Goal: Task Accomplishment & Management: Manage account settings

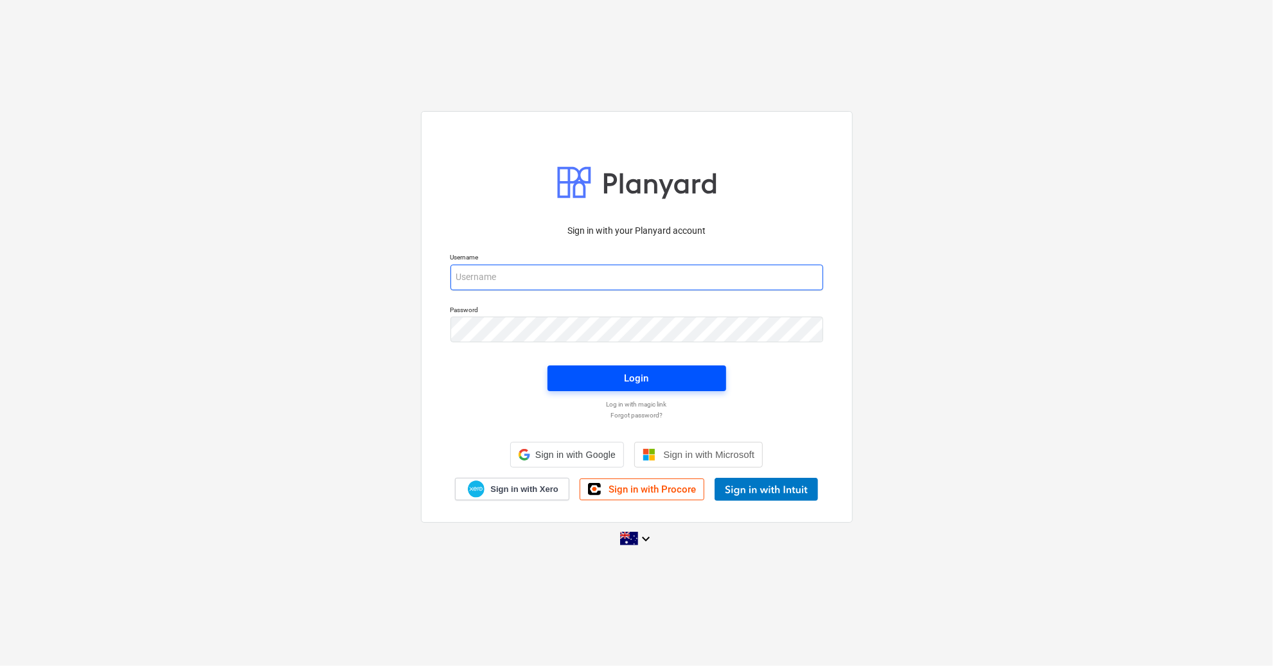
type input "[PERSON_NAME][EMAIL_ADDRESS][DOMAIN_NAME]"
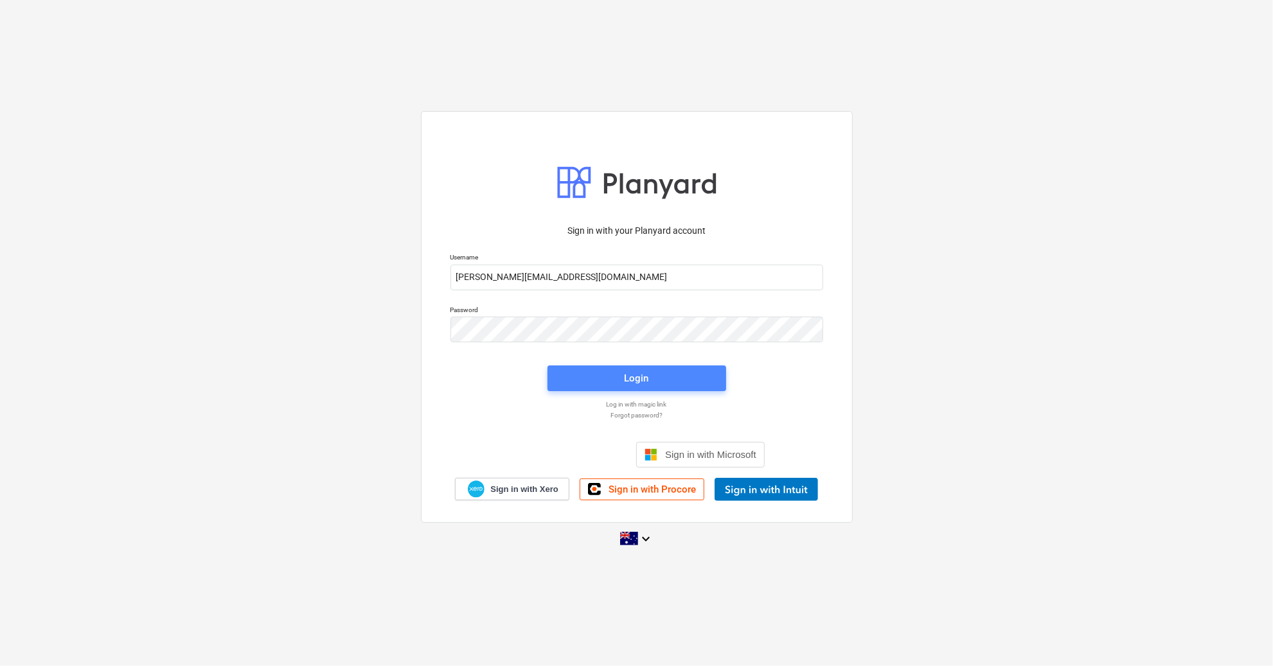
click at [675, 383] on span "Login" at bounding box center [637, 378] width 148 height 17
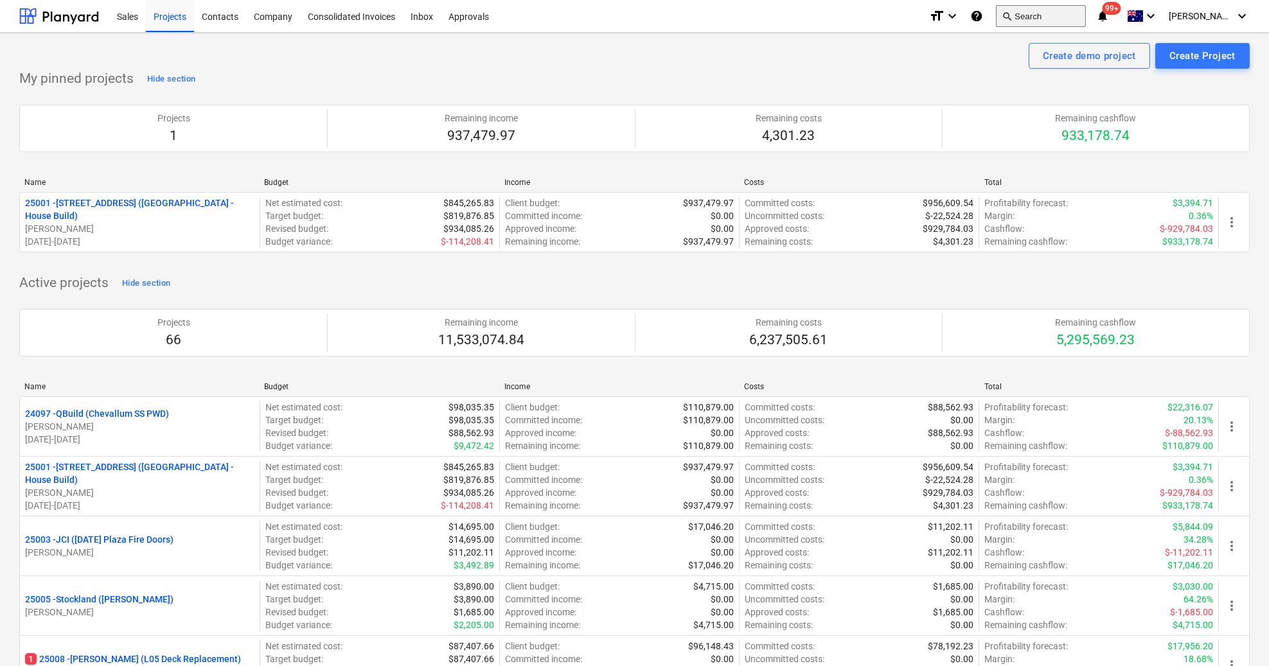
click at [1055, 16] on button "search Search" at bounding box center [1041, 16] width 90 height 22
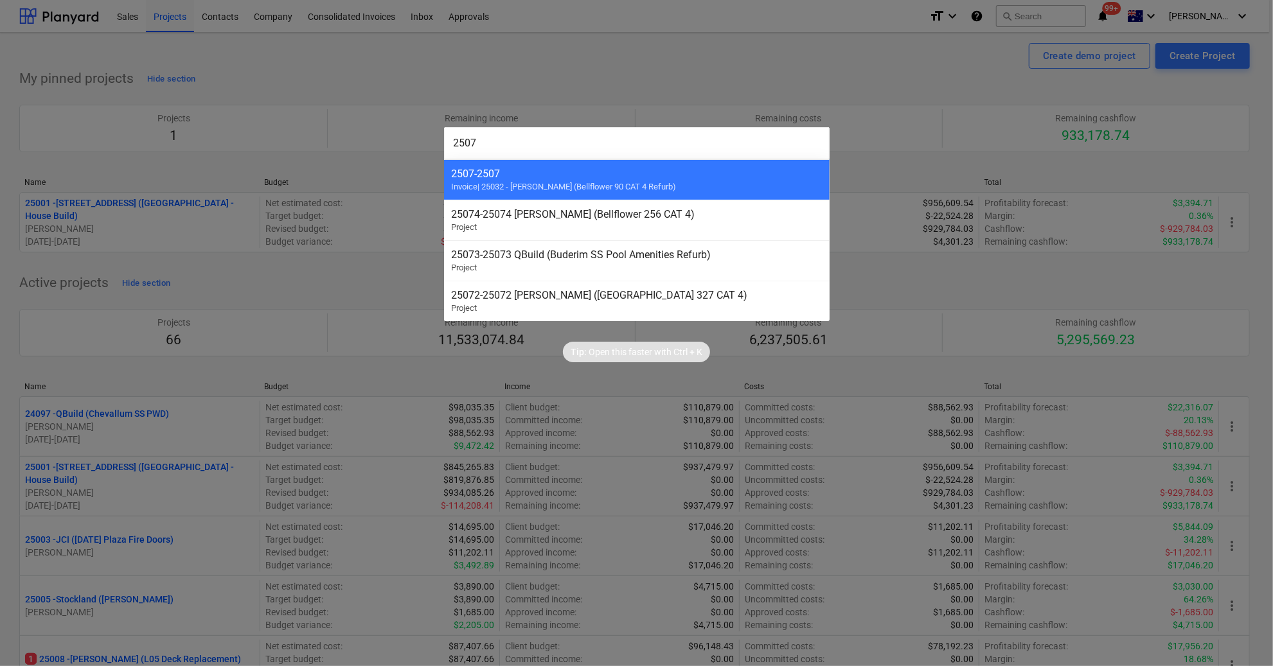
type input "25075"
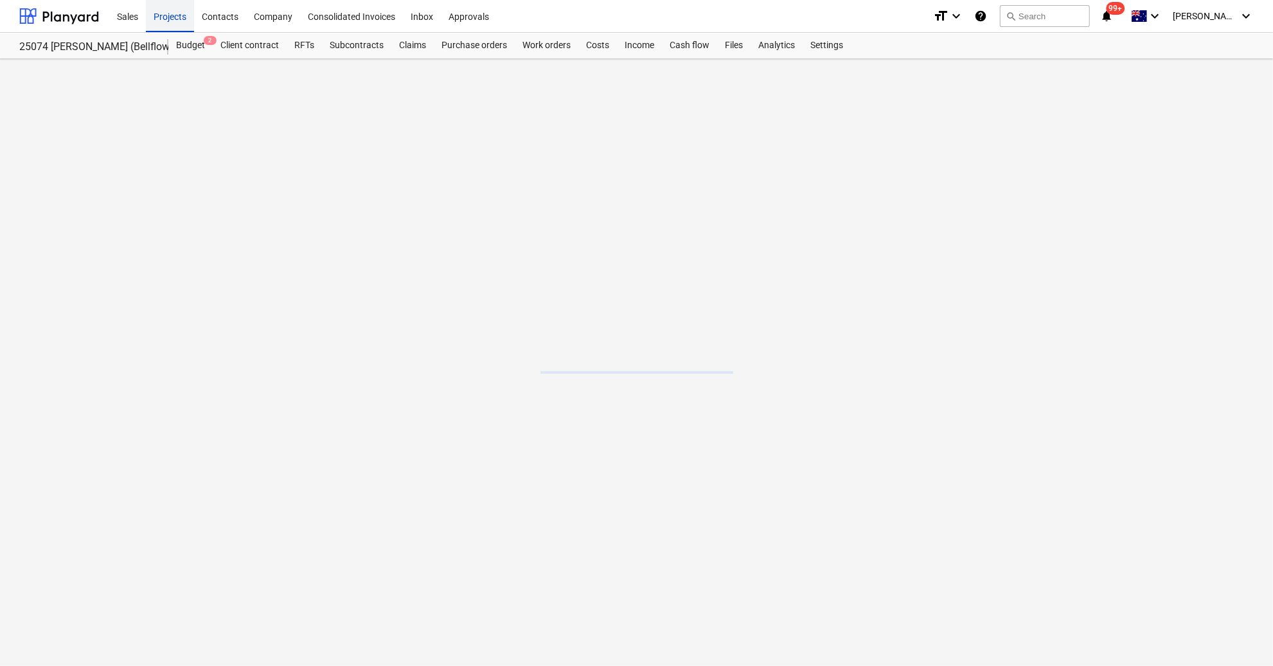
click at [161, 17] on div "Projects" at bounding box center [170, 15] width 48 height 33
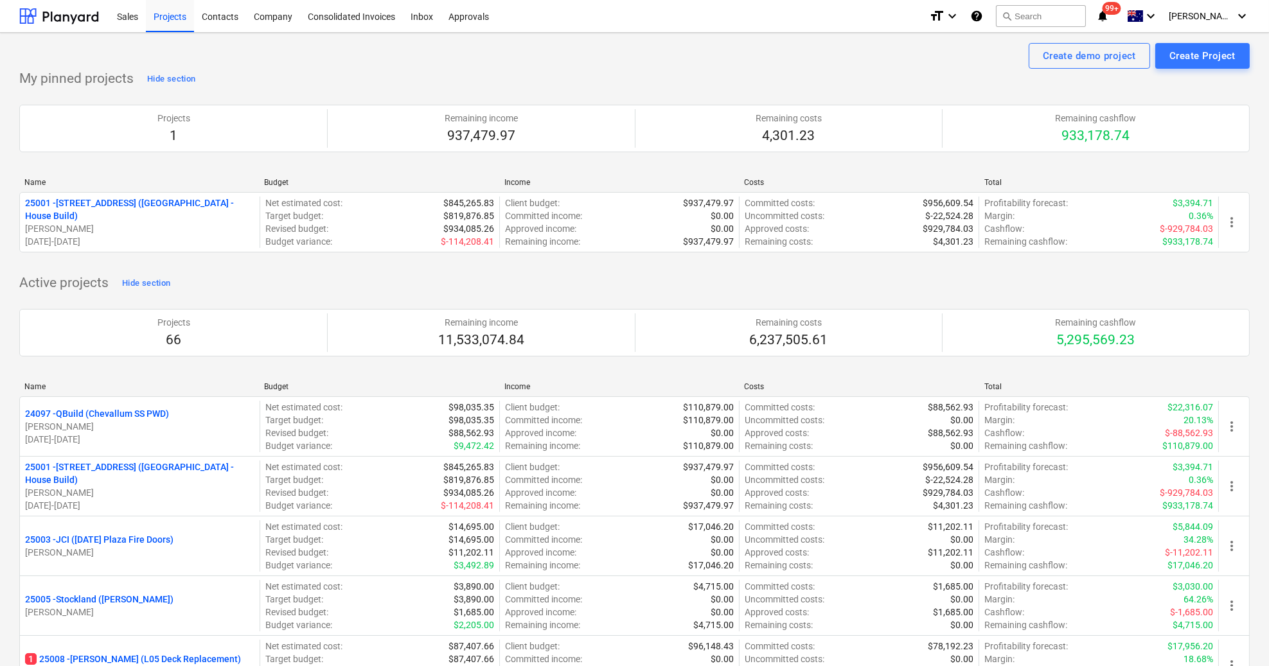
click at [1203, 54] on div "Create Project" at bounding box center [1203, 56] width 66 height 17
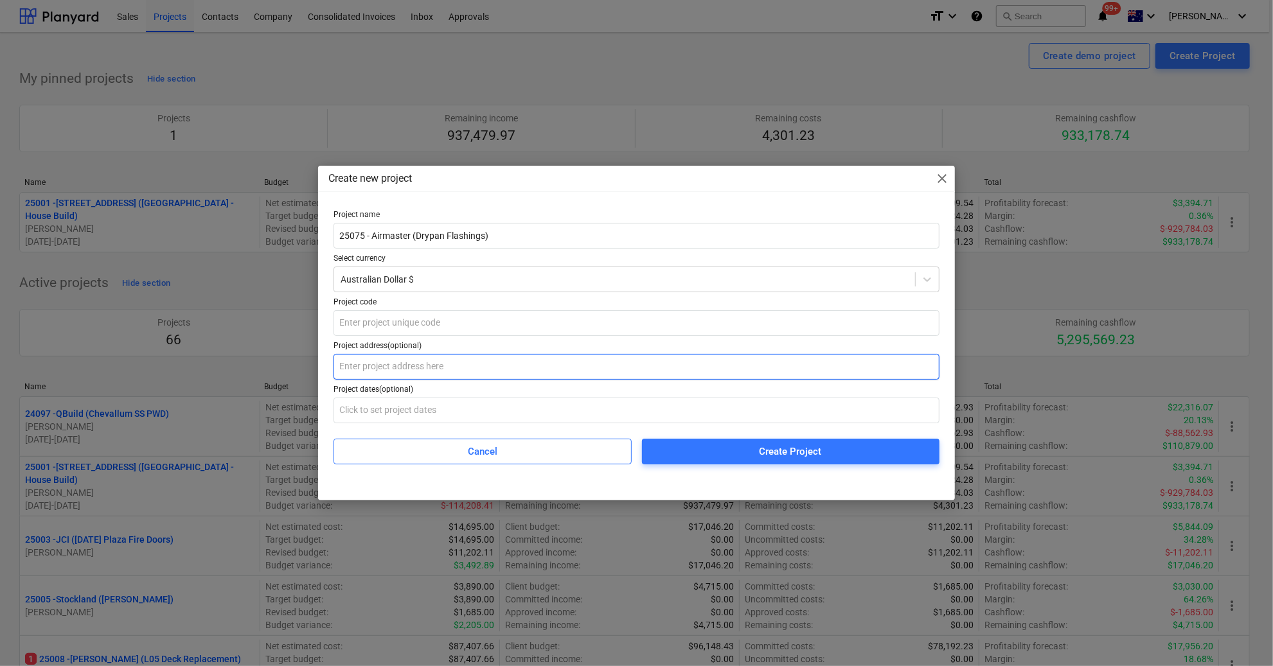
type input "25075 - Airmaster (Drypan Flashings)"
click at [375, 359] on input "text" at bounding box center [637, 367] width 606 height 26
click at [472, 370] on input "[GEOGRAPHIC_DATA] Maroochydore" at bounding box center [637, 367] width 606 height 26
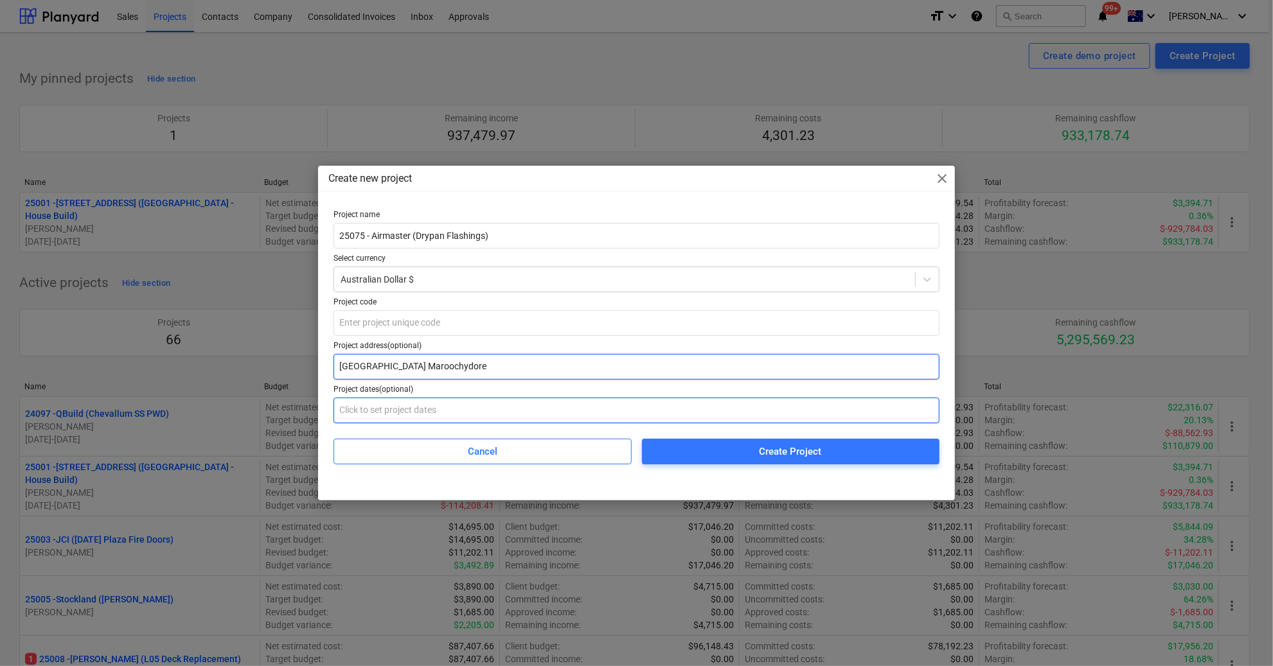
type input "[GEOGRAPHIC_DATA] Maroochydore"
click at [416, 411] on input "text" at bounding box center [637, 411] width 606 height 26
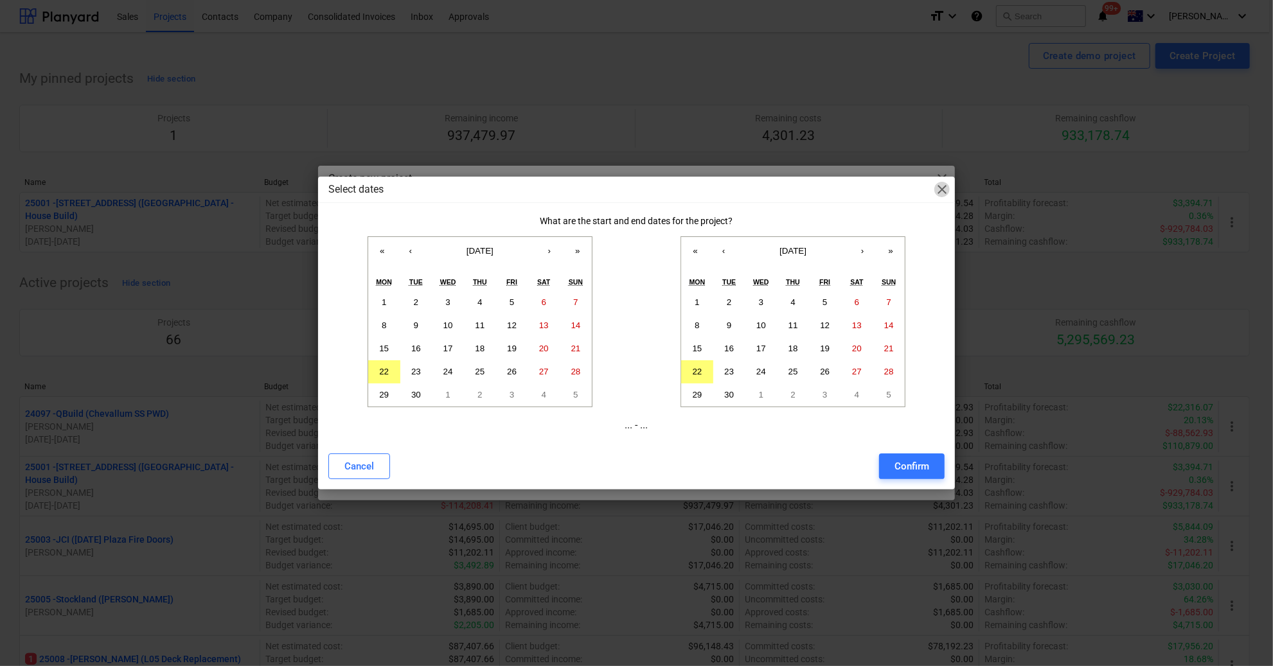
click at [946, 182] on span "close" at bounding box center [941, 189] width 15 height 15
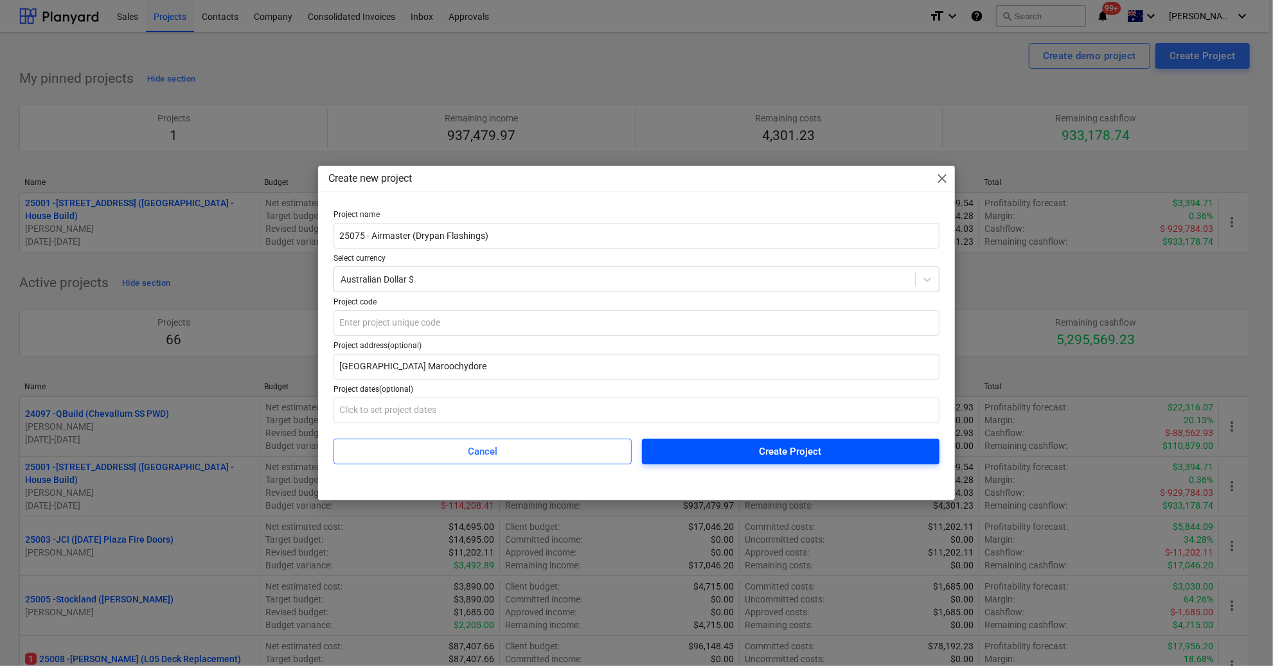
click at [831, 449] on span "Create Project" at bounding box center [790, 451] width 267 height 17
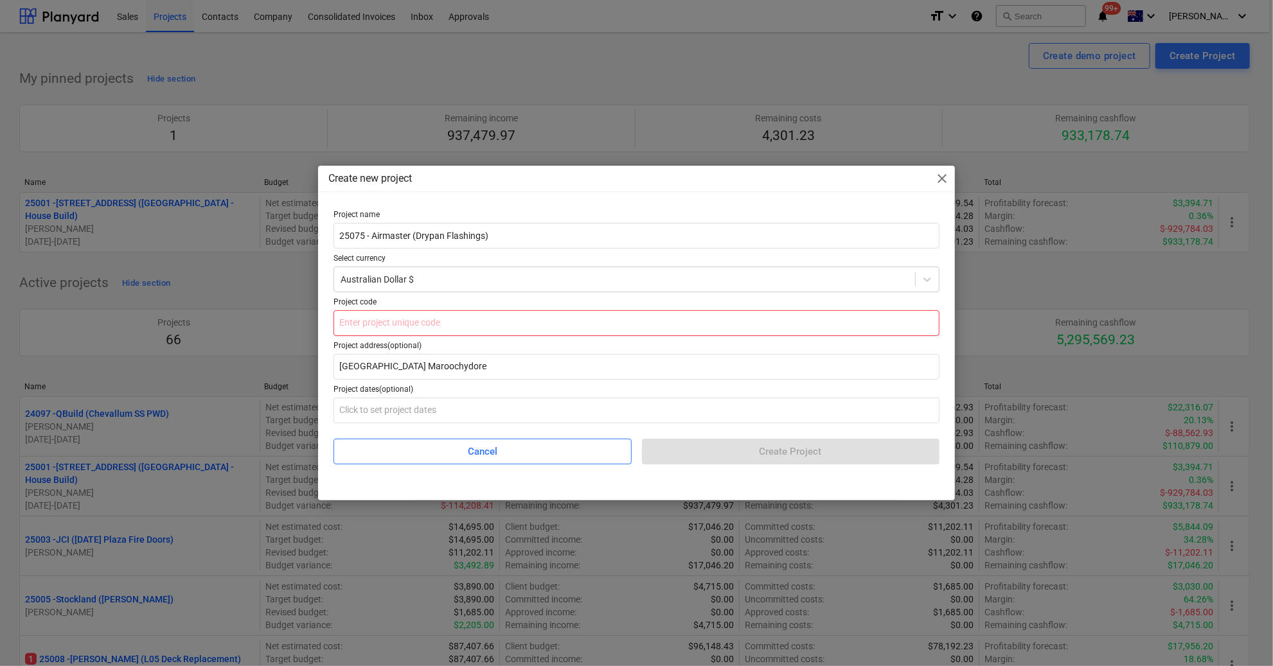
click at [447, 316] on input "text" at bounding box center [637, 323] width 606 height 26
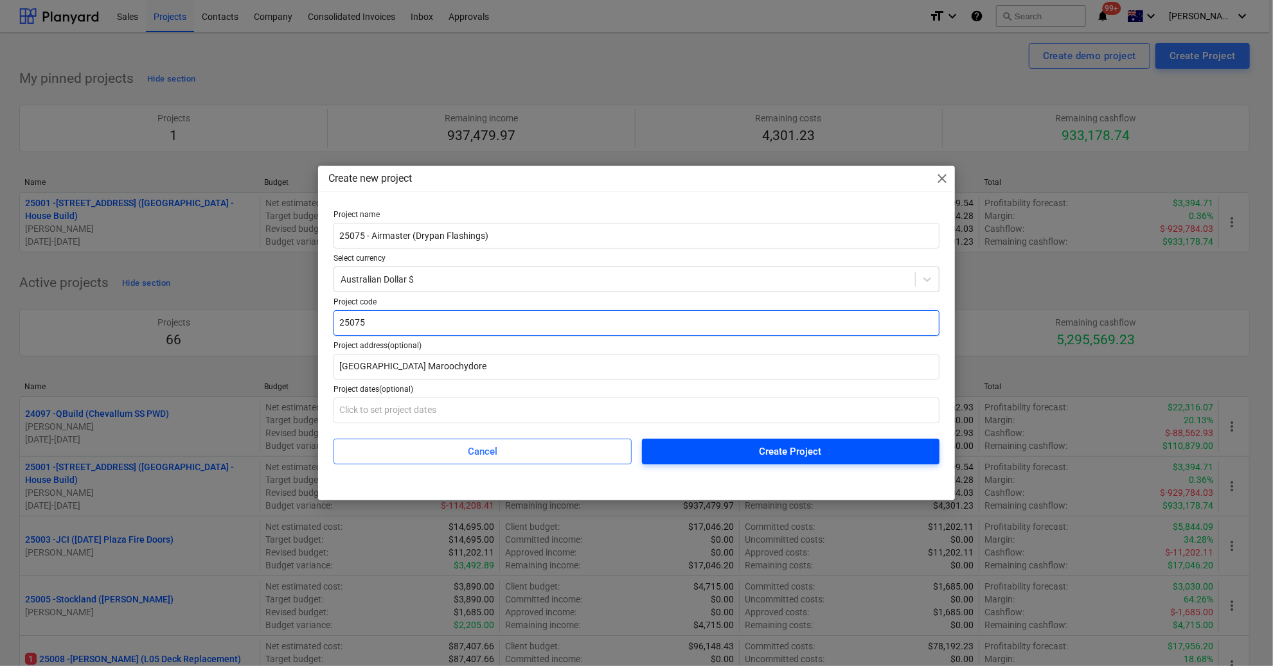
type input "25075"
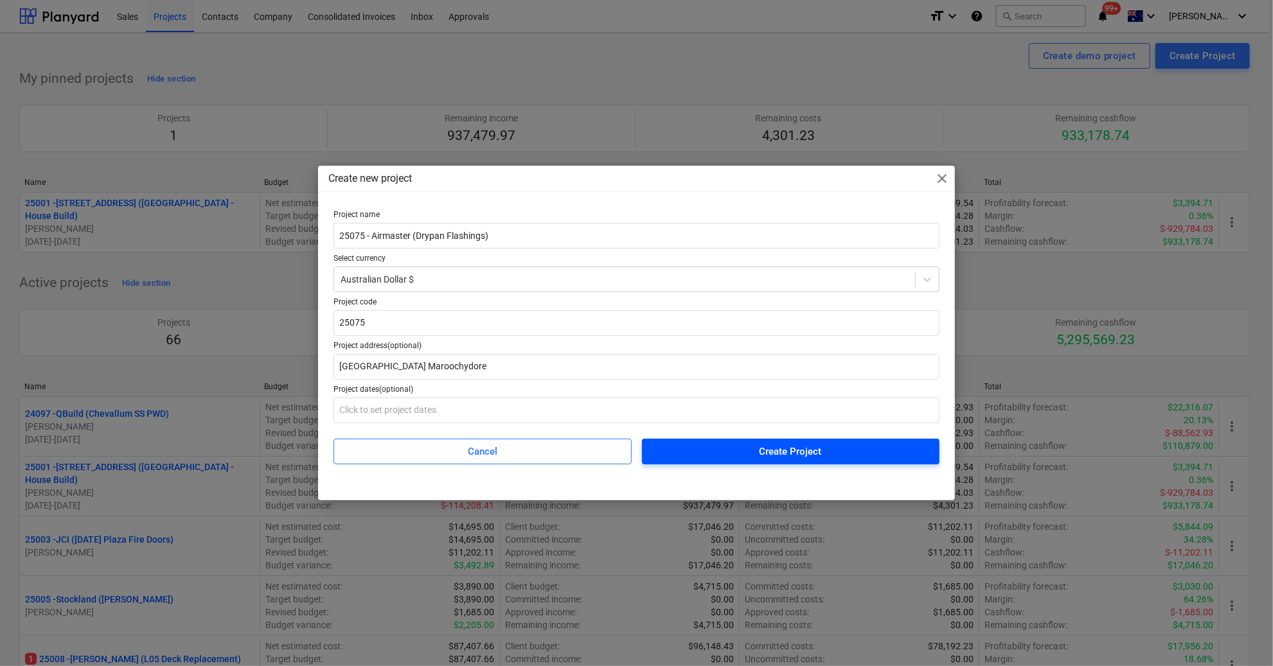
click at [766, 458] on div "Create Project" at bounding box center [791, 451] width 62 height 17
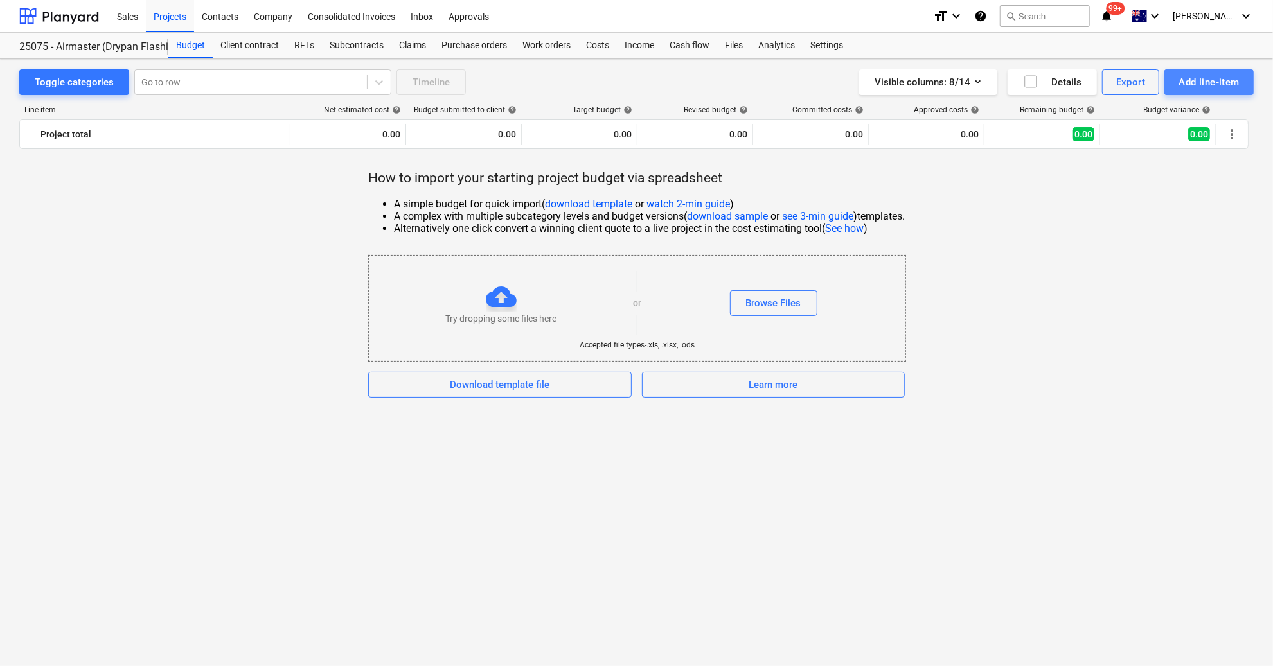
click at [1214, 80] on div "Add line-item" at bounding box center [1209, 82] width 61 height 17
click at [1205, 140] on div "Add custom" at bounding box center [1187, 136] width 134 height 22
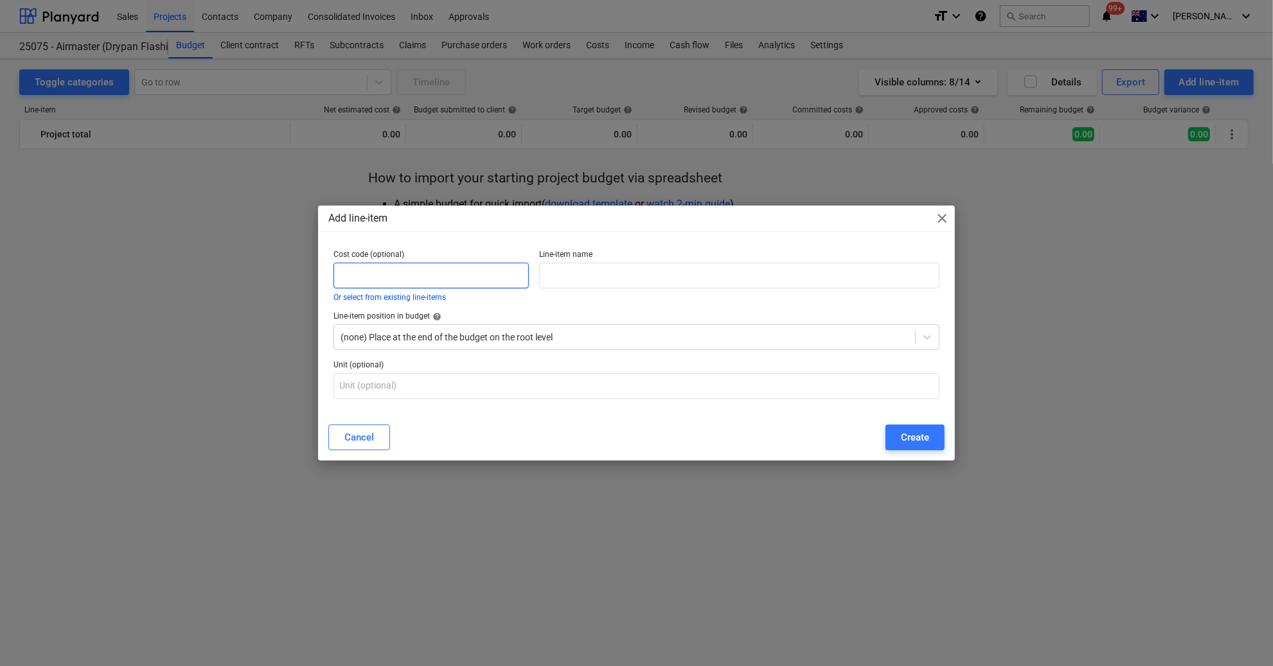
click at [415, 263] on input "text" at bounding box center [431, 276] width 195 height 26
click at [415, 334] on div at bounding box center [625, 337] width 568 height 13
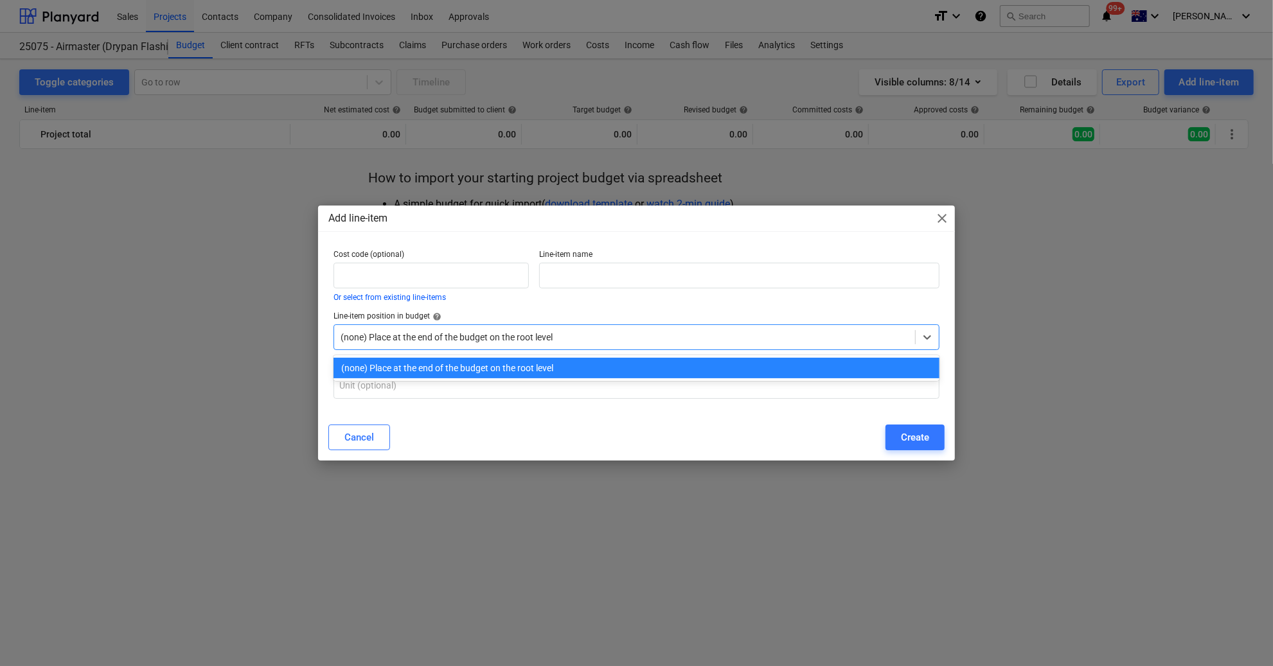
click at [416, 334] on div at bounding box center [625, 337] width 568 height 13
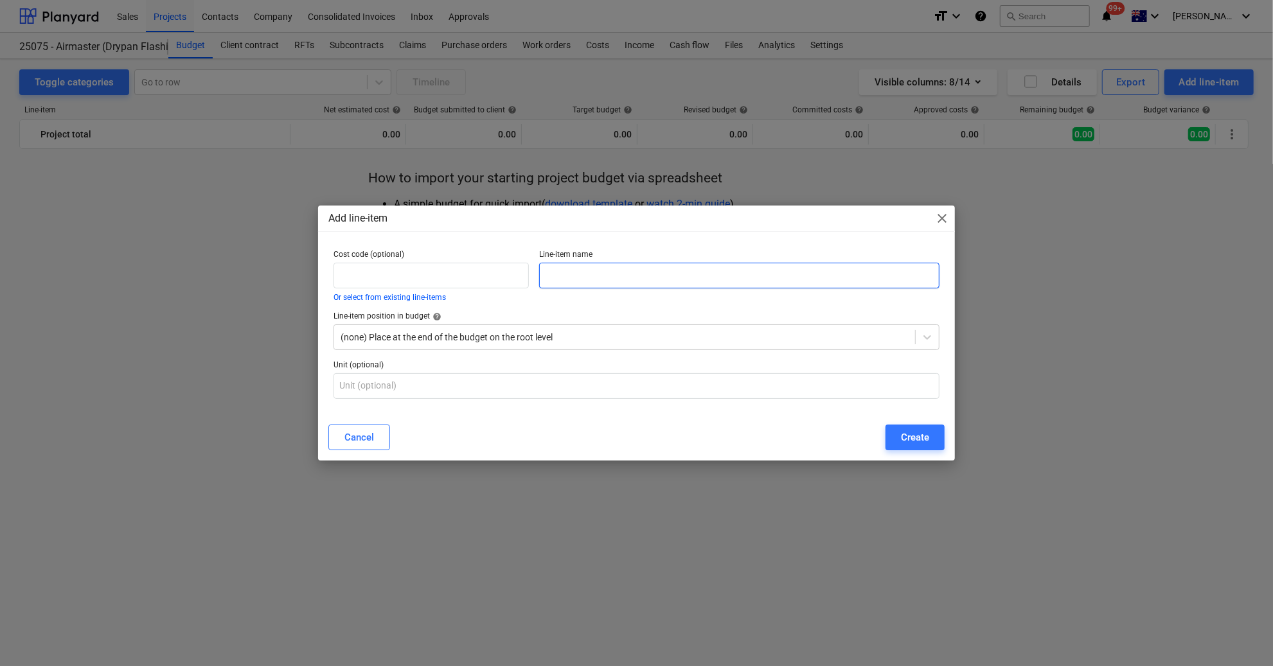
click at [569, 277] on input "text" at bounding box center [739, 276] width 400 height 26
type input "F"
type input "Roof Flashings Supply"
click at [929, 432] on button "Create" at bounding box center [915, 438] width 59 height 26
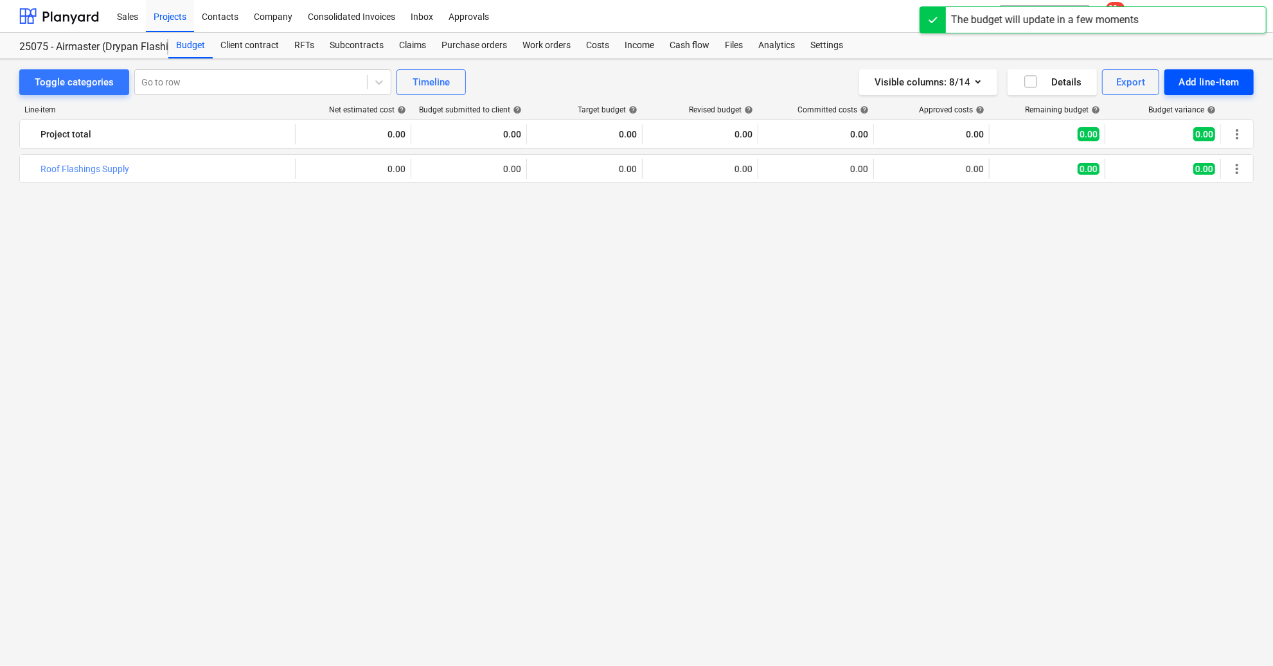
click at [1207, 78] on div "Add line-item" at bounding box center [1209, 82] width 61 height 17
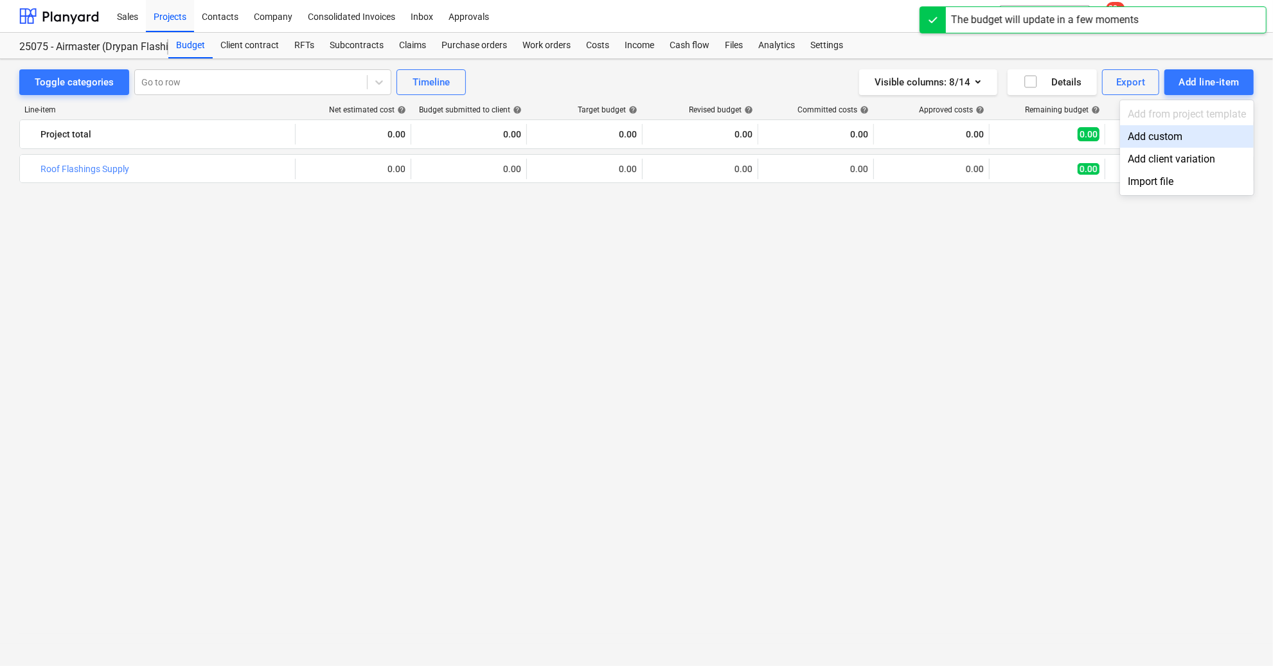
click at [1185, 136] on div "Add custom" at bounding box center [1187, 136] width 134 height 22
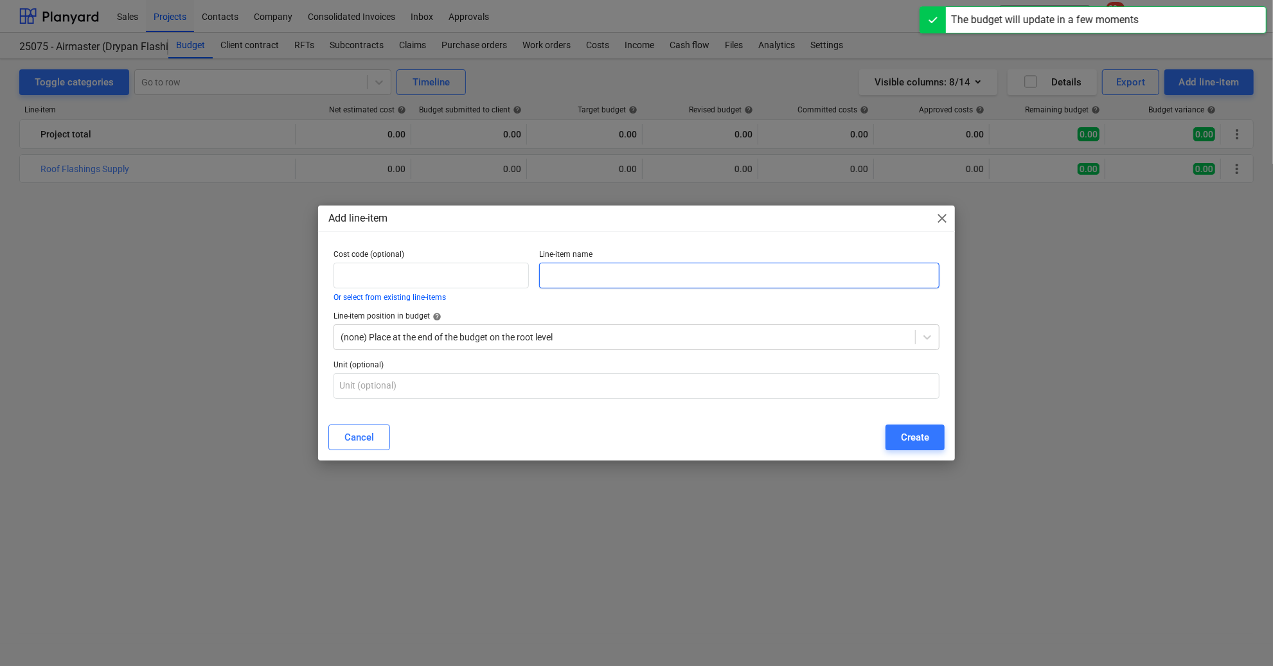
click at [593, 270] on input "text" at bounding box center [739, 276] width 400 height 26
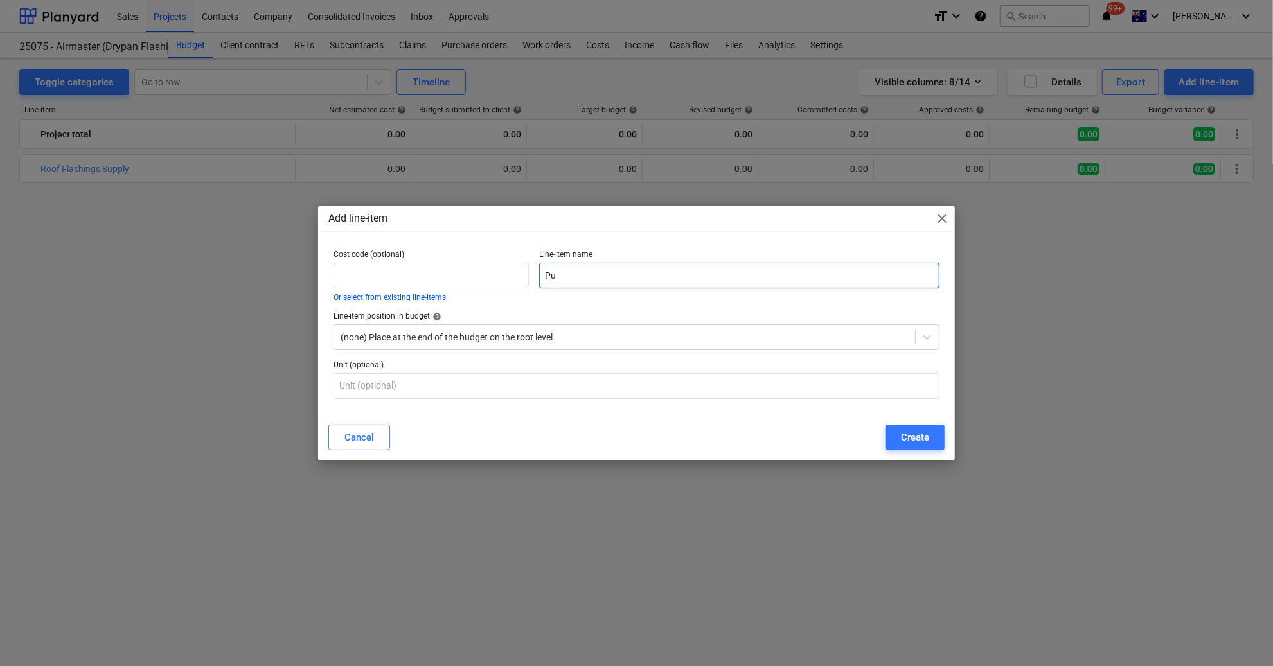
type input "P"
type input "Metal Work Supply"
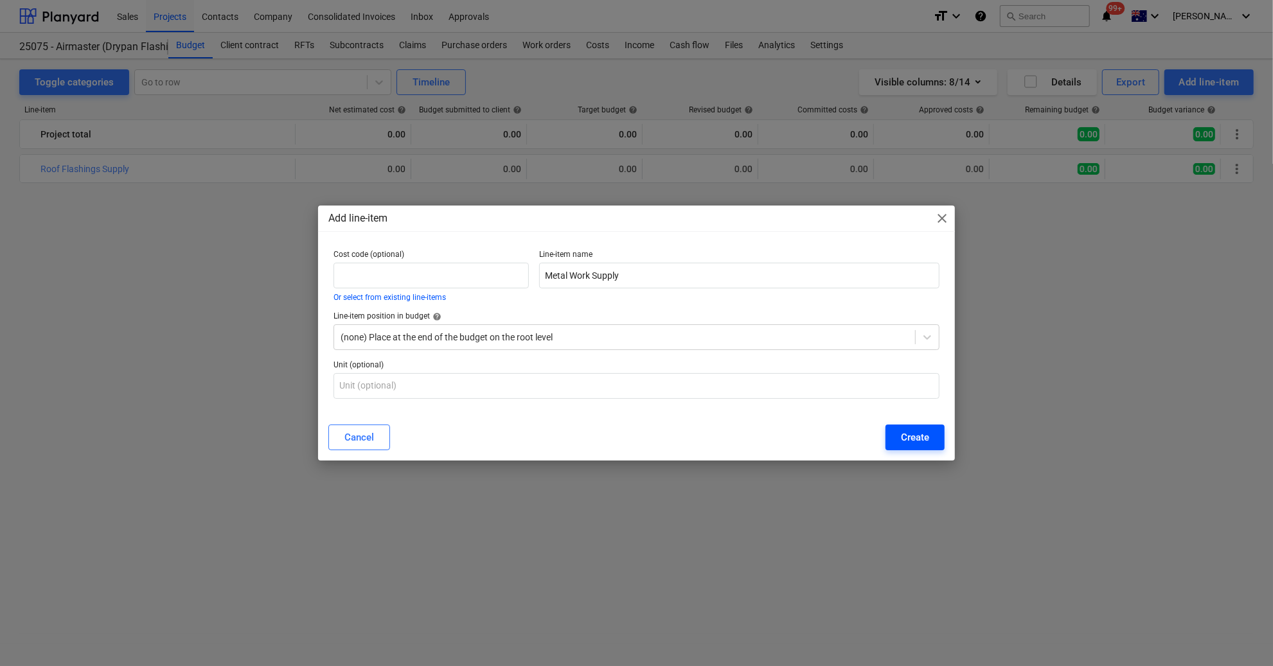
click at [917, 440] on div "Create" at bounding box center [915, 437] width 28 height 17
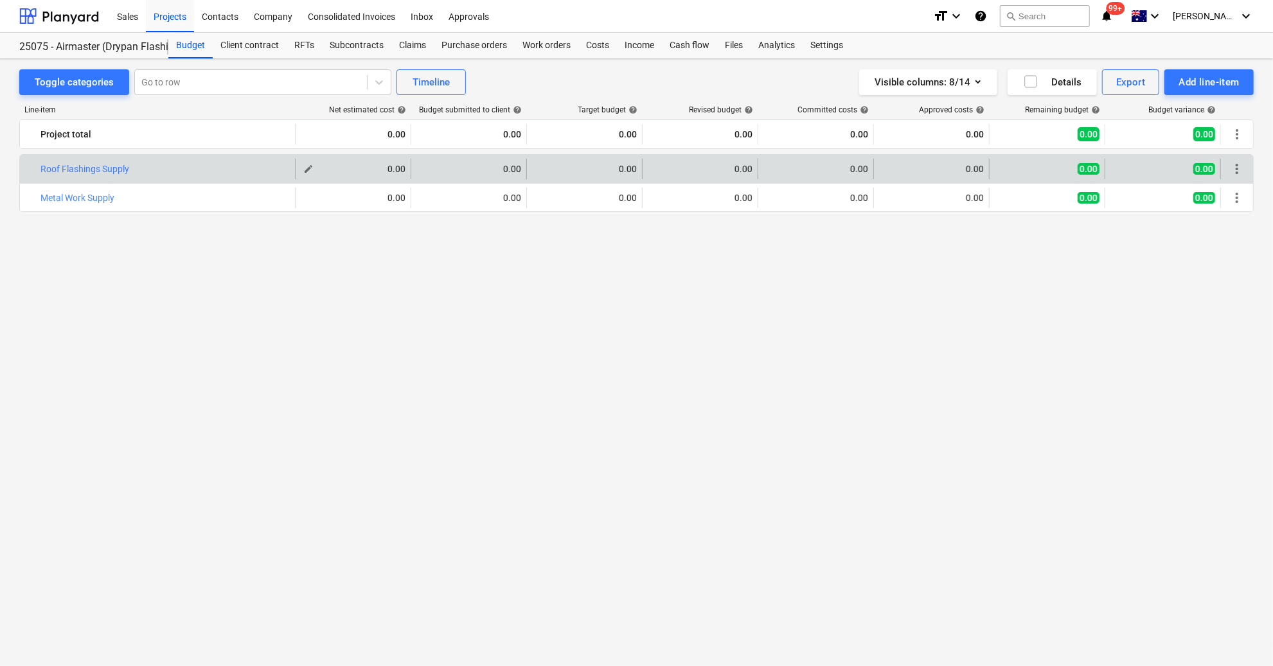
click at [307, 167] on span "edit" at bounding box center [308, 169] width 10 height 10
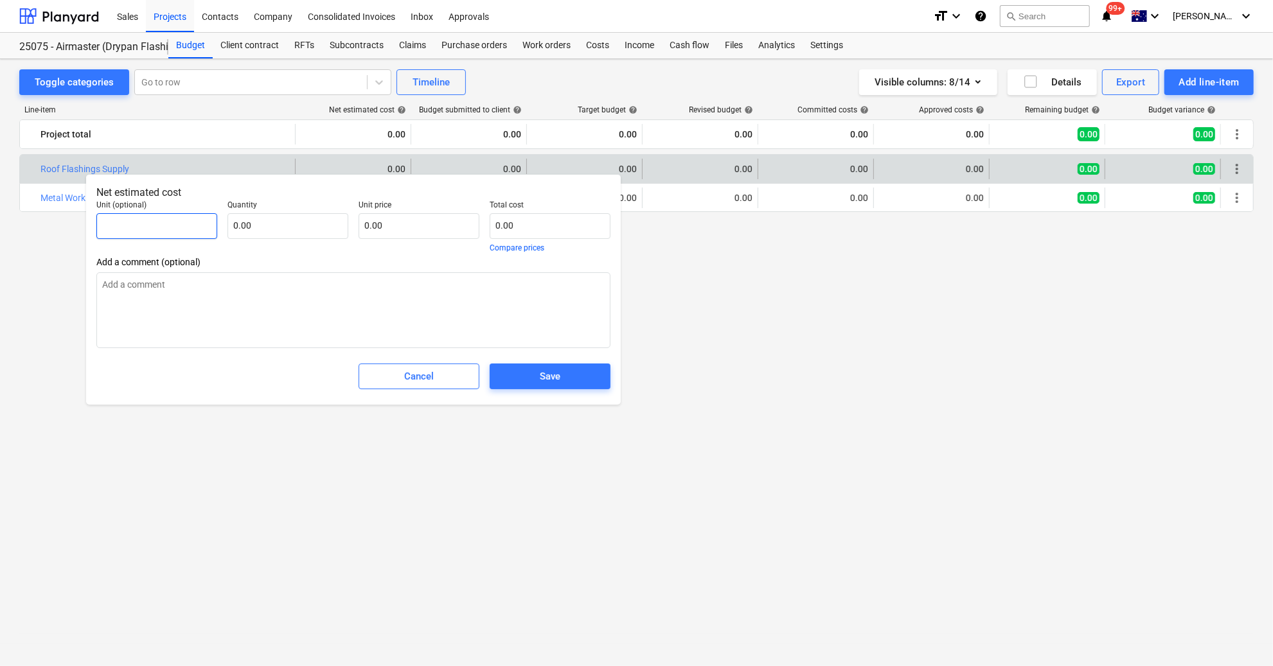
click at [184, 221] on input "text" at bounding box center [156, 226] width 121 height 26
type textarea "x"
click at [297, 222] on input "text" at bounding box center [287, 226] width 121 height 26
type input "1"
type textarea "x"
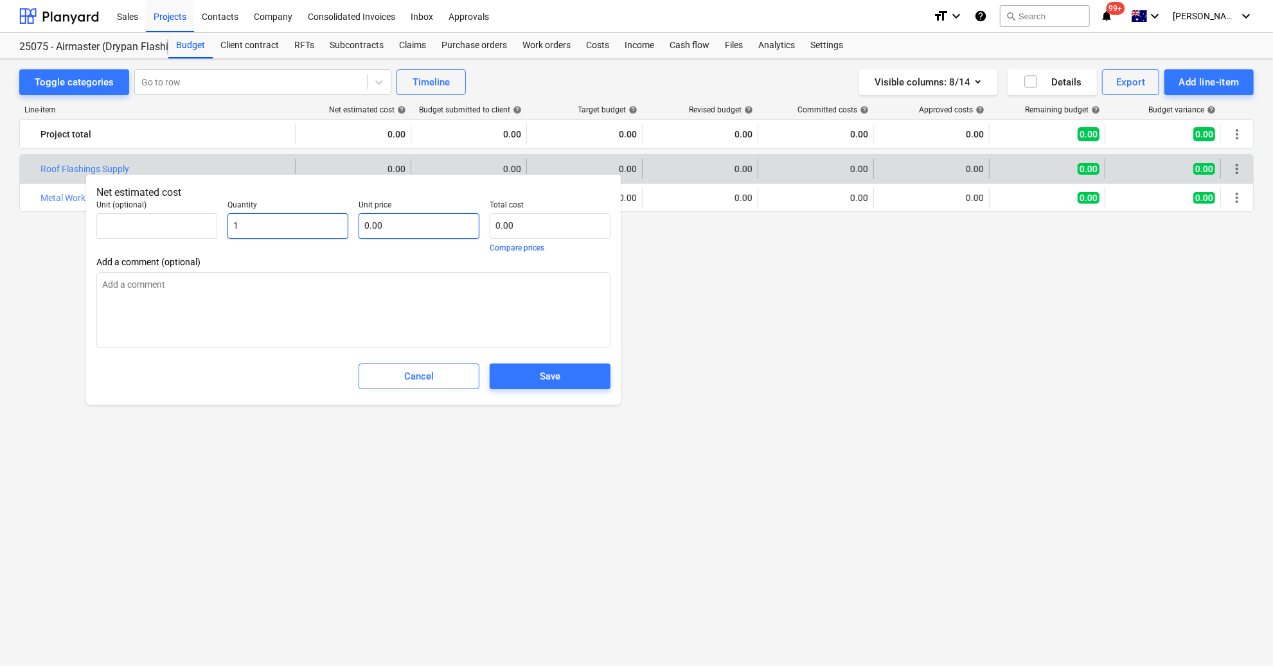
type input "1.00"
type textarea "x"
type input "9"
type textarea "x"
type input "9.00"
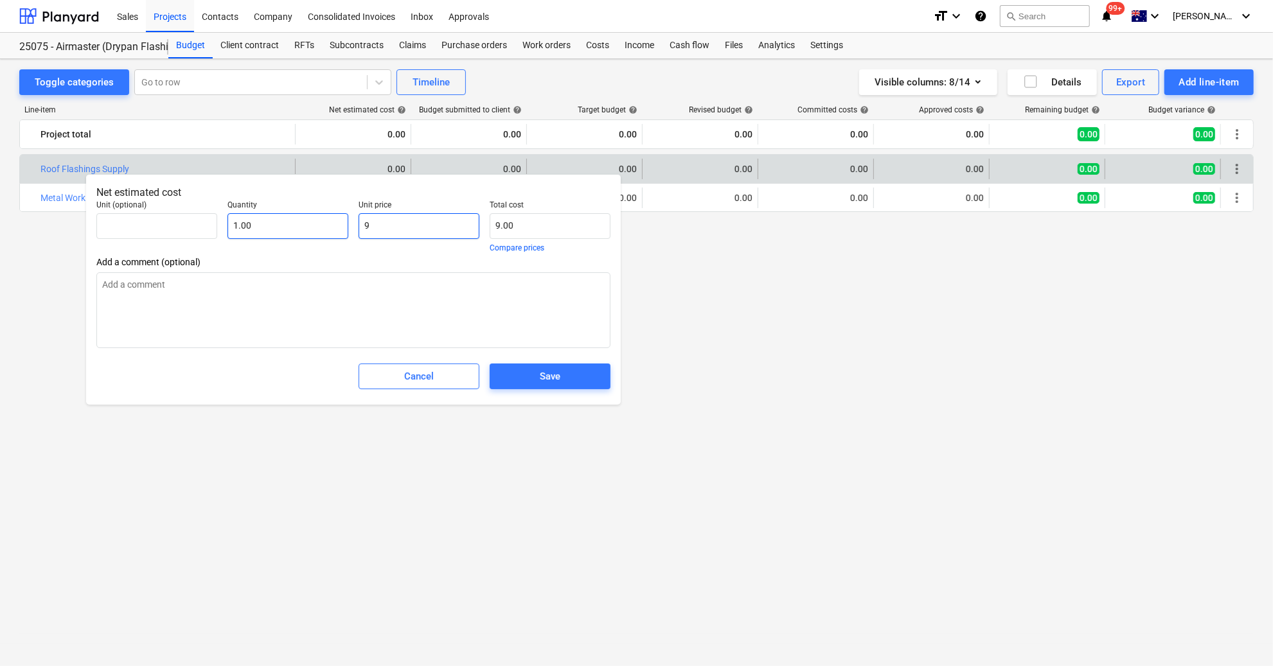
type input "95"
type textarea "x"
type input "95.00"
type input "950"
type textarea "x"
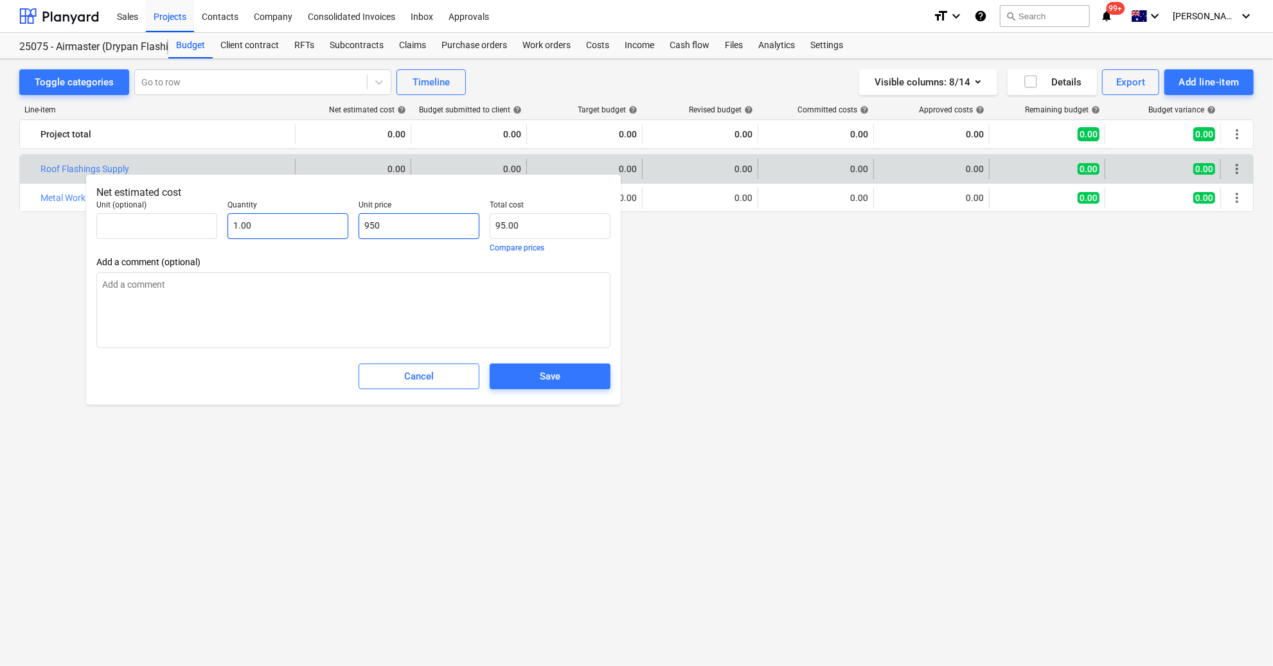
type input "950.00"
type input "950"
type textarea "x"
type input "950.00"
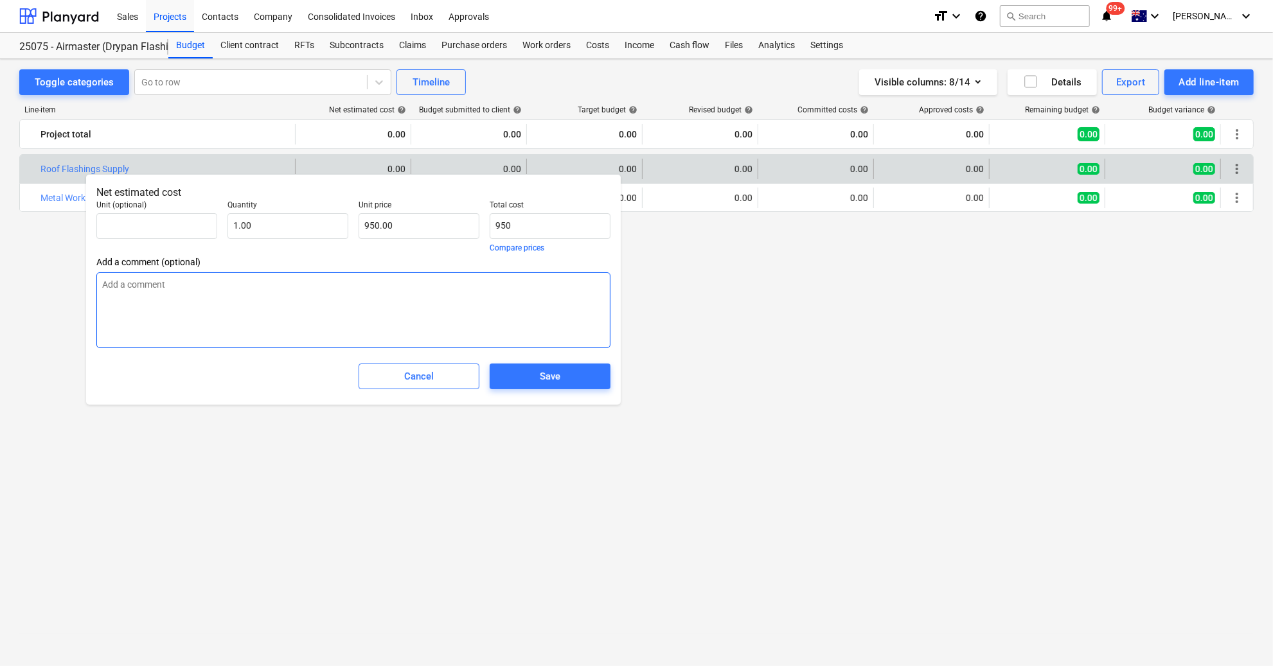
type textarea "x"
click at [174, 290] on textarea at bounding box center [353, 310] width 514 height 76
type textarea "S"
type textarea "x"
type textarea "Sy"
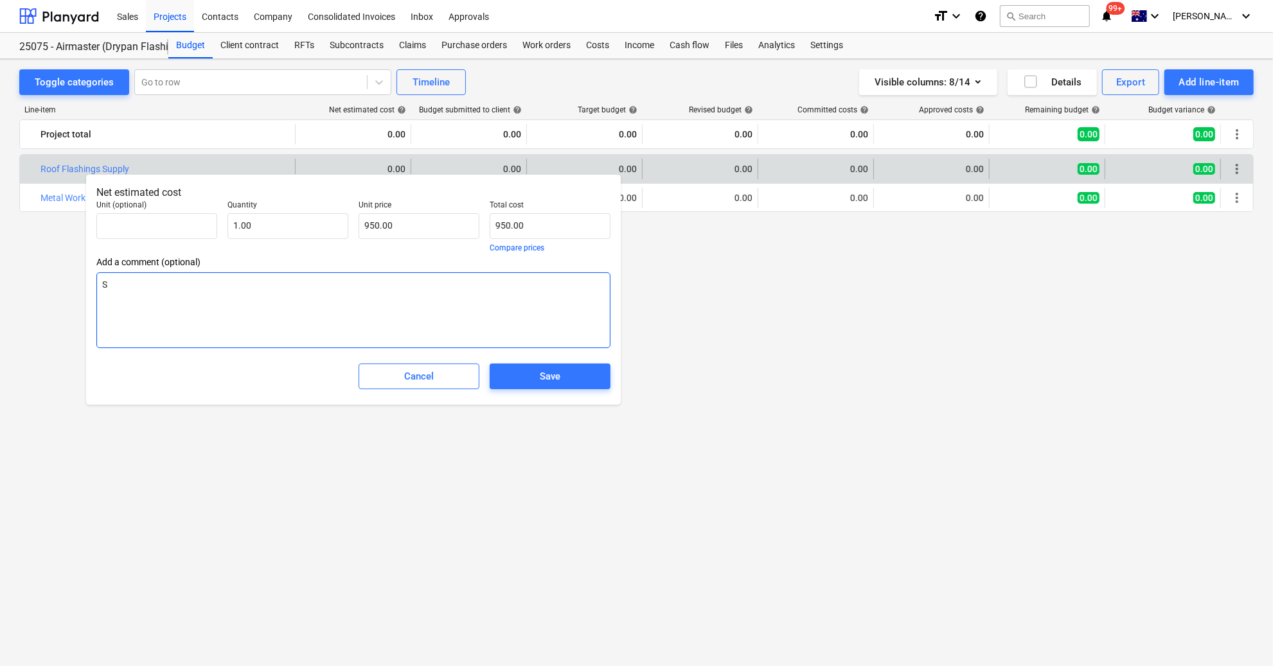
type textarea "x"
type textarea "S"
type textarea "x"
type textarea "Su"
type textarea "x"
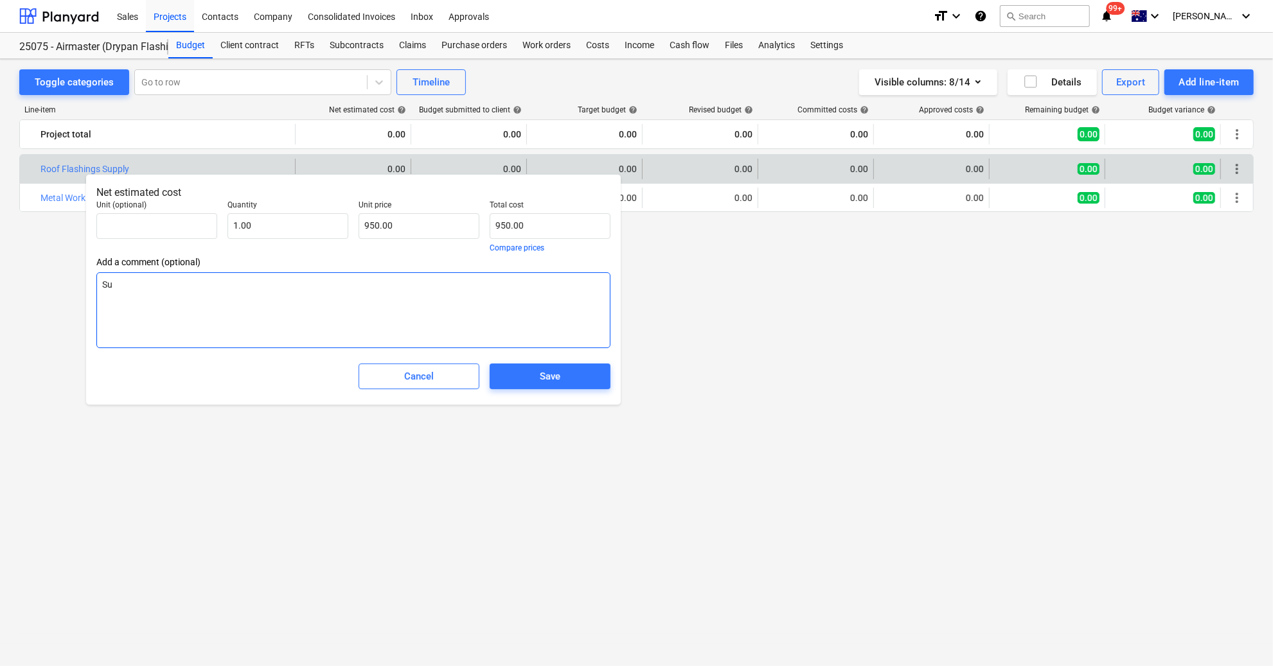
type textarea "Sup"
type textarea "x"
type textarea "Supp"
type textarea "x"
type textarea "Suppl"
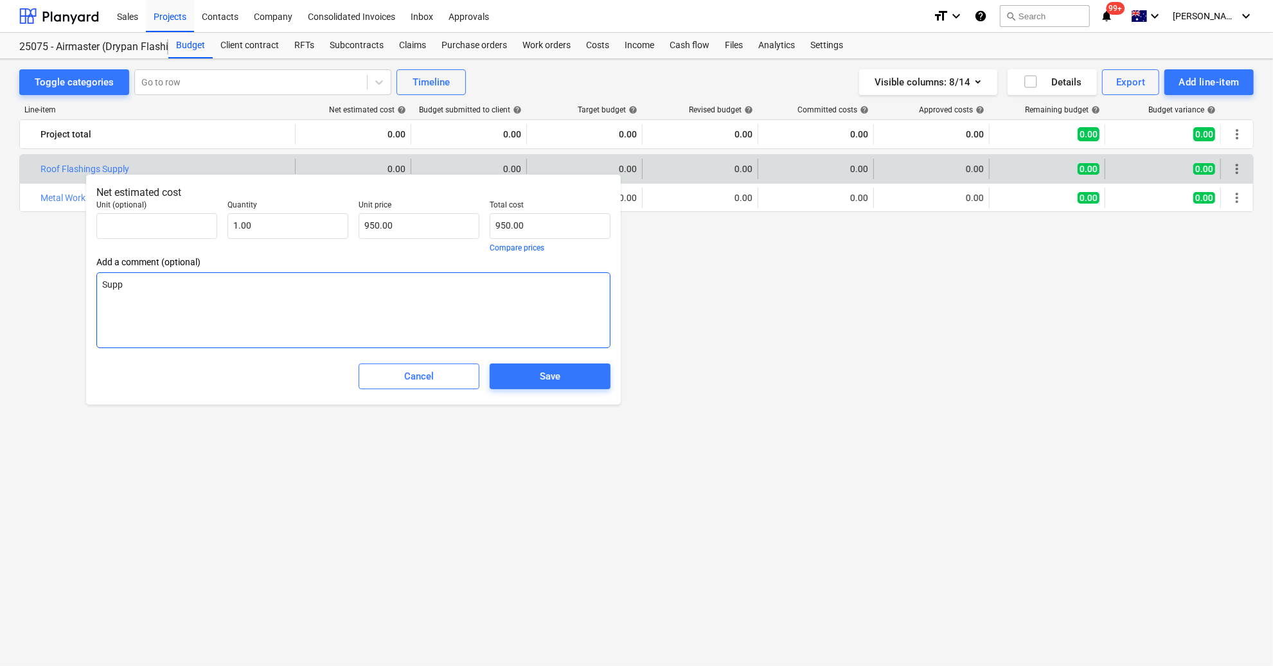
type textarea "x"
type textarea "Supply"
type textarea "x"
type textarea "Supply"
type textarea "x"
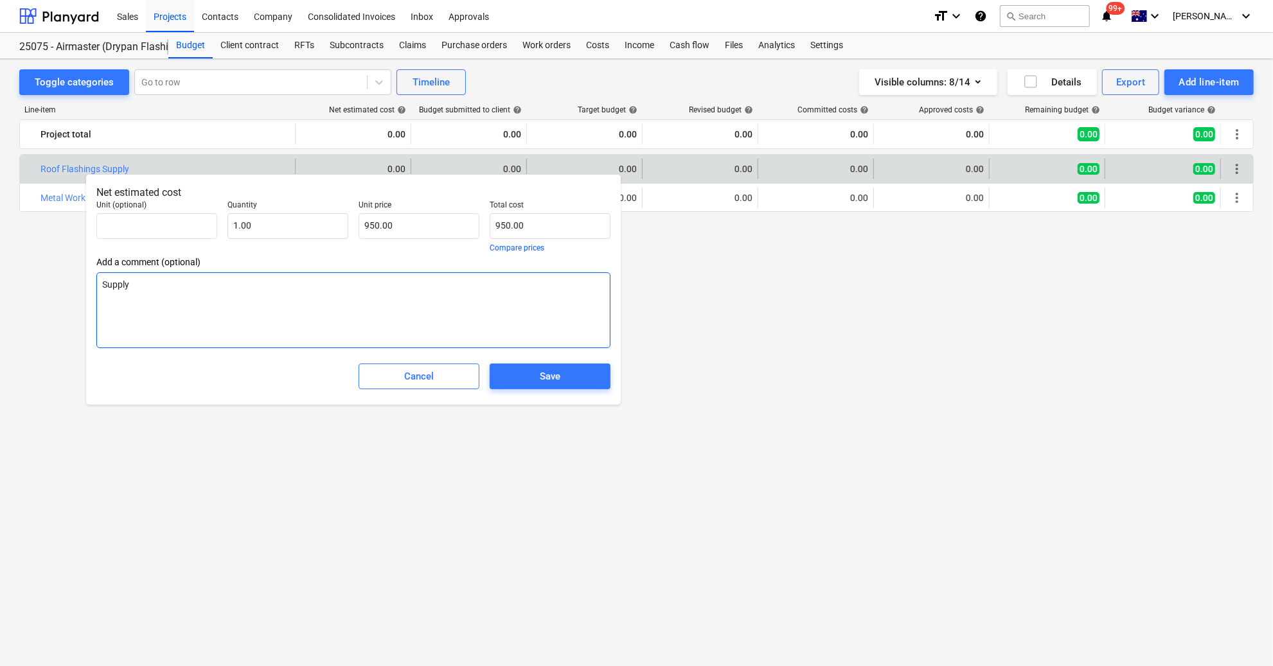
type textarea "Supply f"
type textarea "x"
type textarea "Supply fl"
type textarea "x"
type textarea "Supply fla"
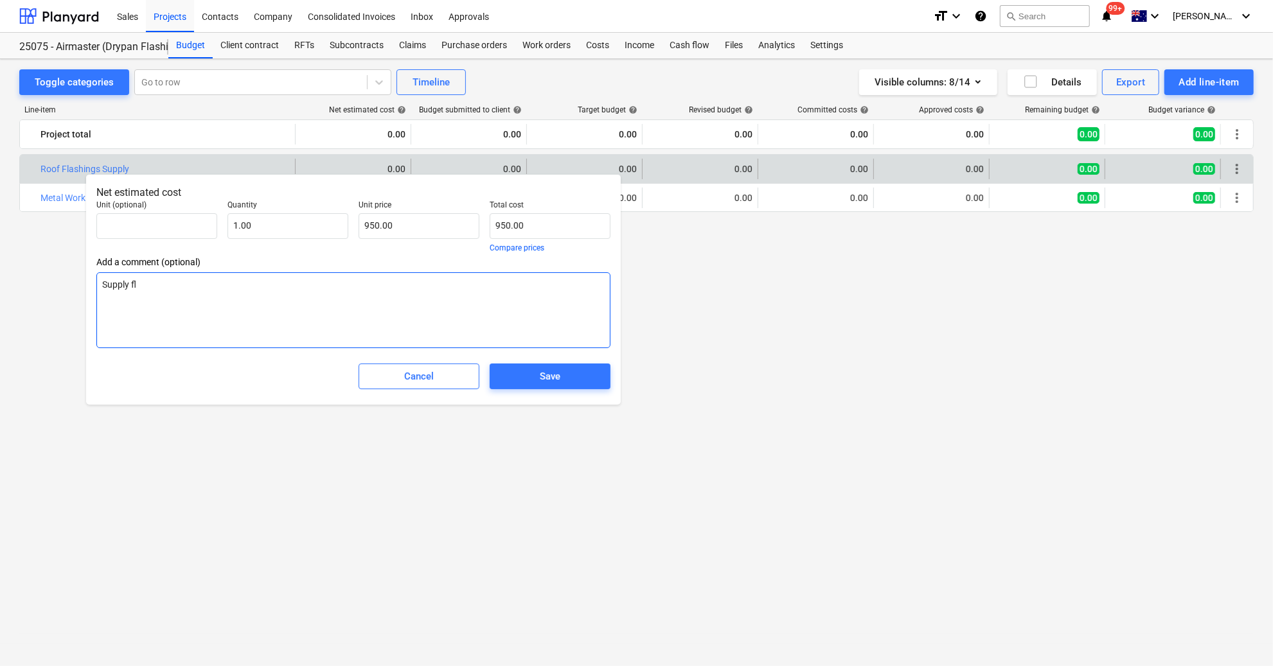
type textarea "x"
type textarea "Supply flas"
type textarea "x"
type textarea "Supply flash"
type textarea "x"
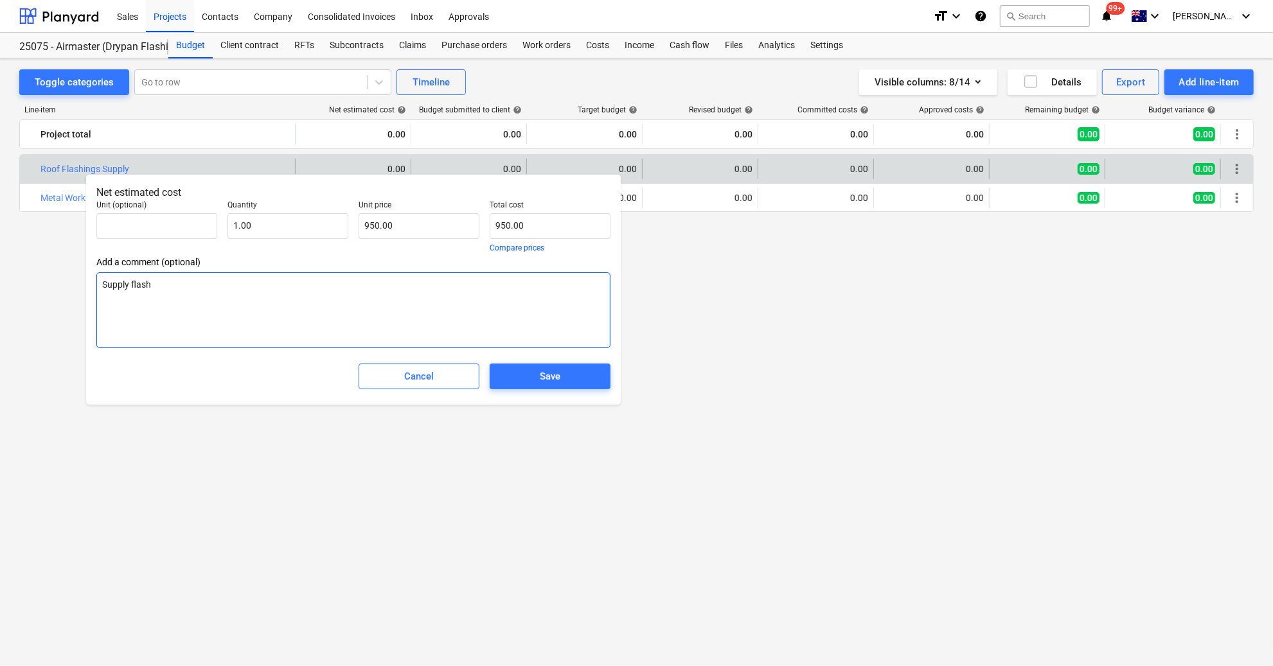
type textarea "Supply flashi"
type textarea "x"
type textarea "Supply flashin"
type textarea "x"
type textarea "Supply flashing"
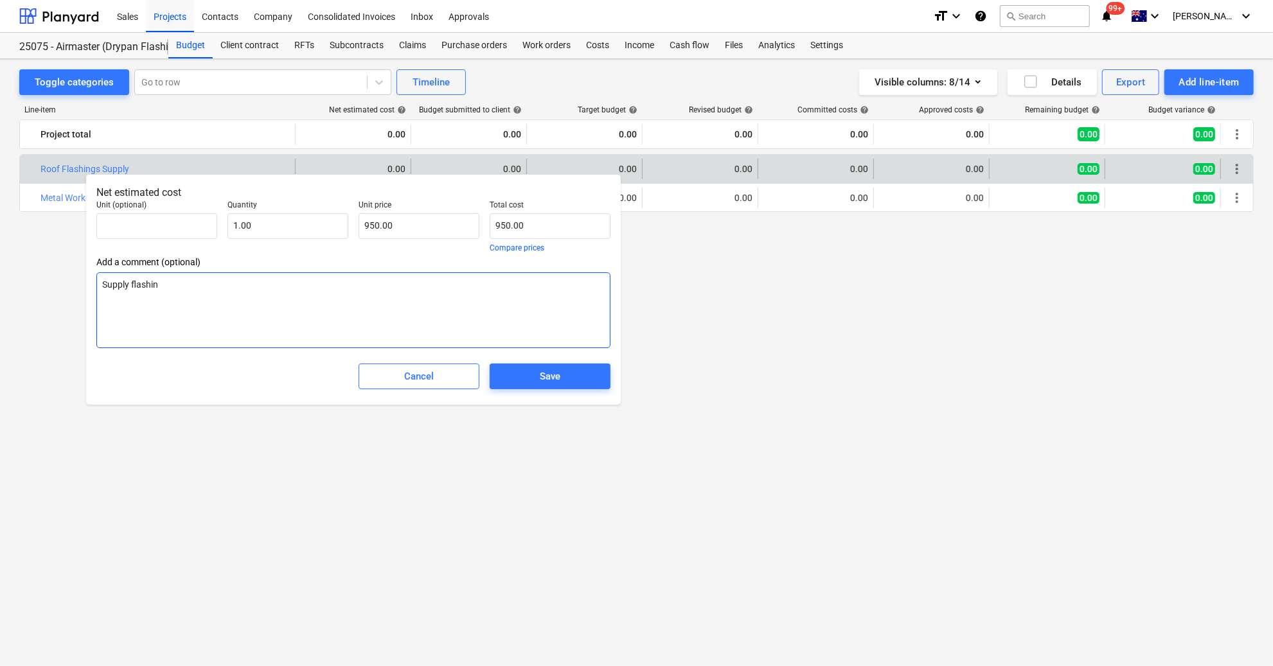
type textarea "x"
type textarea "Supply flashings"
type textarea "x"
type textarea "Supply flashings"
type textarea "x"
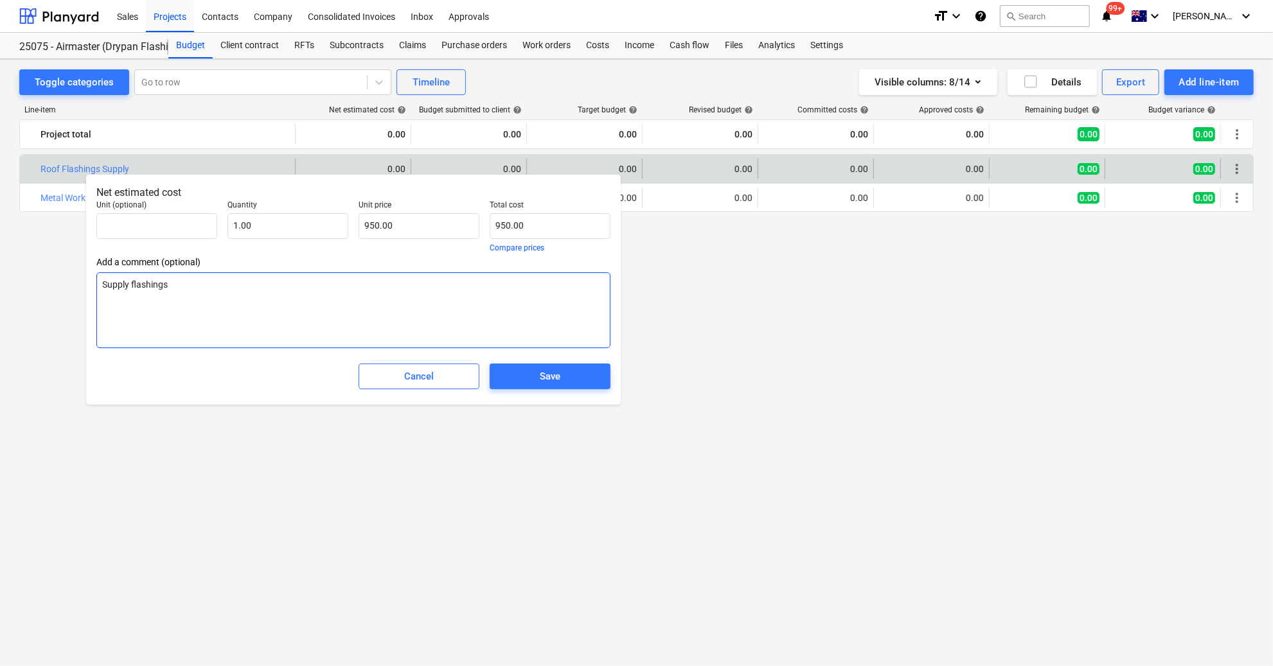
type textarea "Supply flashings b"
type textarea "x"
type textarea "Supply flashings by"
type textarea "x"
type textarea "Supply flashings by"
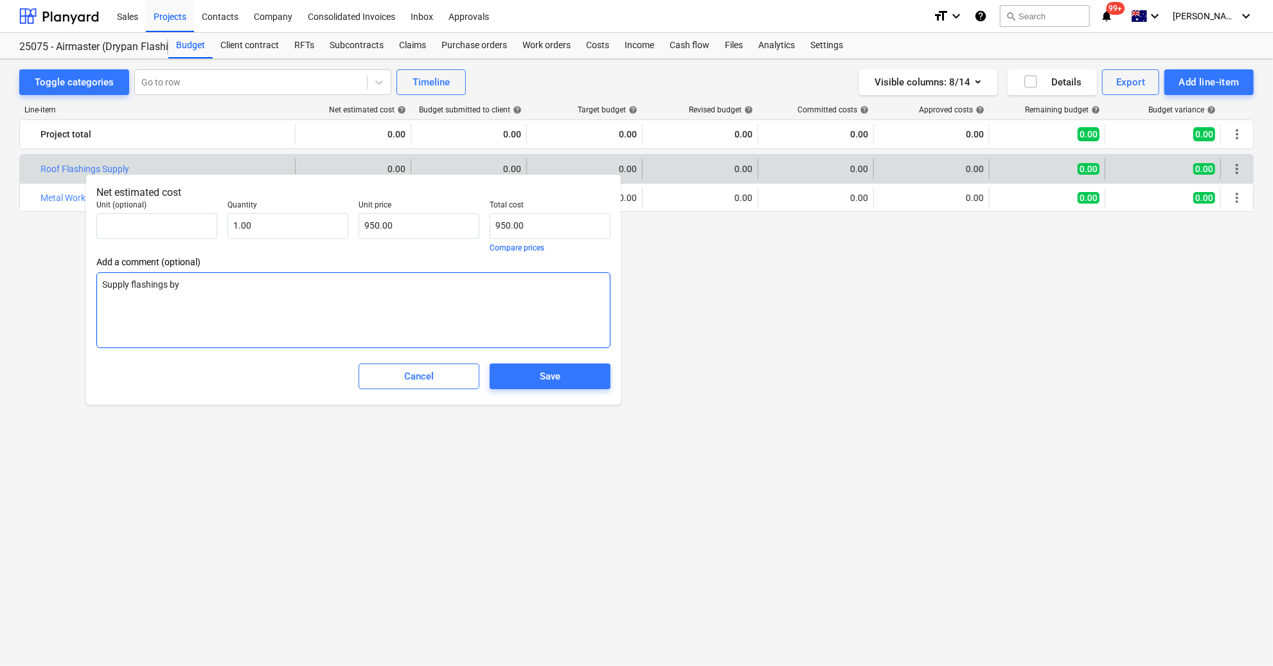
type textarea "x"
type textarea "Supply flashings by A"
type textarea "x"
type textarea "Supply flashings by [PERSON_NAME]"
type textarea "x"
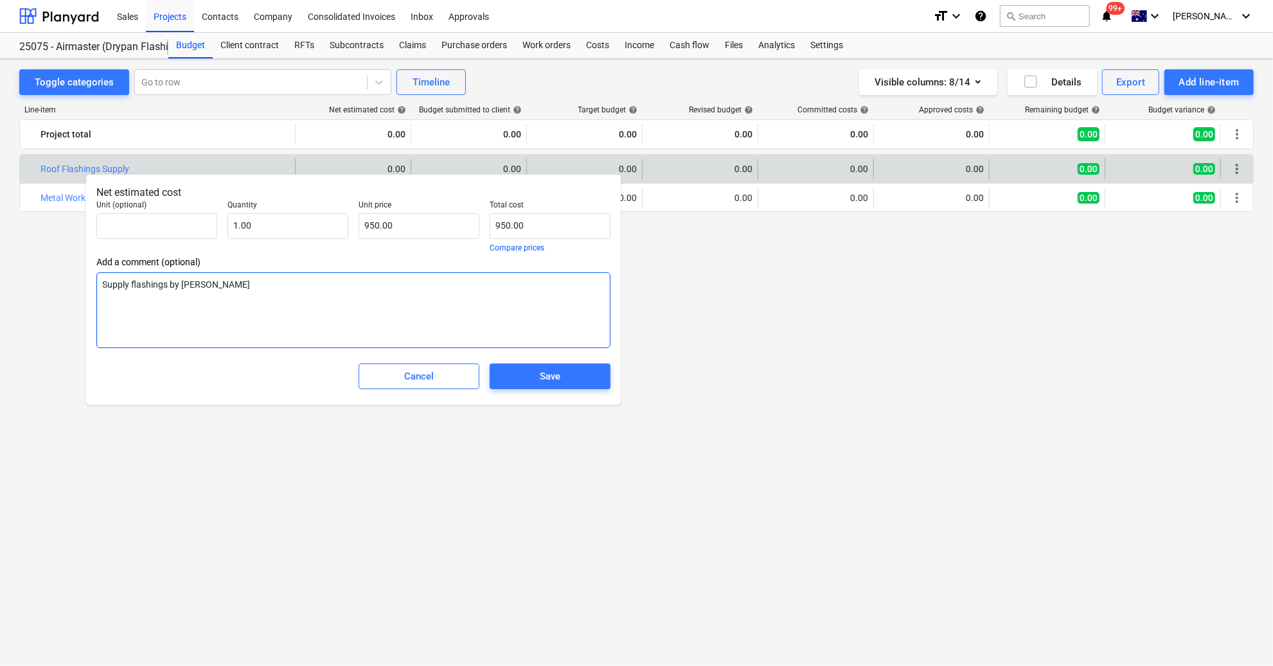
type textarea "Supply flashings by [PERSON_NAME]"
type textarea "x"
type textarea "Supply flashings by Aure"
type textarea "x"
type textarea "Supply flashings by [PERSON_NAME]"
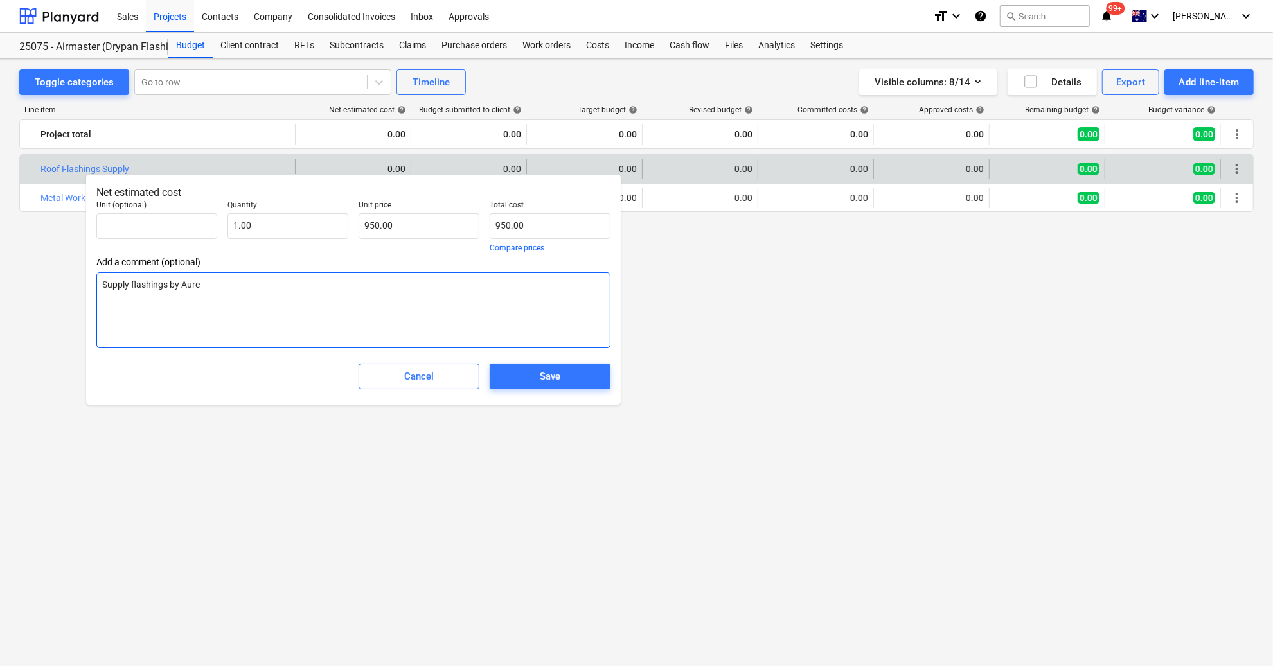
type textarea "x"
type textarea "Supply flashings by [PERSON_NAME]"
type textarea "x"
type textarea "Supply flashings by [PERSON_NAME]"
type textarea "x"
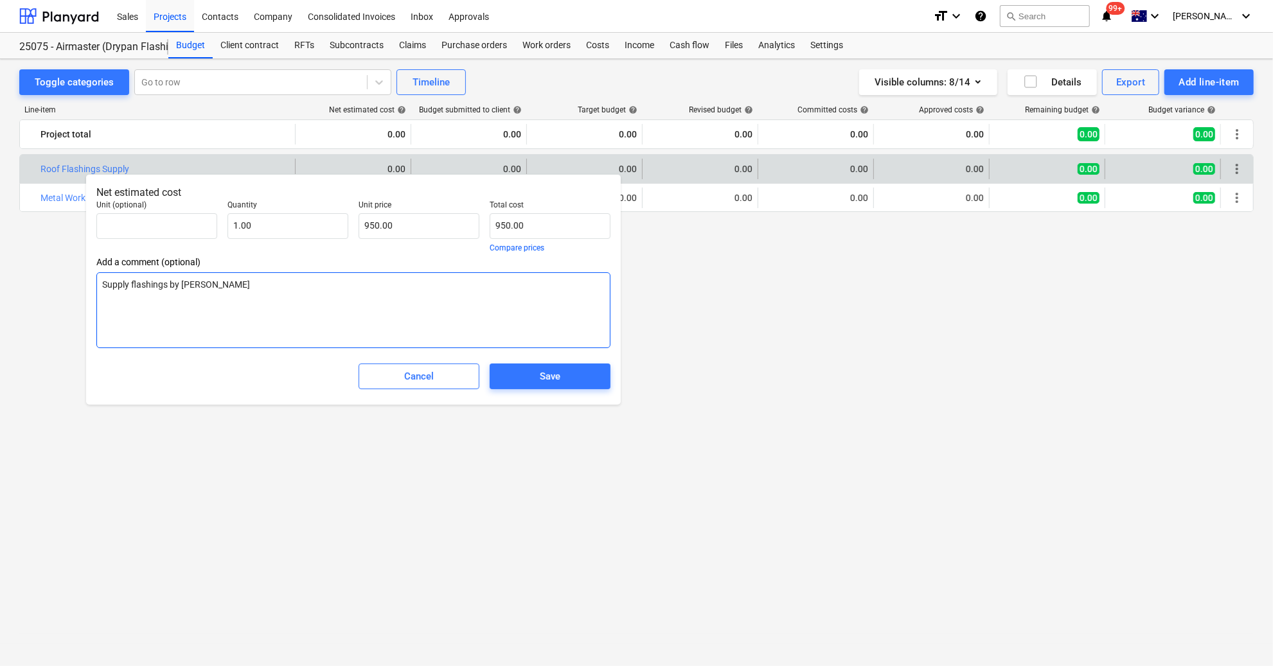
type textarea "Supply flashings by [PERSON_NAME]"
type textarea "x"
type textarea "Supply flashings by [PERSON_NAME]"
type textarea "x"
type textarea "Supply flashings by Aurem Roof"
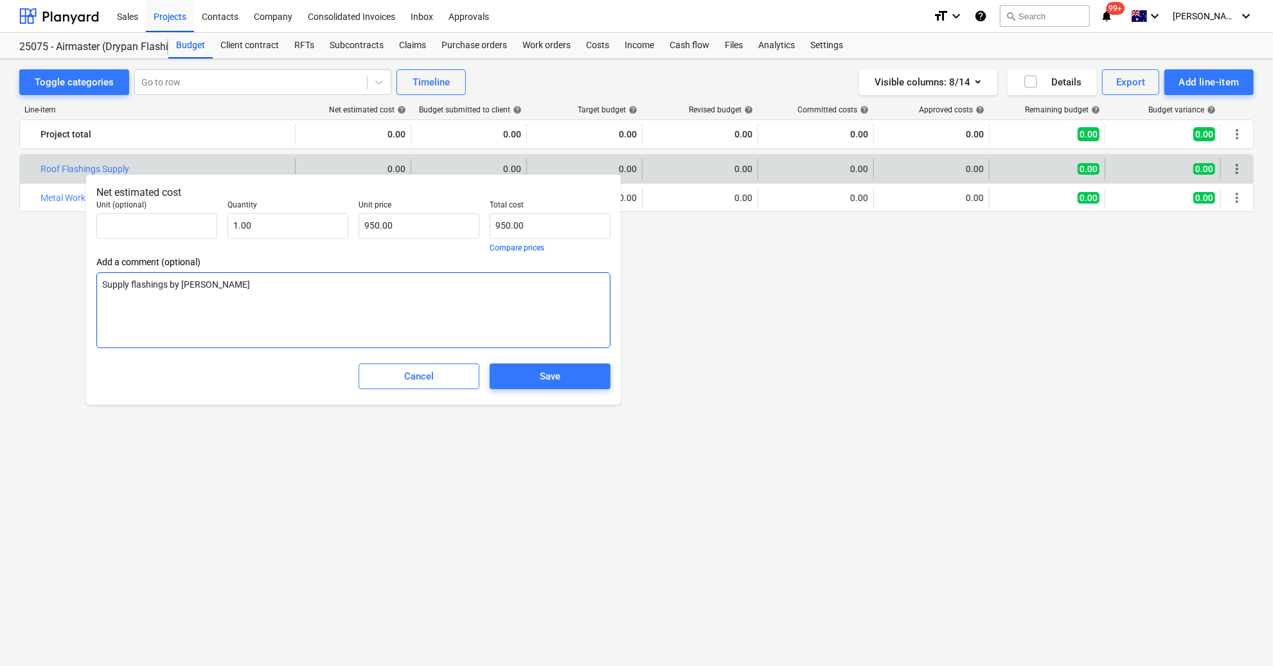
type textarea "x"
type textarea "Supply flashings by Aurem Roofi"
type textarea "x"
type textarea "Supply flashings by Aurem Roofin"
type textarea "x"
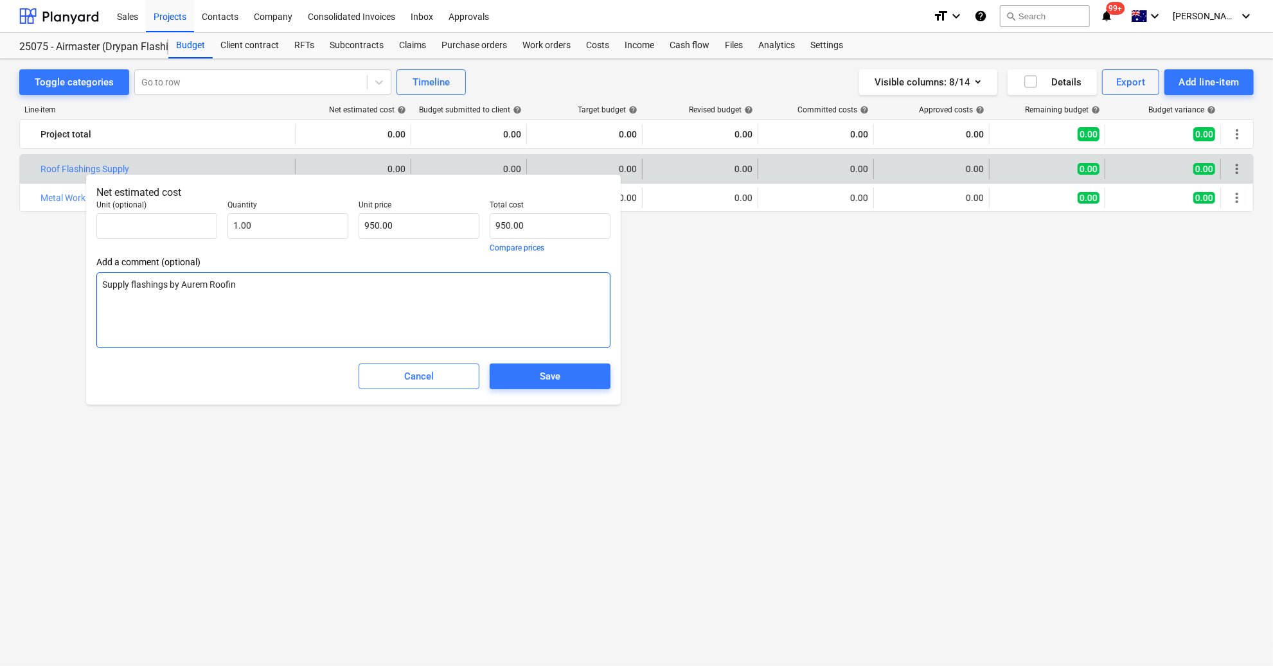
type textarea "Supply flashings by Aurem Roofing"
type textarea "x"
type textarea "Supply flashings by Aurem Roofing"
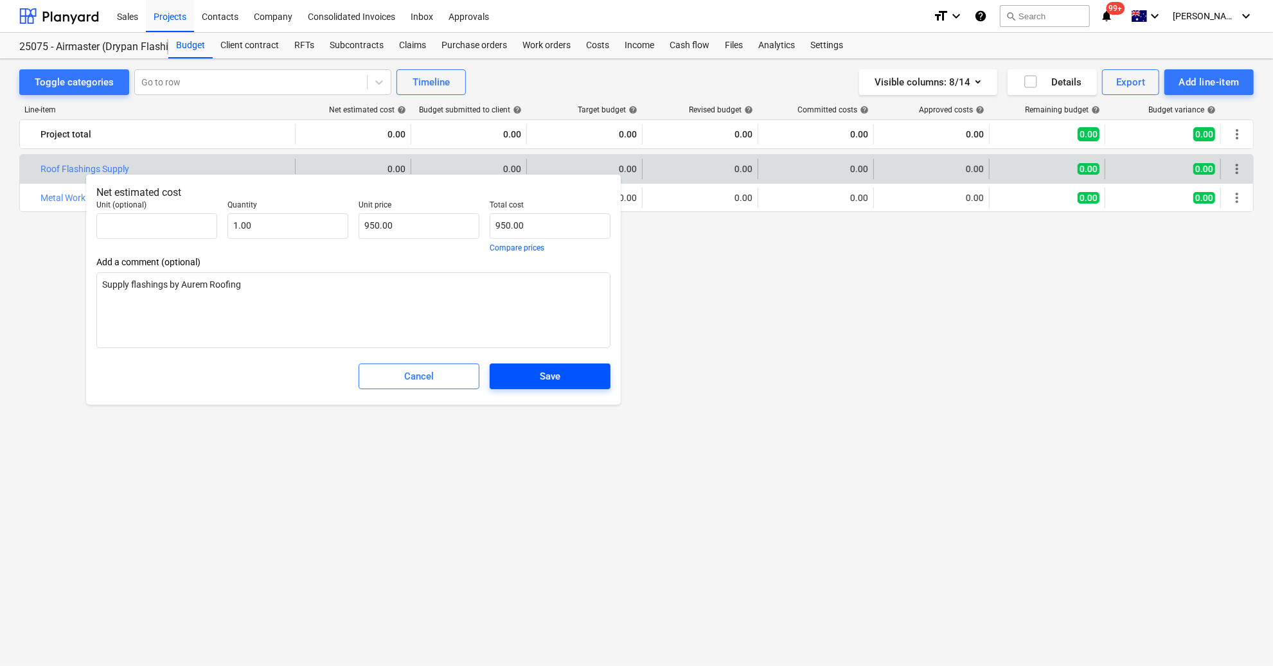
click at [563, 382] on span "Save" at bounding box center [550, 376] width 90 height 17
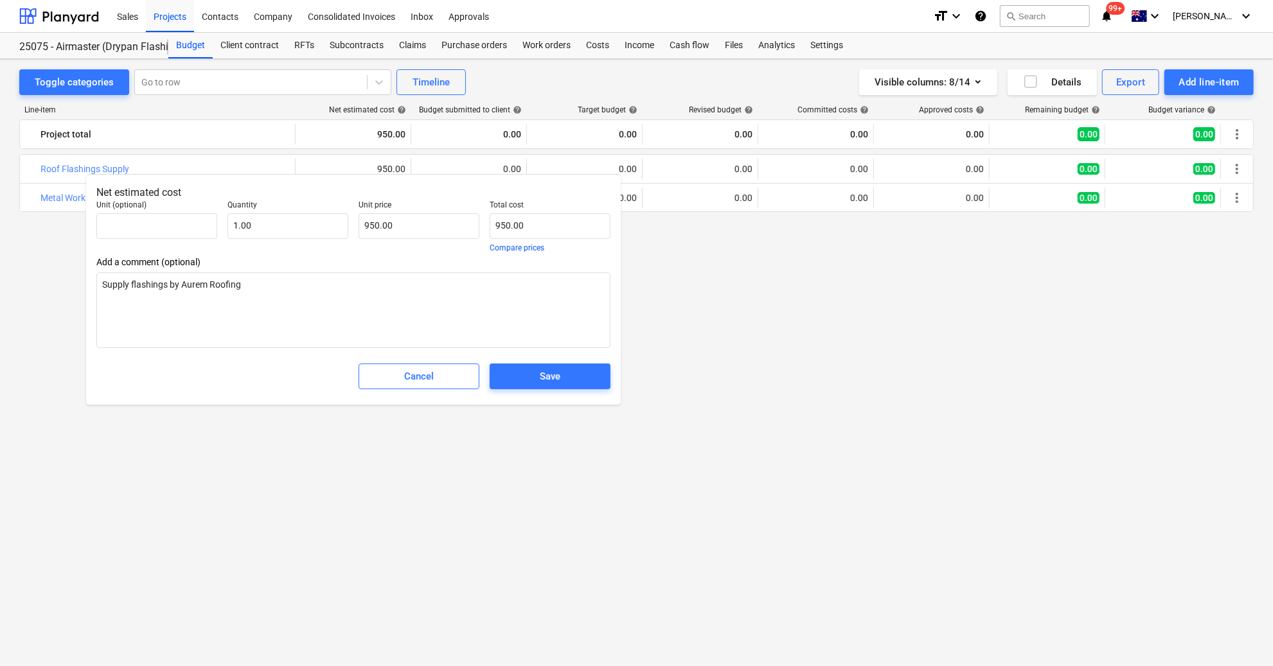
type textarea "x"
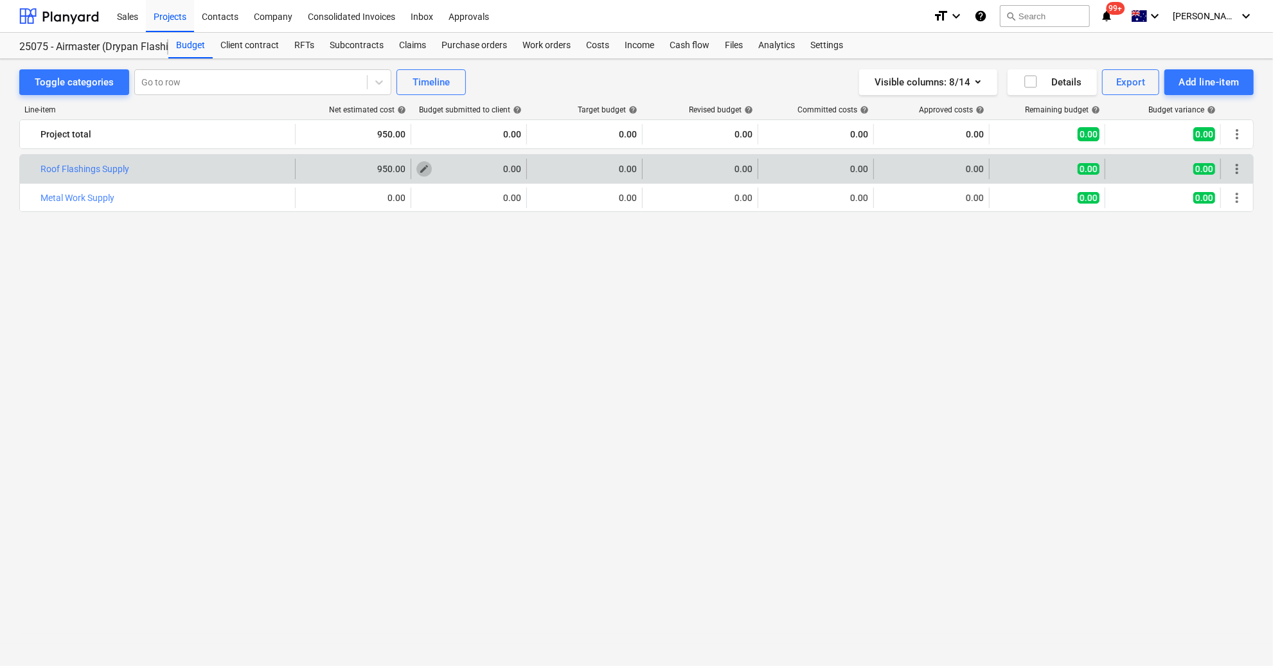
click at [423, 171] on span "edit" at bounding box center [424, 169] width 10 height 10
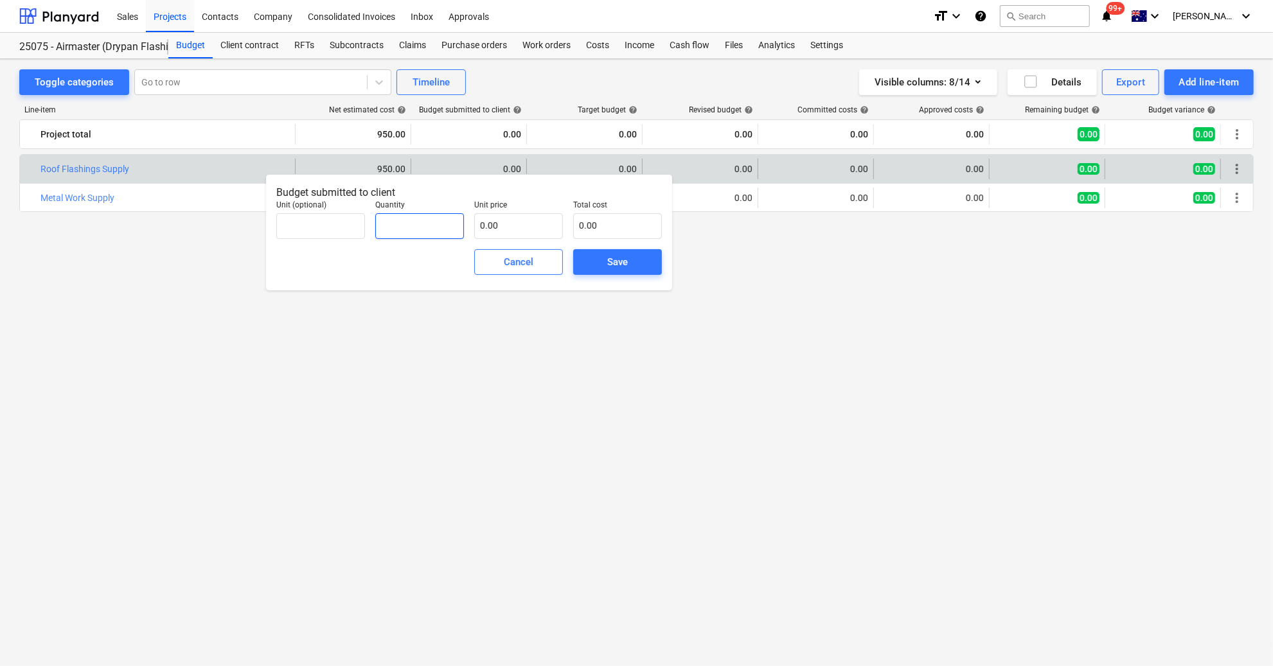
click at [438, 224] on input "text" at bounding box center [419, 226] width 89 height 26
type input "1.00"
drag, startPoint x: 524, startPoint y: 222, endPoint x: 445, endPoint y: 226, distance: 79.8
click at [445, 226] on div "Unit (optional) Quantity 1.00 Unit price =950*1.2 Total cost 0.00" at bounding box center [469, 219] width 396 height 49
type input "1"
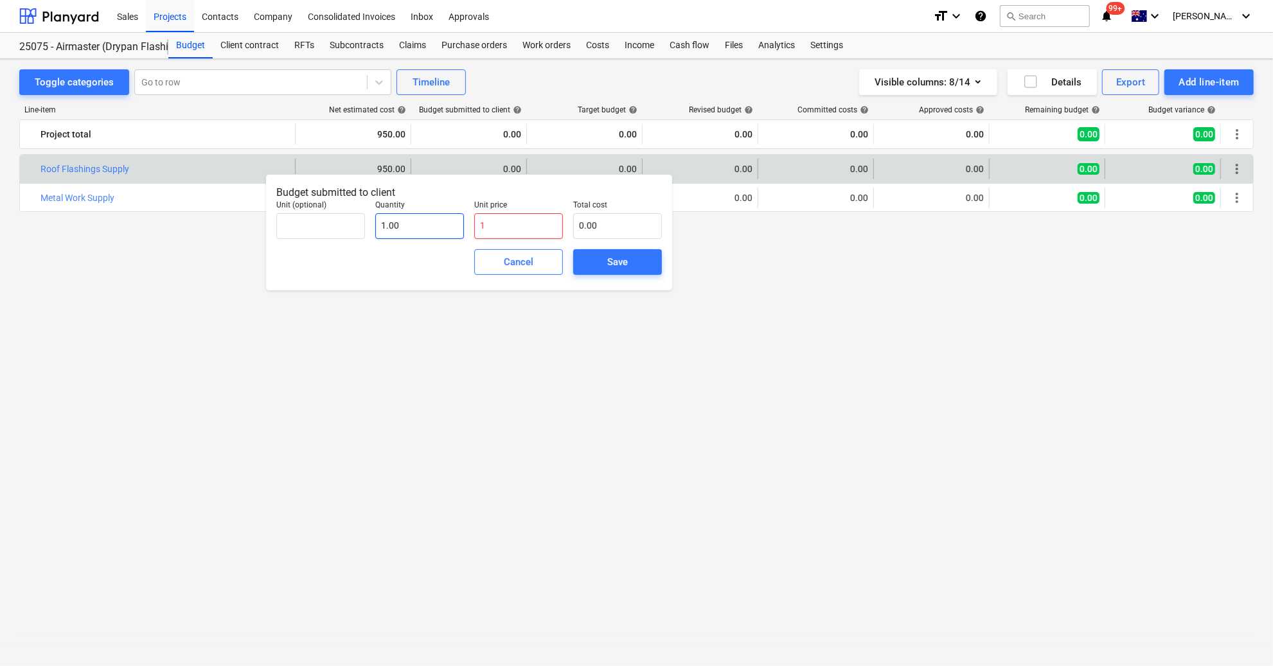
type input "1.00"
type input "11"
type input "11.00"
type input "114"
type input "114.00"
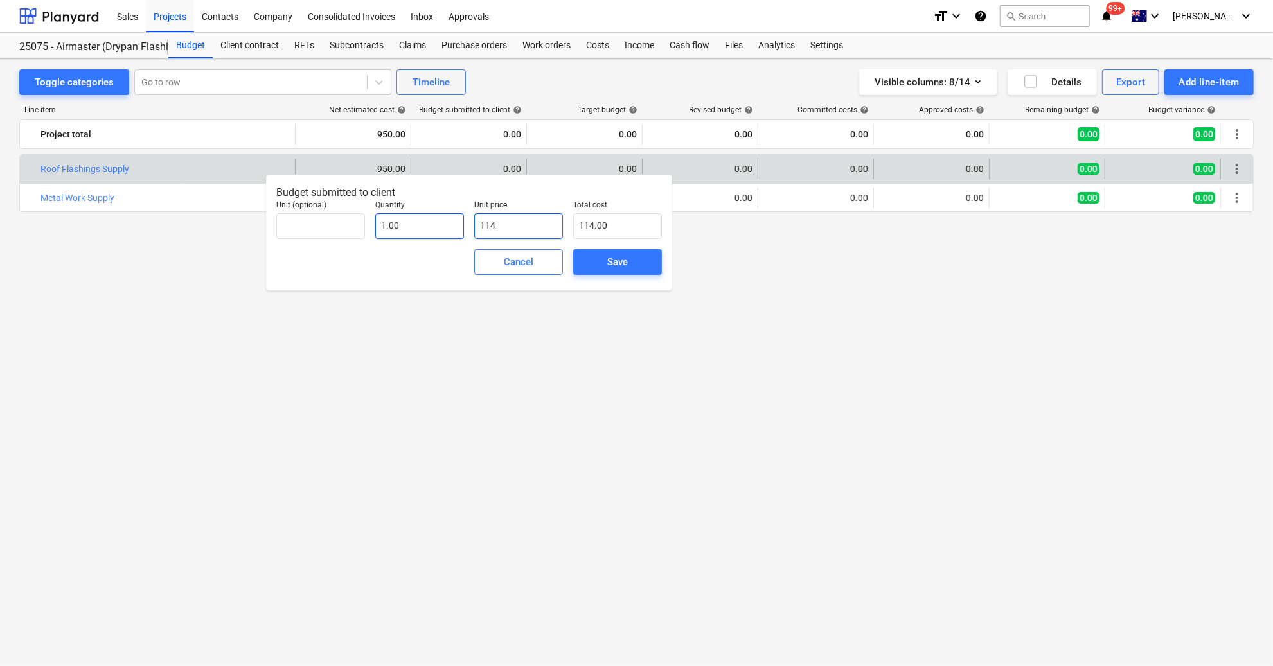
type input "1140"
type input "1,140.00"
click at [635, 262] on span "Save" at bounding box center [618, 262] width 58 height 17
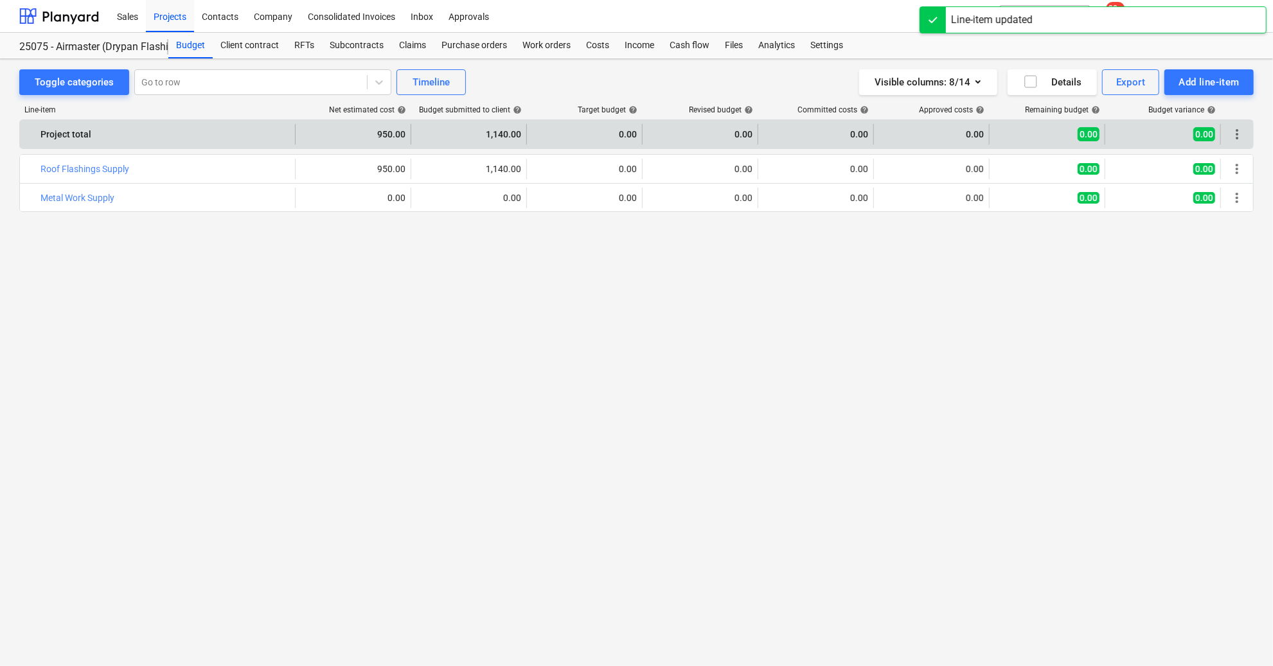
click at [643, 137] on div "0.00" at bounding box center [701, 134] width 116 height 21
click at [598, 129] on div "0.00" at bounding box center [584, 134] width 105 height 21
click at [698, 131] on div "0.00" at bounding box center [700, 134] width 105 height 21
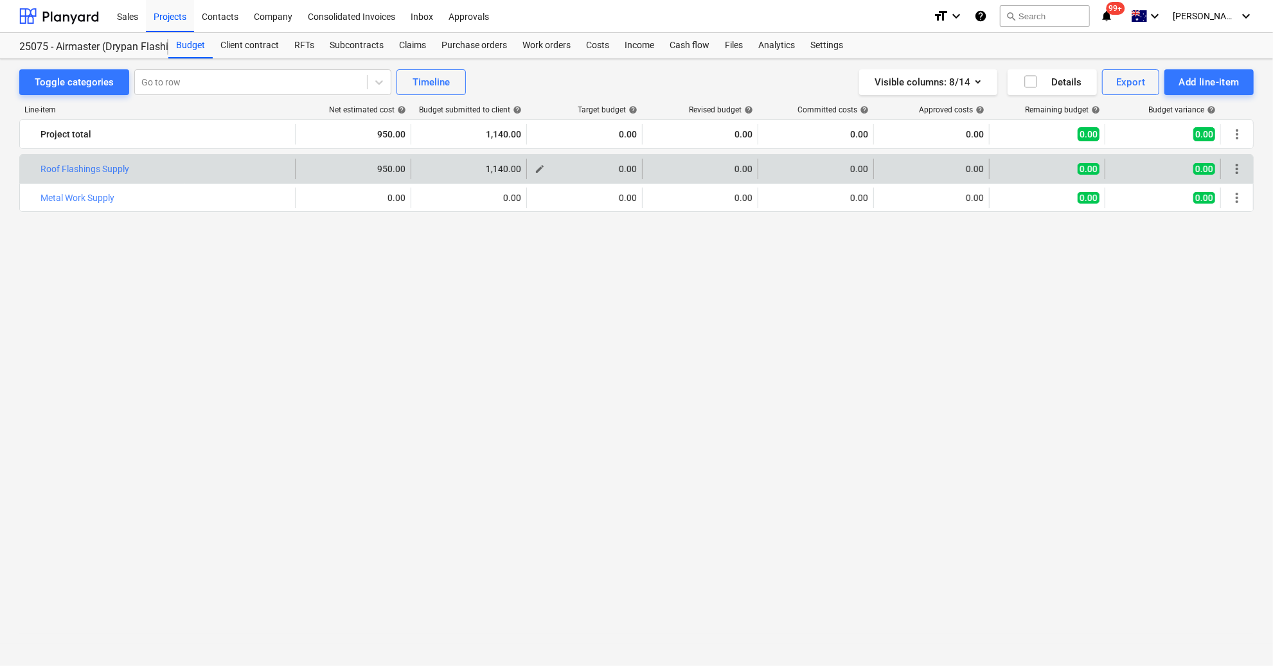
click at [539, 168] on span "edit" at bounding box center [540, 169] width 10 height 10
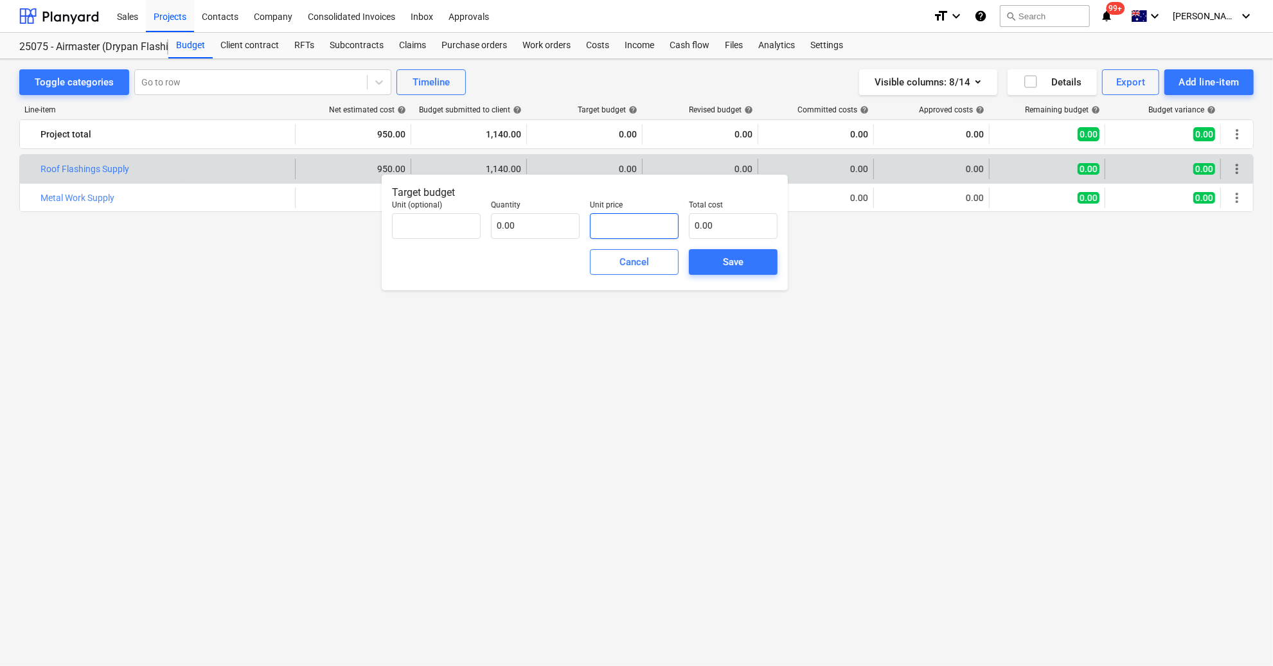
click at [620, 227] on input "text" at bounding box center [634, 226] width 89 height 26
type input "0.00"
click at [549, 232] on input "text" at bounding box center [535, 226] width 89 height 26
type input "1.00"
type input "9"
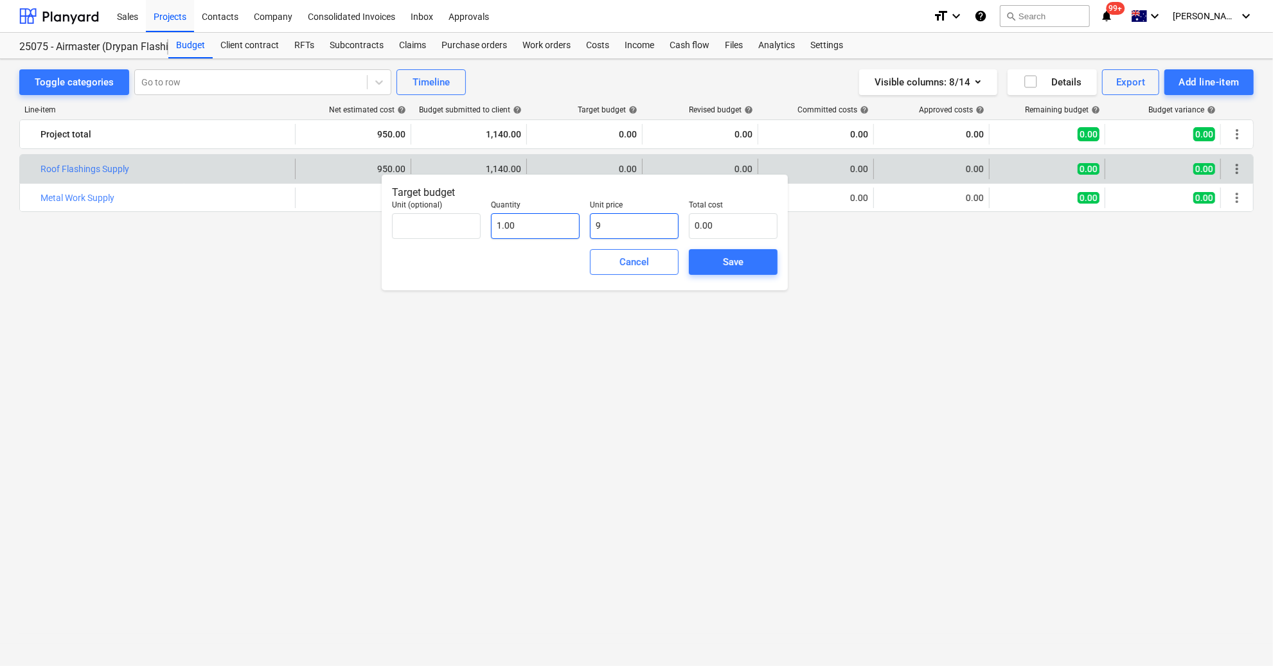
type input "9.00"
type input "95"
type input "95.00"
type input "950"
type input "950.00"
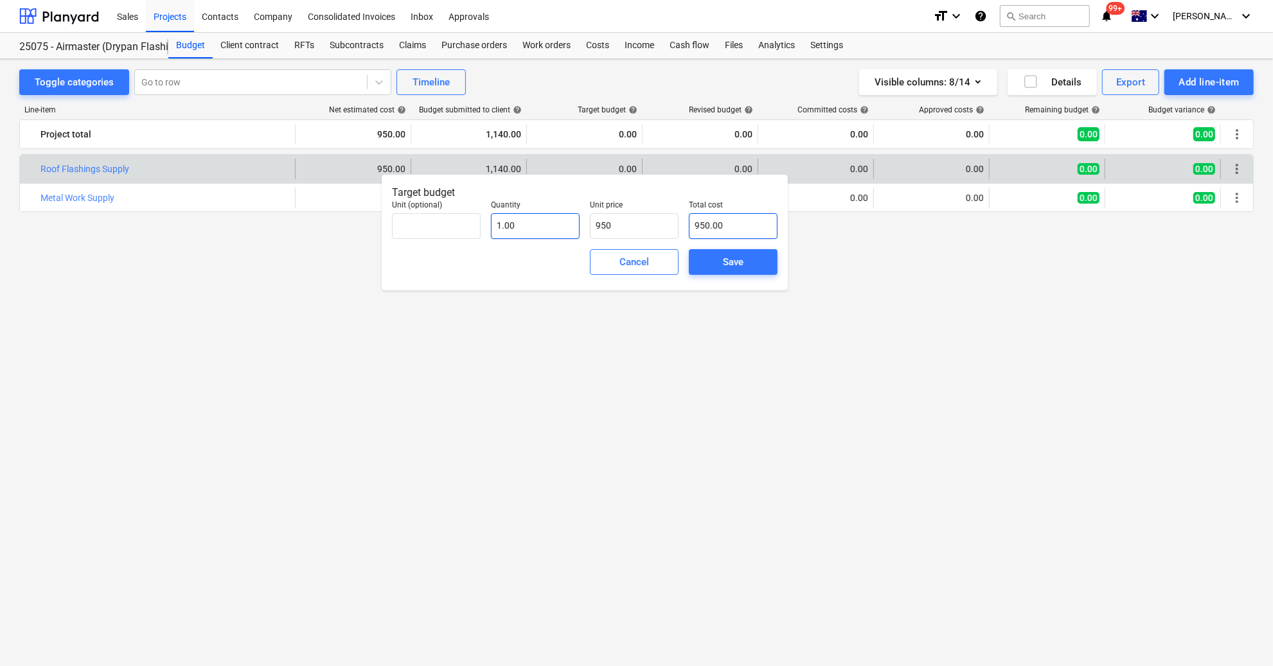
type input "950.00"
click at [720, 254] on span "Save" at bounding box center [733, 262] width 58 height 17
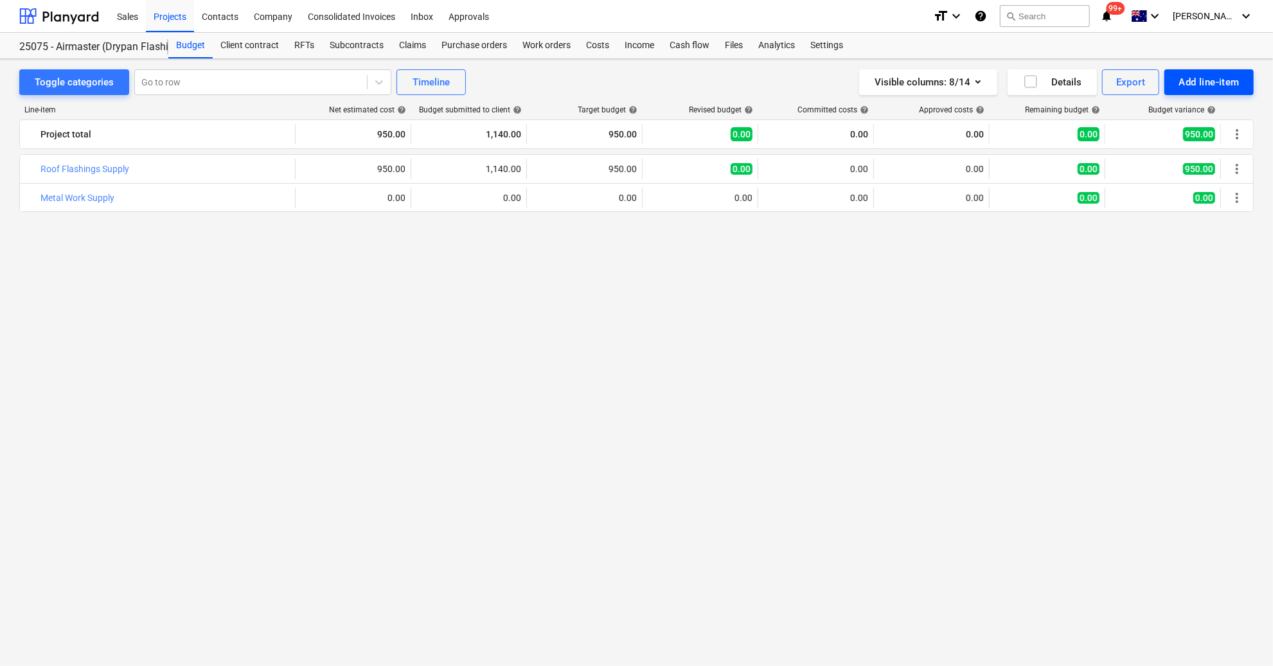
click at [1191, 89] on div "Add line-item" at bounding box center [1209, 82] width 61 height 17
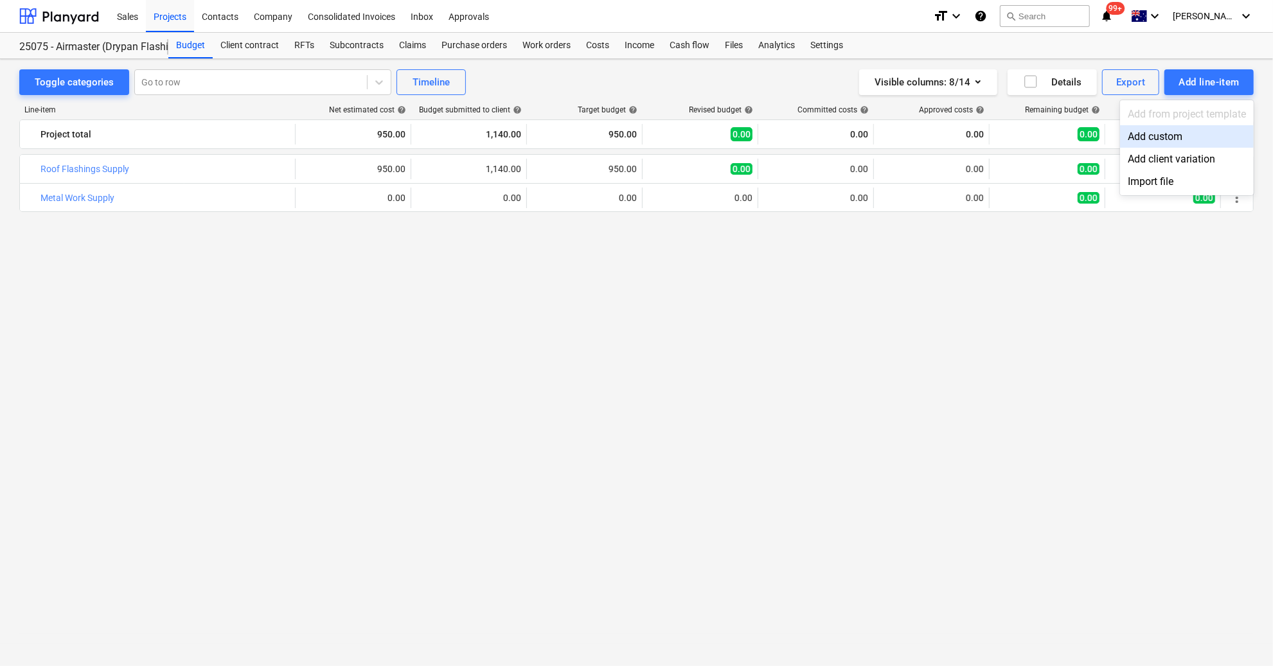
click at [1157, 135] on div "Add custom" at bounding box center [1187, 136] width 134 height 22
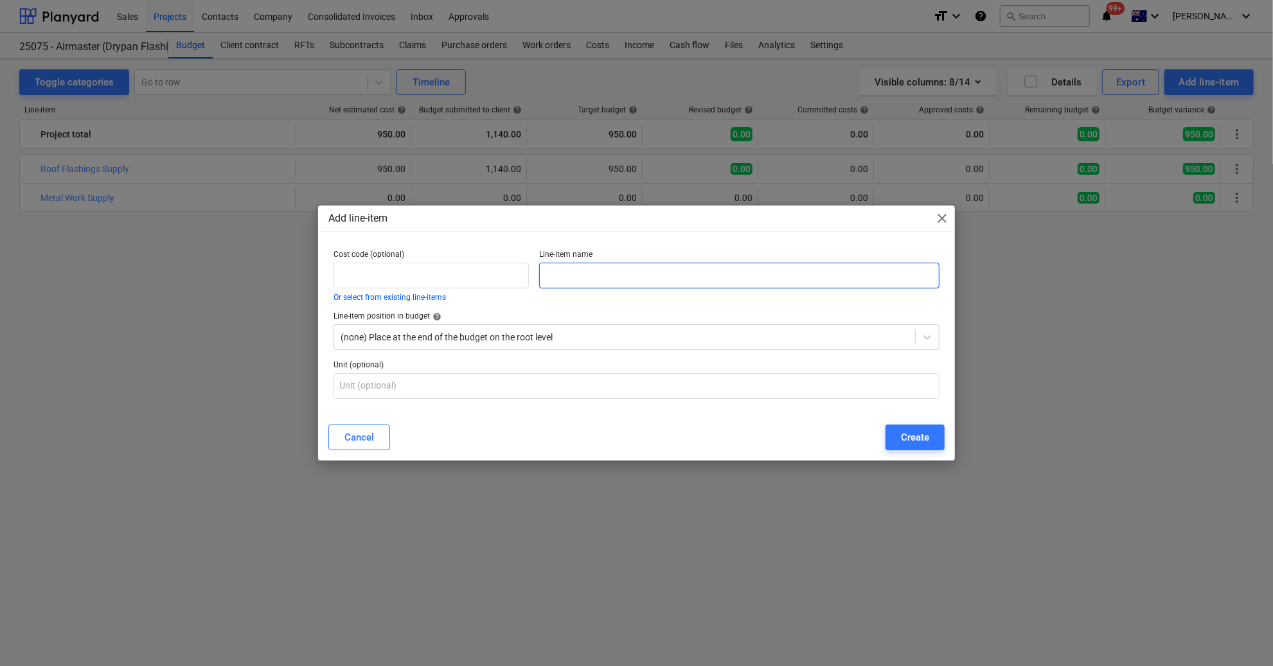
click at [580, 269] on input "text" at bounding box center [739, 276] width 400 height 26
type input "Ryza Labour"
click at [917, 443] on div "Create" at bounding box center [915, 437] width 28 height 17
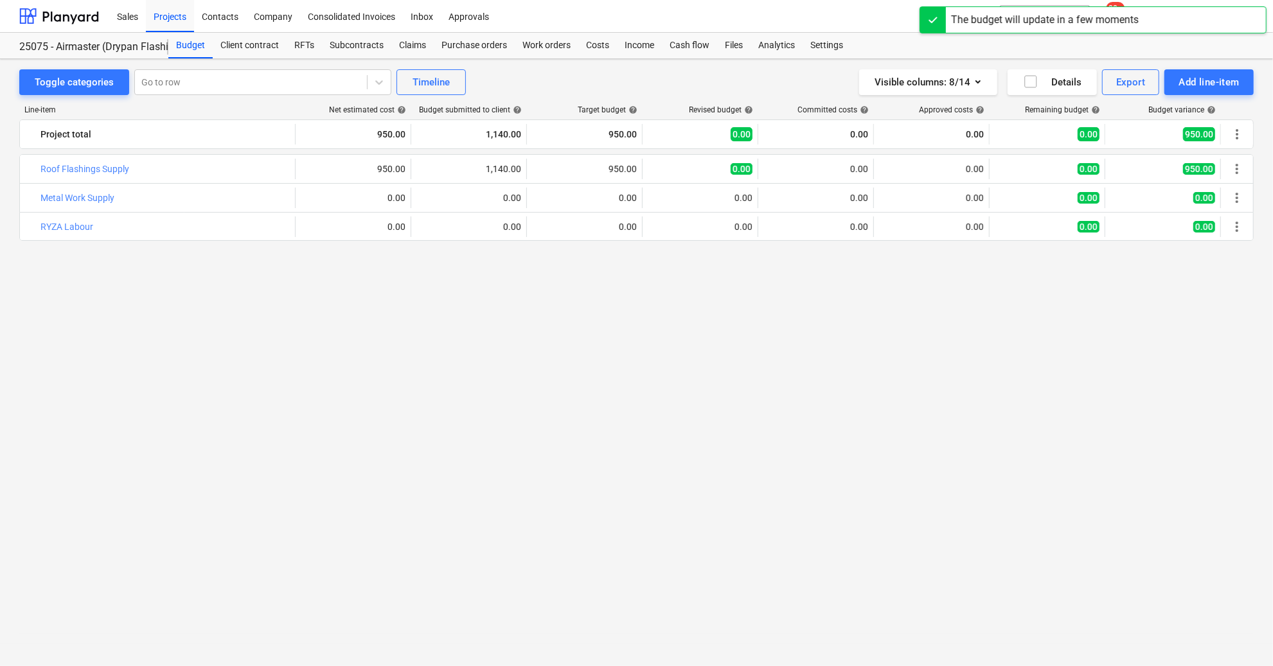
click at [195, 314] on div "bar_chart Roof Flashings Supply edit 950.00 edit 1,140.00 edit 950.00 edit 0.00…" at bounding box center [636, 386] width 1235 height 465
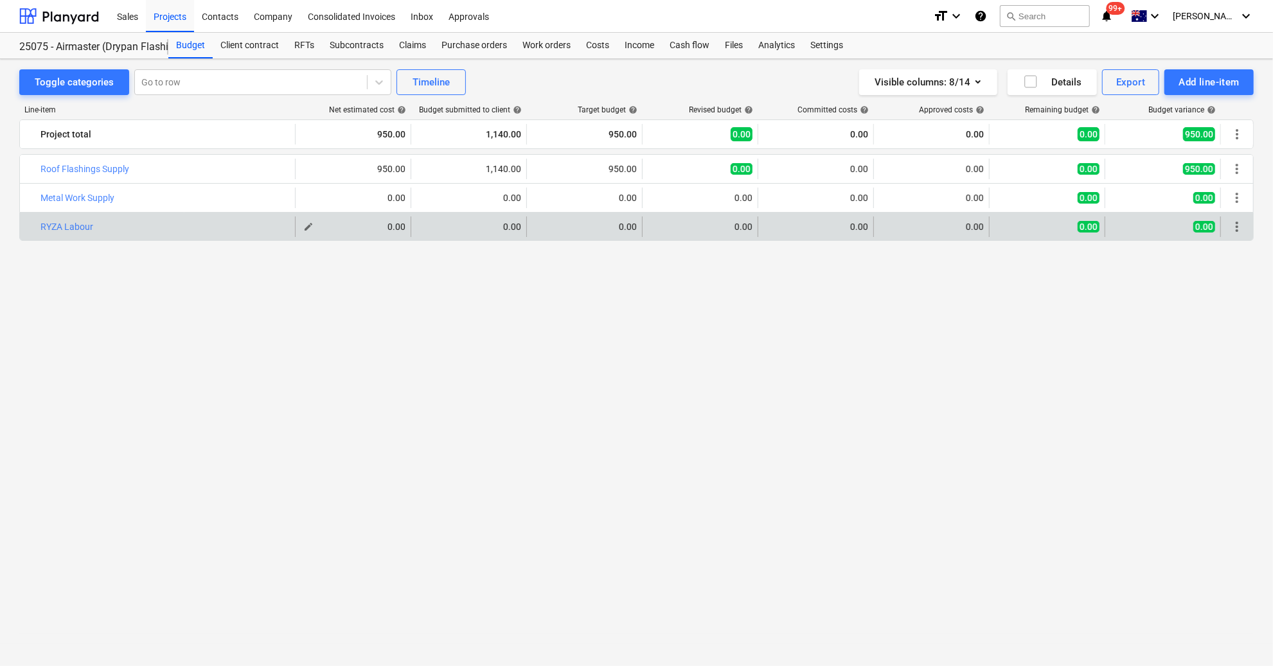
click at [313, 228] on span "edit" at bounding box center [308, 227] width 10 height 10
type textarea "x"
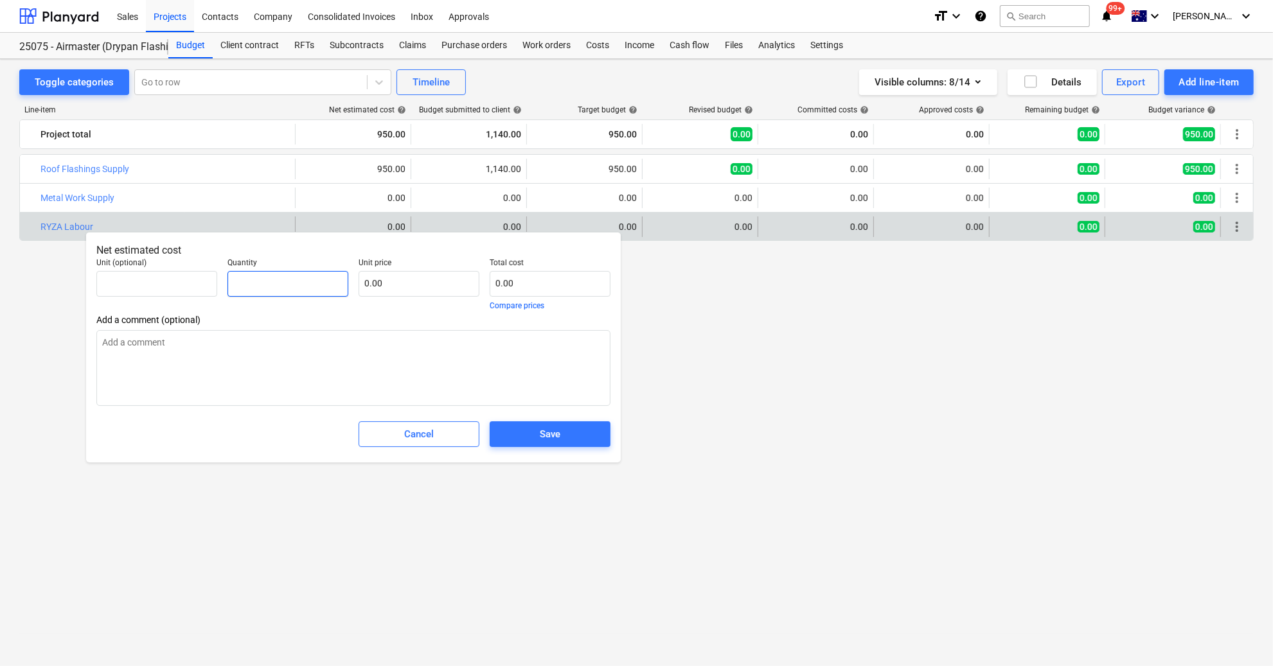
click at [267, 280] on input "text" at bounding box center [287, 284] width 121 height 26
type textarea "x"
type input "1"
type textarea "x"
type input "1.00"
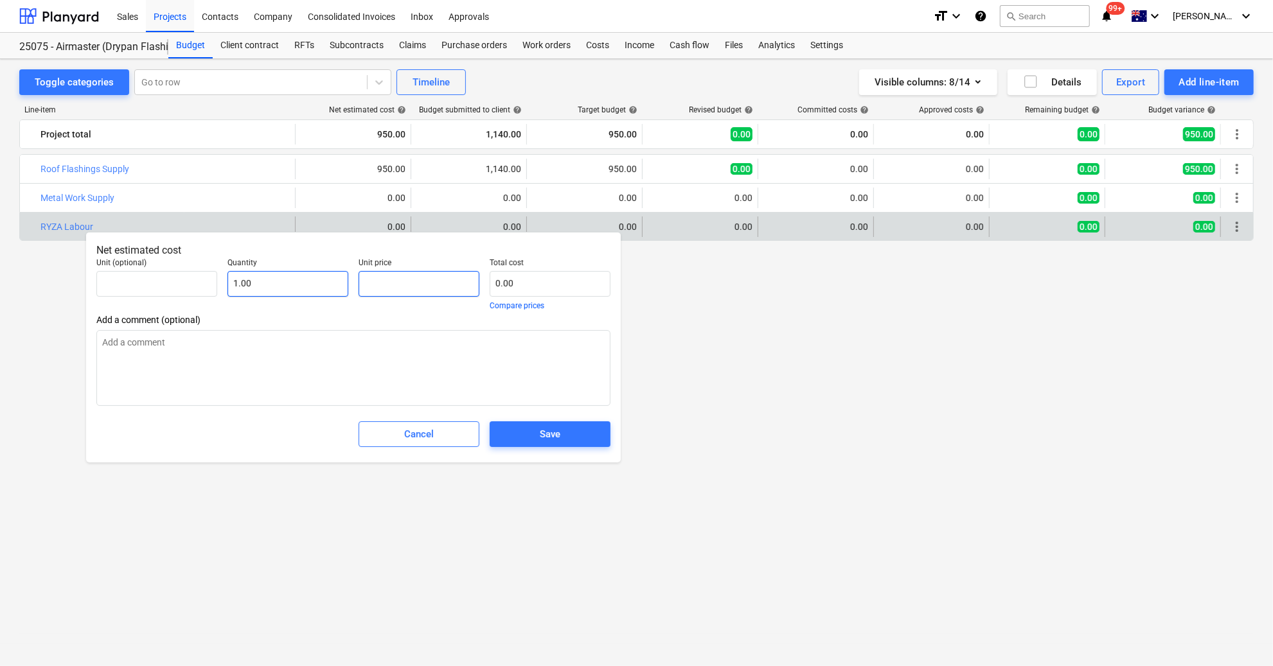
type textarea "x"
type input "2"
type input "2.00"
type textarea "x"
type input "22"
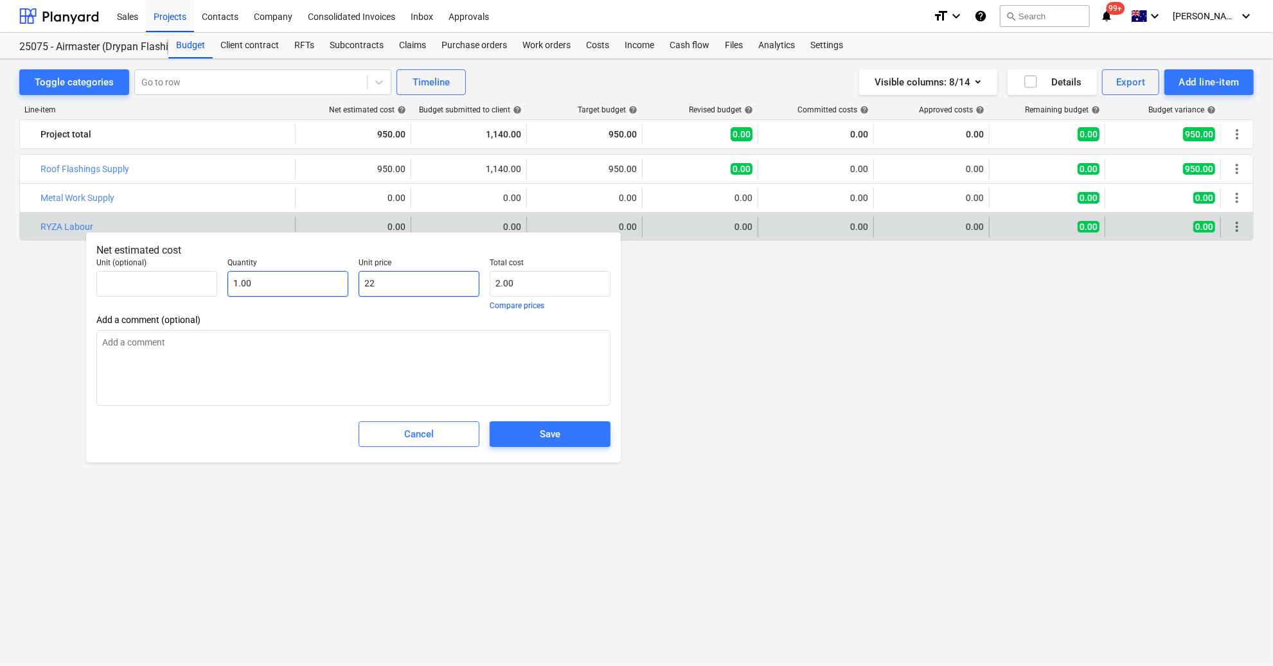
type input "22.00"
type textarea "x"
type input "220"
type input "220.00"
type textarea "x"
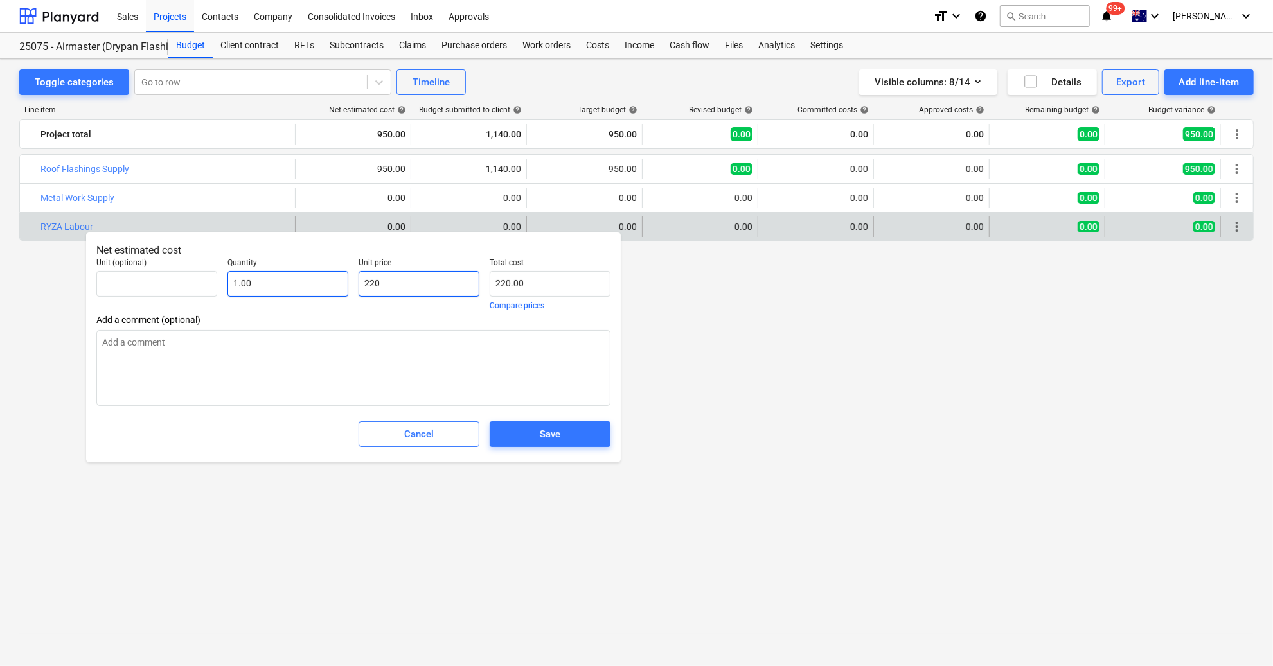
type input "2200"
type input "2,200.00"
type input "2200"
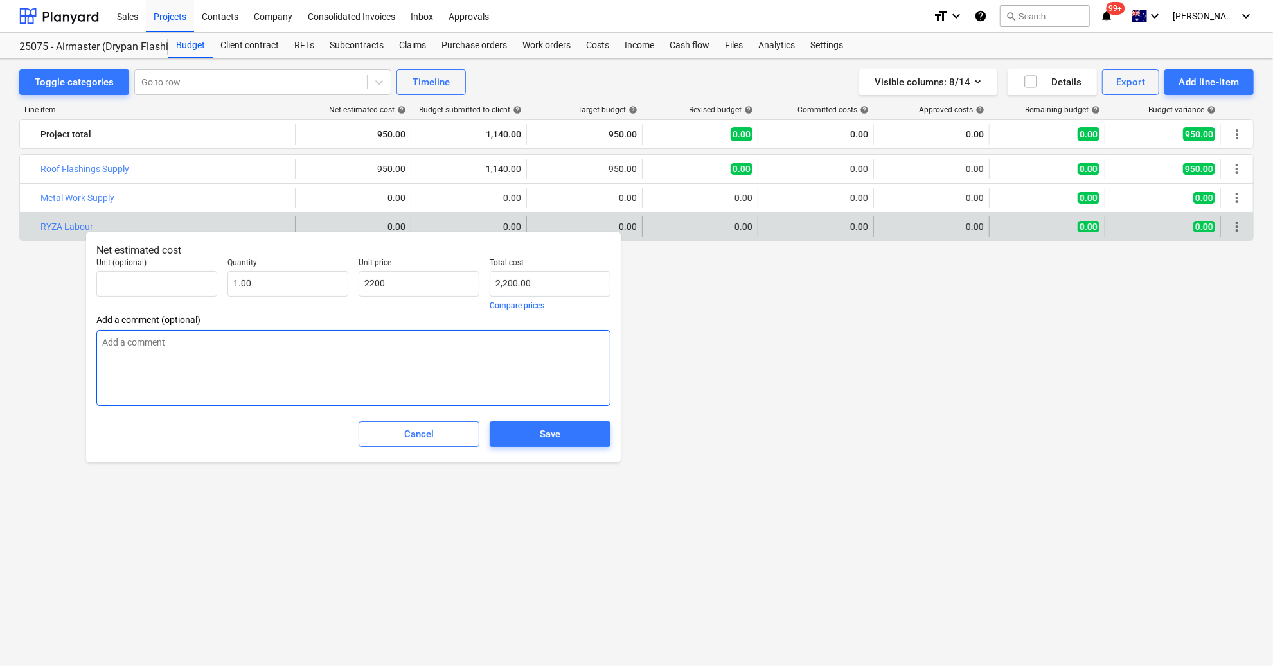
type textarea "x"
type input "2,200.00"
click at [195, 342] on textarea at bounding box center [353, 368] width 514 height 76
type textarea "x"
type textarea "2"
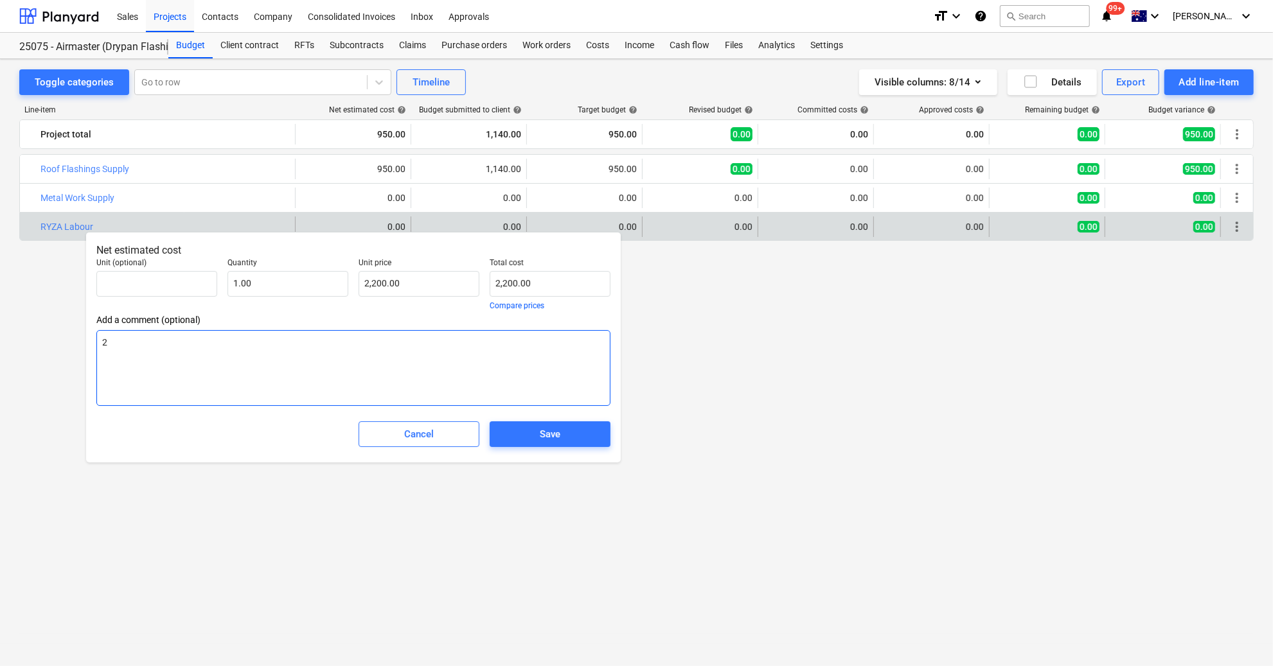
type textarea "x"
type textarea "2"
type textarea "x"
type textarea "2 x"
type textarea "x"
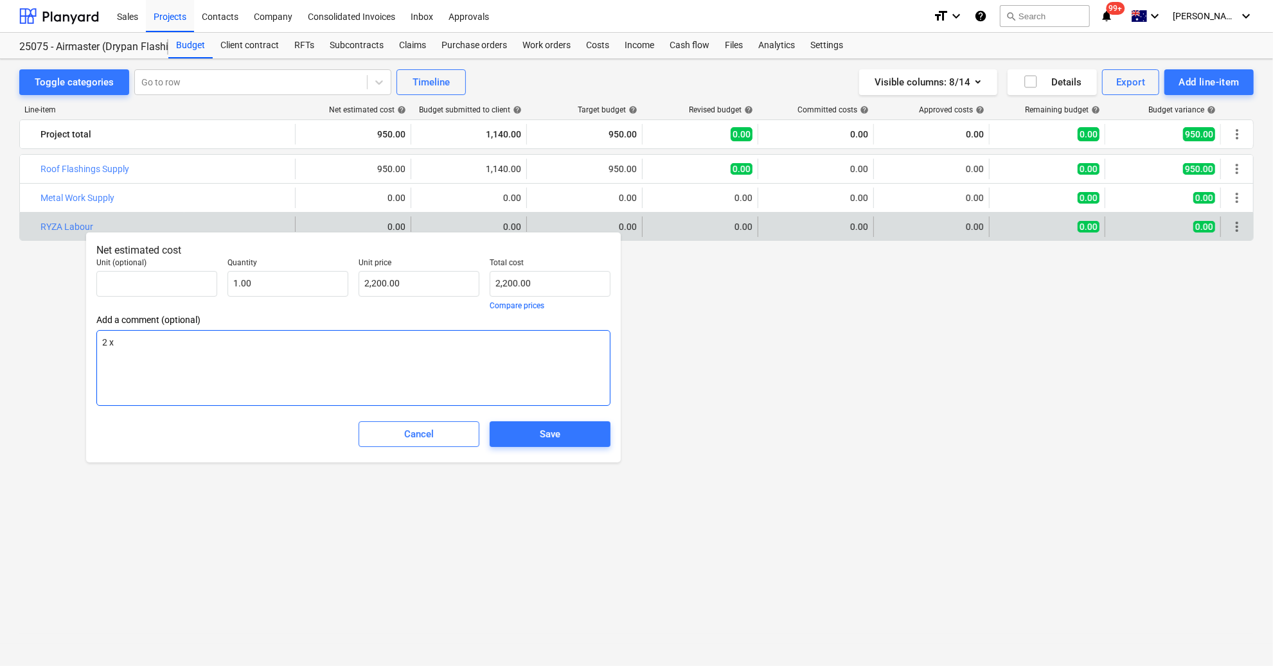
type textarea "2 x"
type textarea "x"
type textarea "2 x c"
type textarea "x"
type textarea "2 x ca"
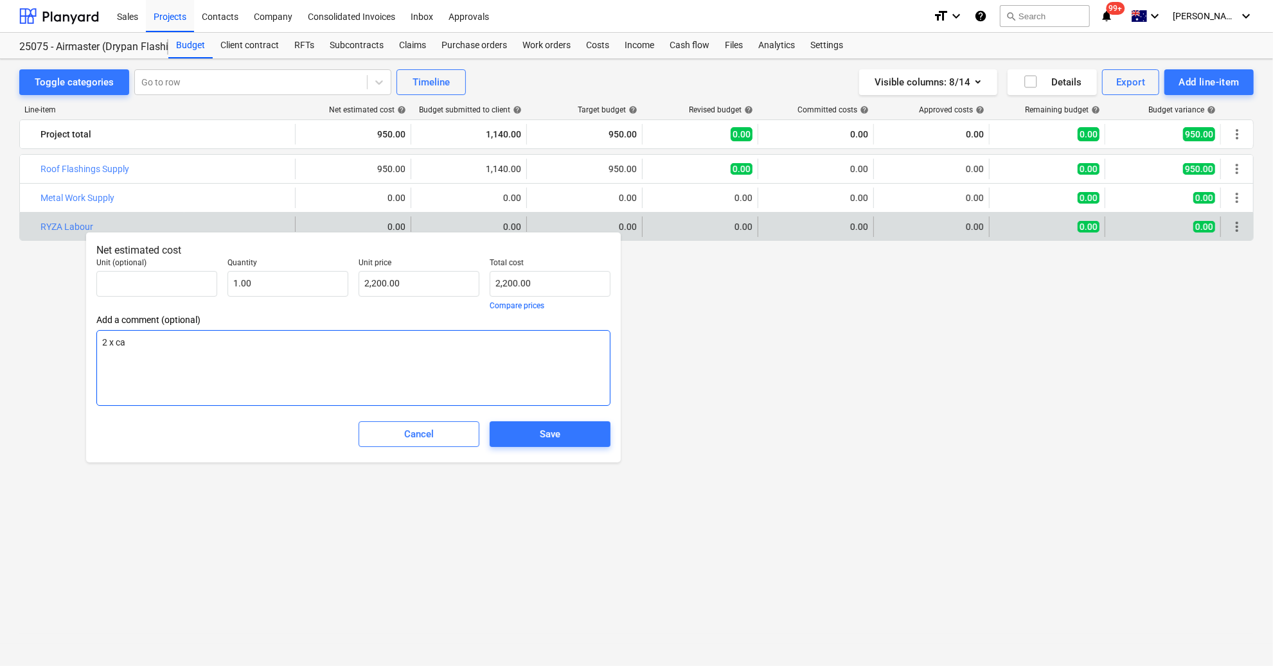
type textarea "x"
type textarea "2 x car"
type textarea "x"
type textarea "2 x carp"
type textarea "x"
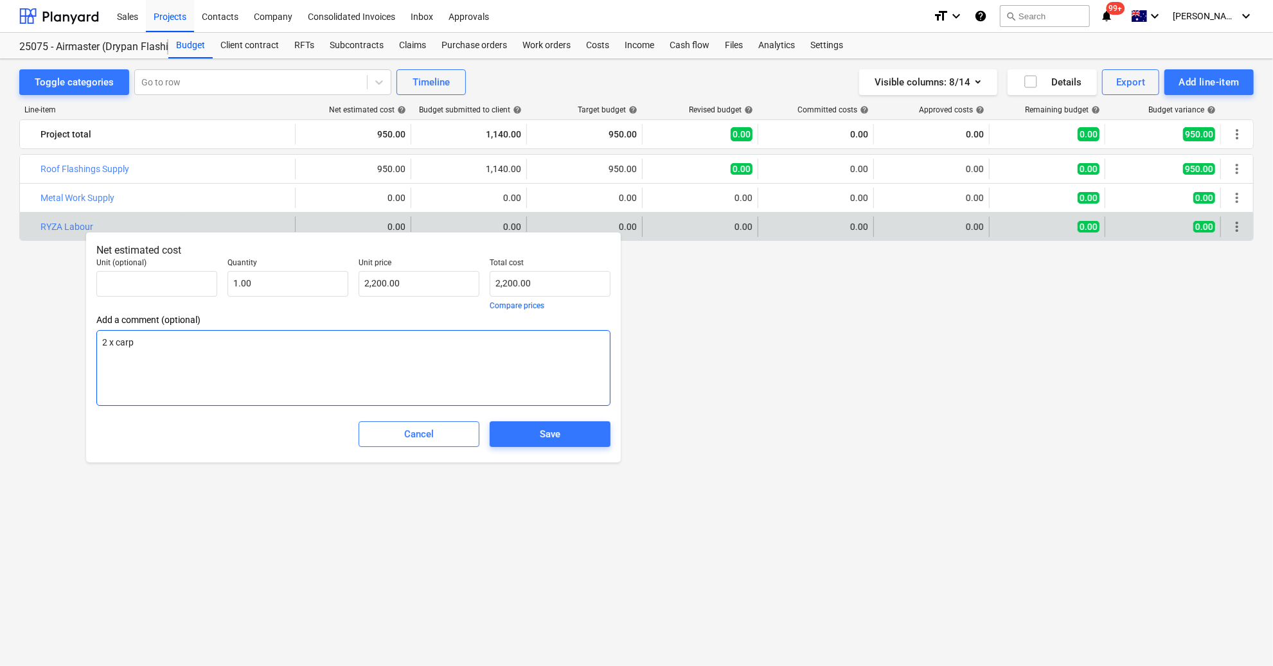
type textarea "2 x carpe"
type textarea "x"
type textarea "2 x carpen"
type textarea "x"
type textarea "2 x carpent"
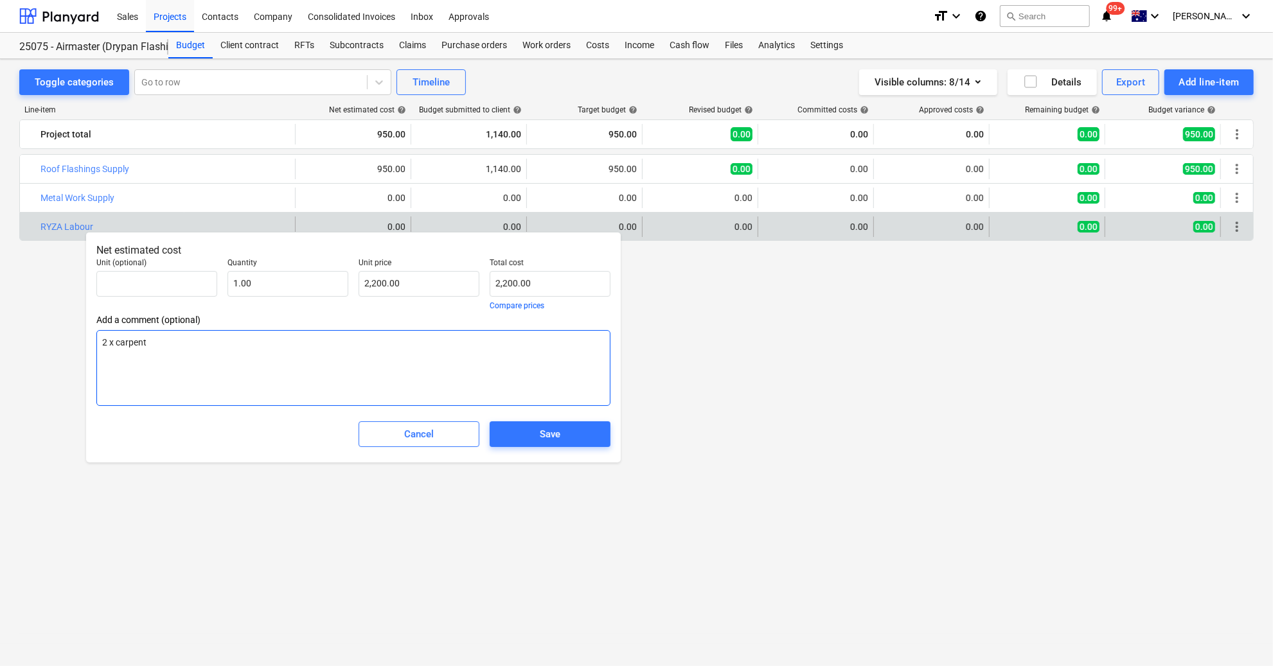
type textarea "x"
type textarea "2 x carpente"
type textarea "x"
type textarea "2 x [PERSON_NAME]"
type textarea "x"
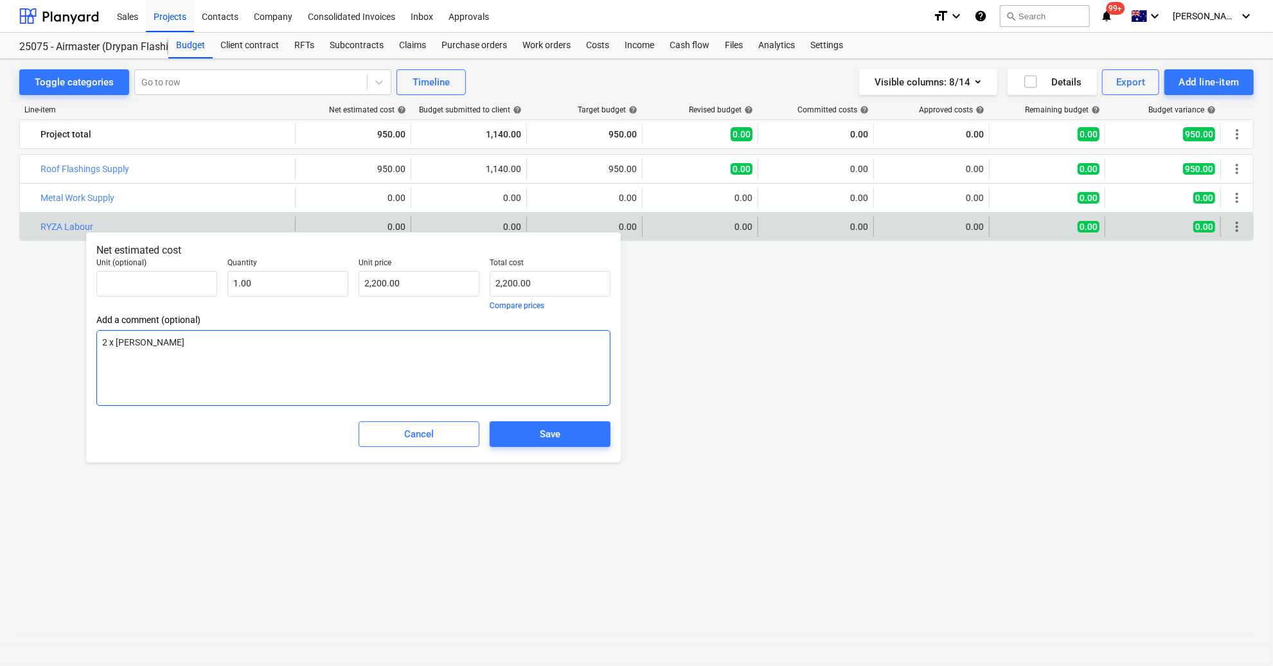
type textarea "2 x carpenters"
type textarea "x"
type textarea "2 x carpenters"
type textarea "x"
type textarea "2 x carpenters oi"
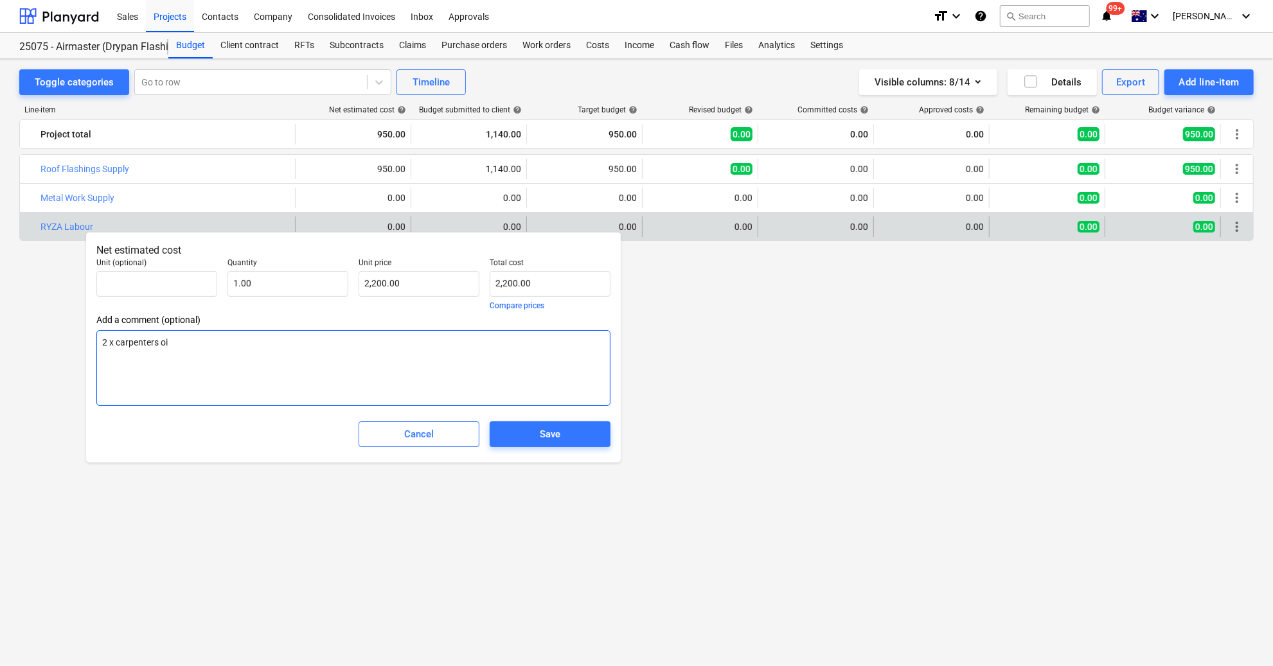
type textarea "x"
type textarea "2 x carpenters oin"
type textarea "x"
type textarea "2 x carpenters oins"
type textarea "x"
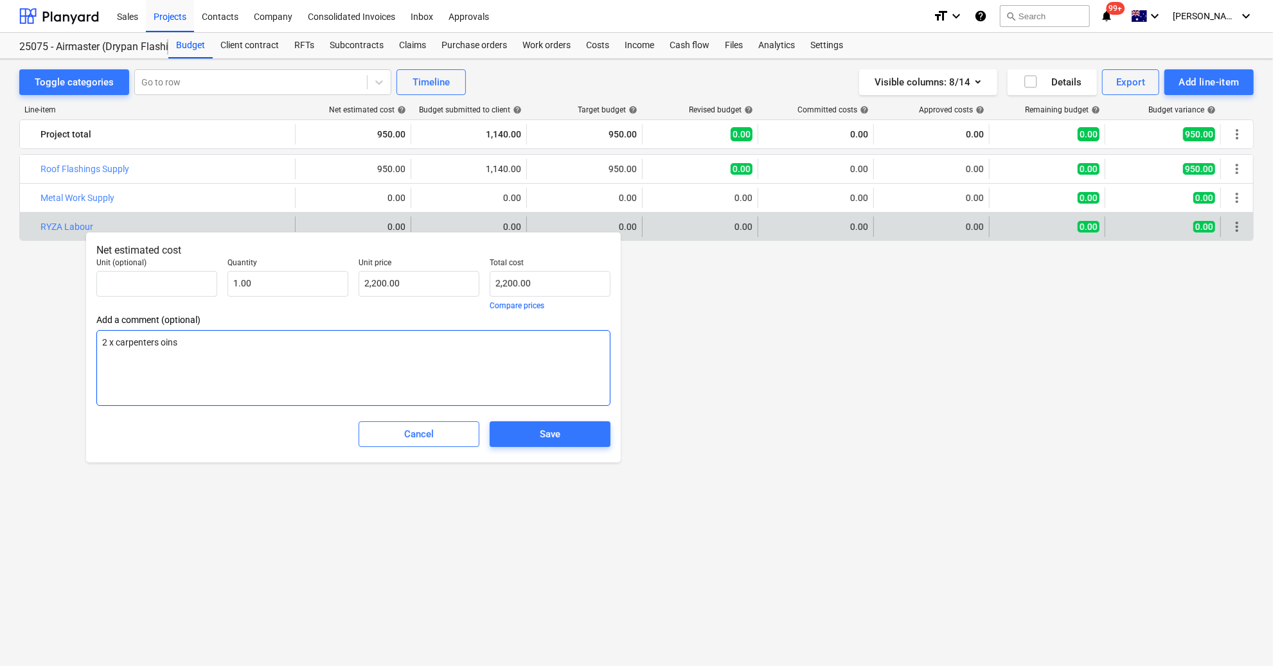
type textarea "2 x carpenters oin"
type textarea "x"
type textarea "2 x carpenters oi"
type textarea "x"
type textarea "2 x carpenters o"
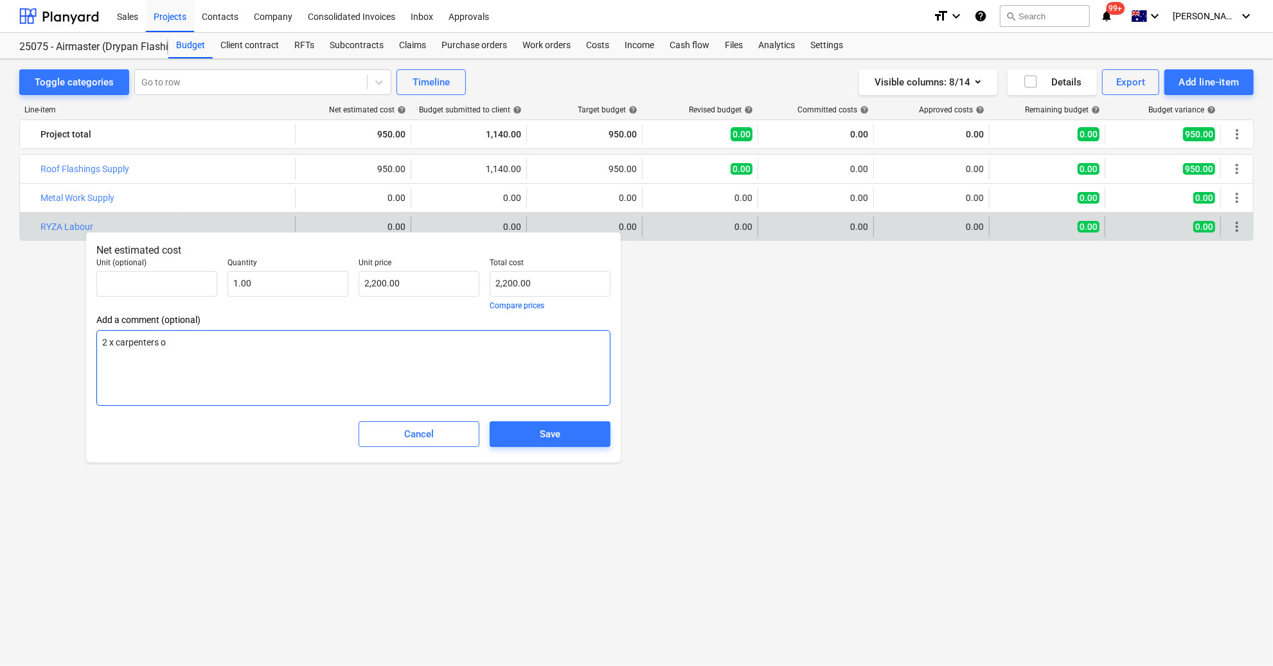
type textarea "x"
type textarea "2 x carpenters"
type textarea "x"
type textarea "2 x carpenters i"
type textarea "x"
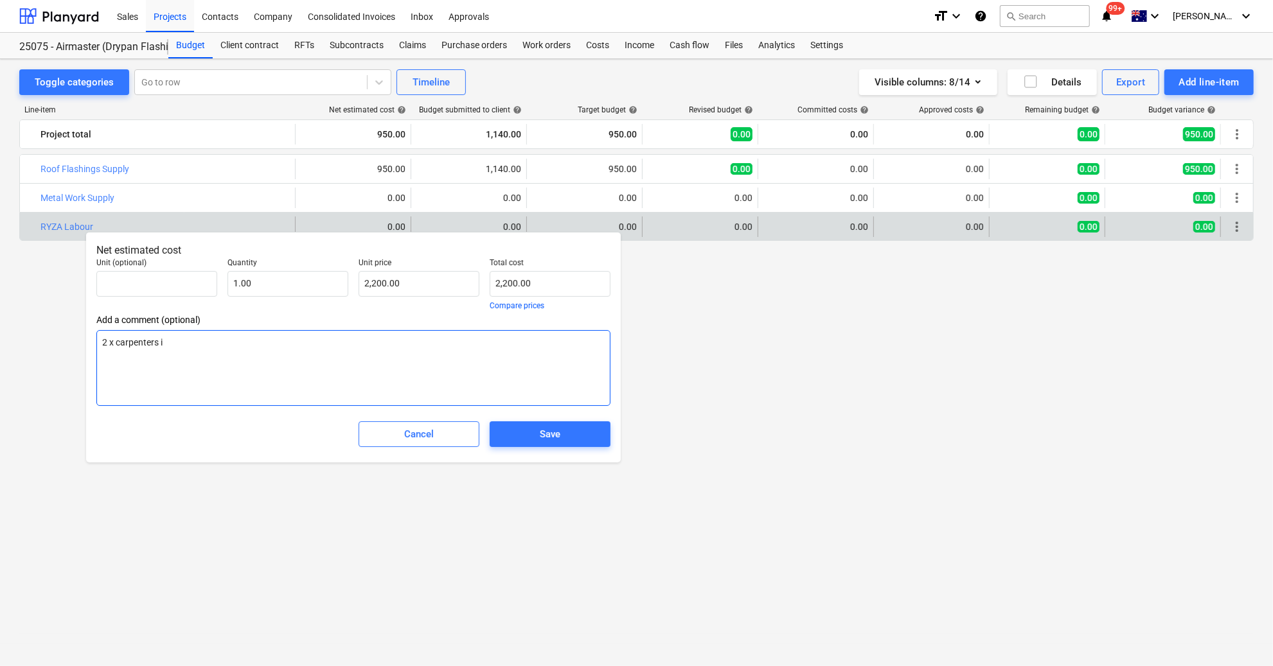
type textarea "2 x carpenters in"
type textarea "x"
type textarea "2 x carpenters ins"
type textarea "x"
type textarea "2 x carpenters inst"
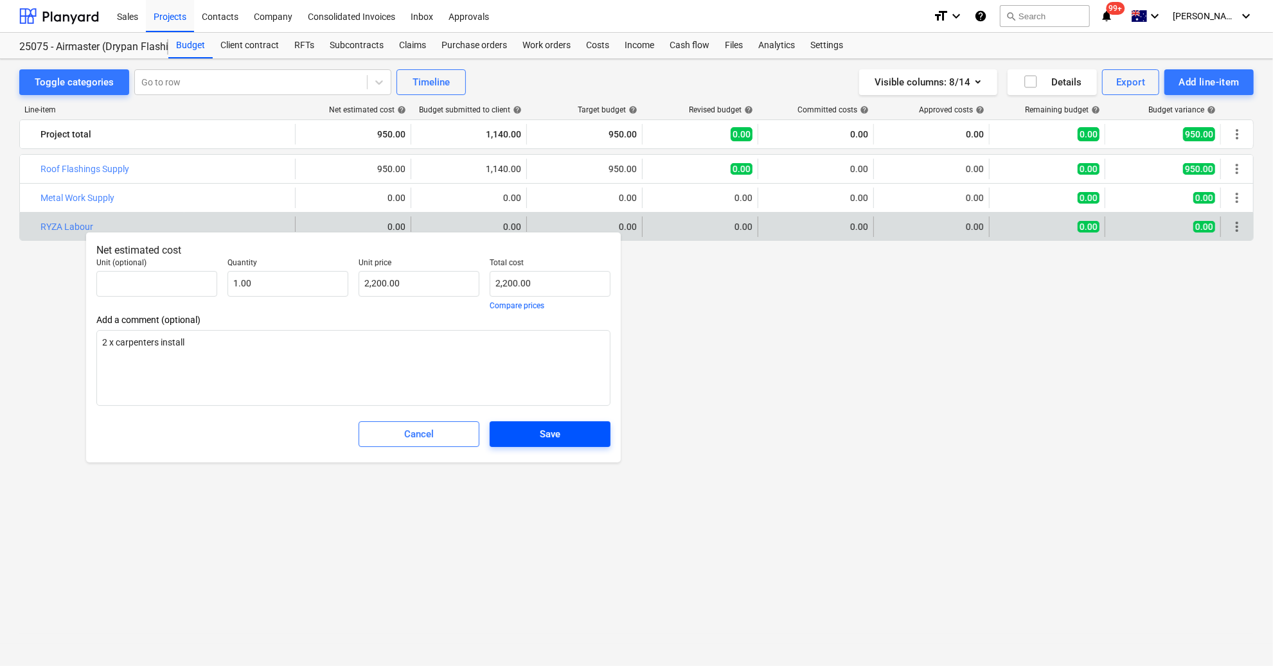
click at [557, 444] on button "Save" at bounding box center [550, 435] width 121 height 26
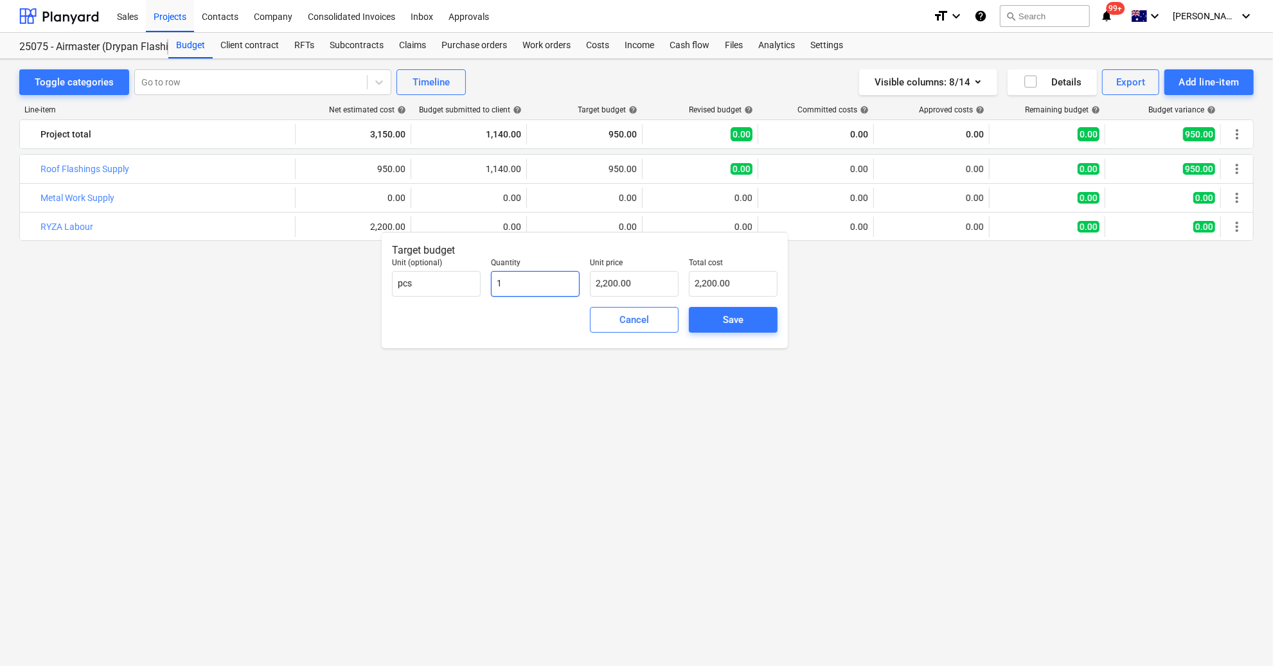
click at [494, 280] on input "1" at bounding box center [535, 284] width 89 height 26
click at [723, 323] on div "Save" at bounding box center [733, 320] width 21 height 17
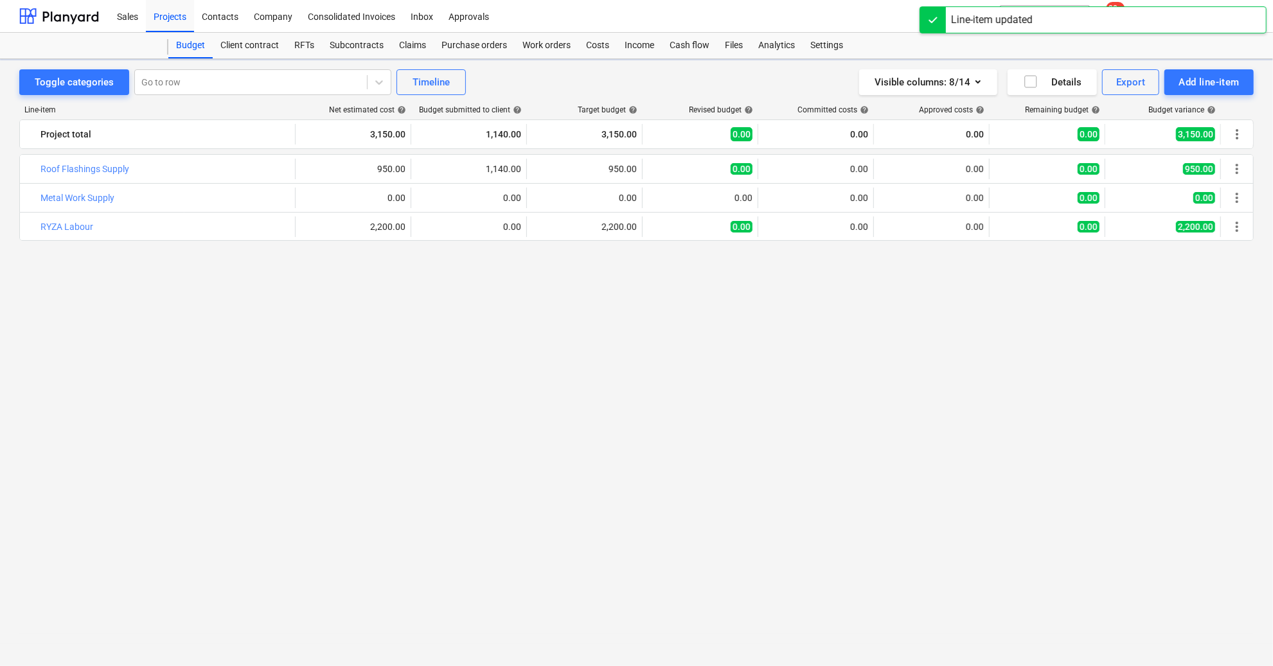
click at [452, 305] on div "bar_chart Roof Flashings Supply edit 950.00 edit 1,140.00 edit 950.00 edit 0.00…" at bounding box center [636, 386] width 1235 height 465
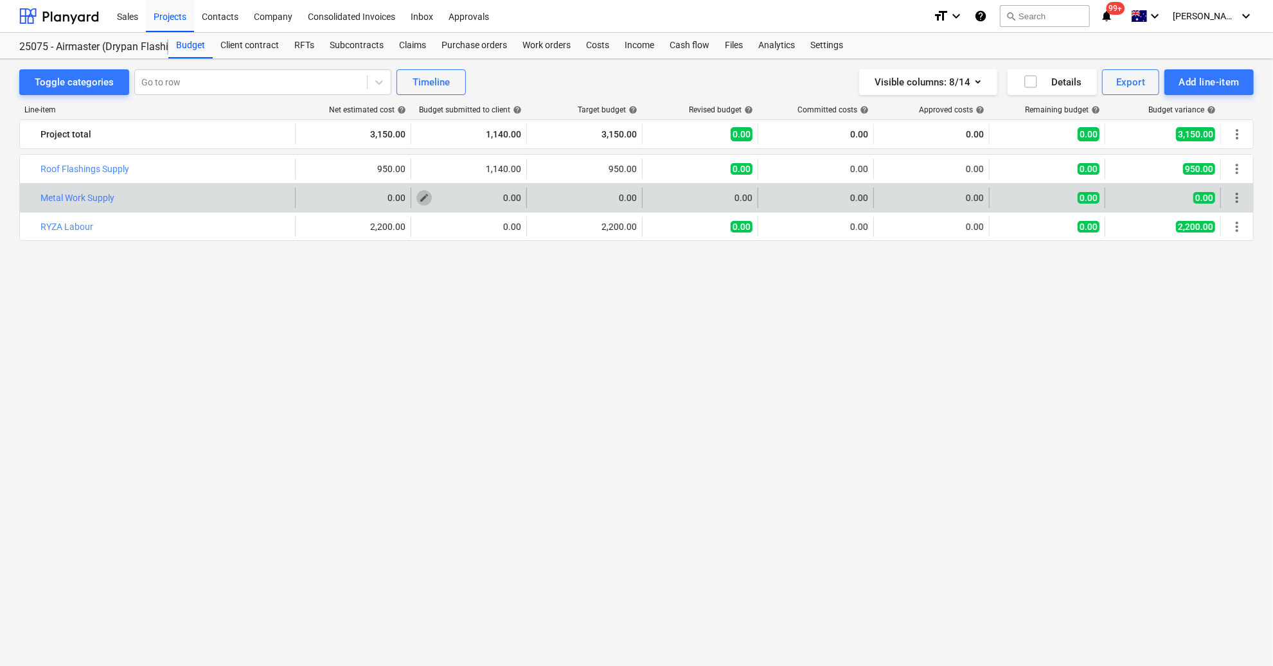
click at [430, 197] on button "edit" at bounding box center [423, 197] width 15 height 15
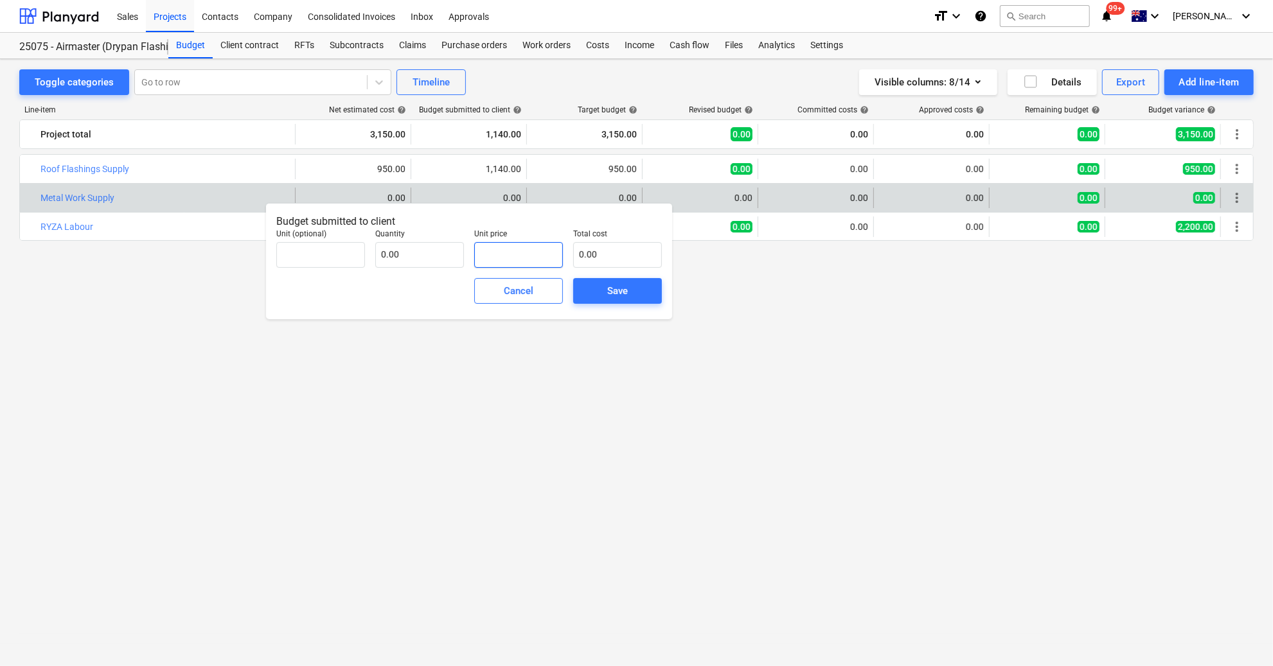
click at [511, 263] on input "text" at bounding box center [518, 255] width 89 height 26
click at [621, 294] on div "Save" at bounding box center [617, 291] width 21 height 17
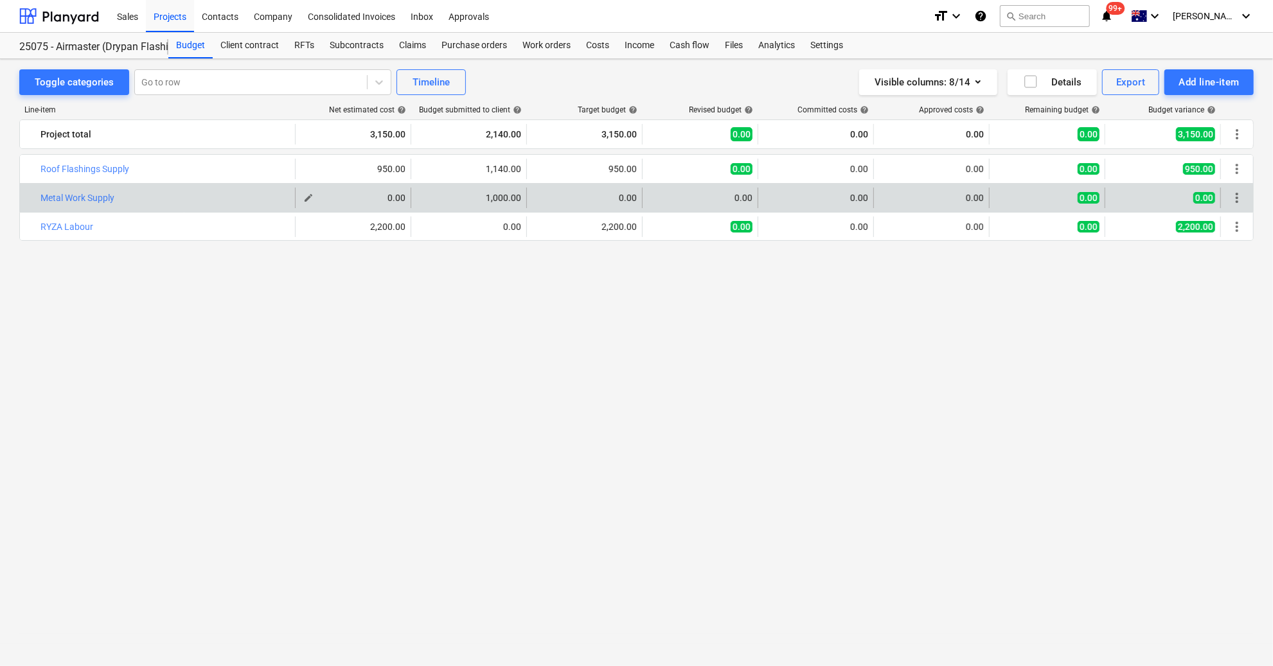
click at [312, 196] on span "edit" at bounding box center [308, 198] width 10 height 10
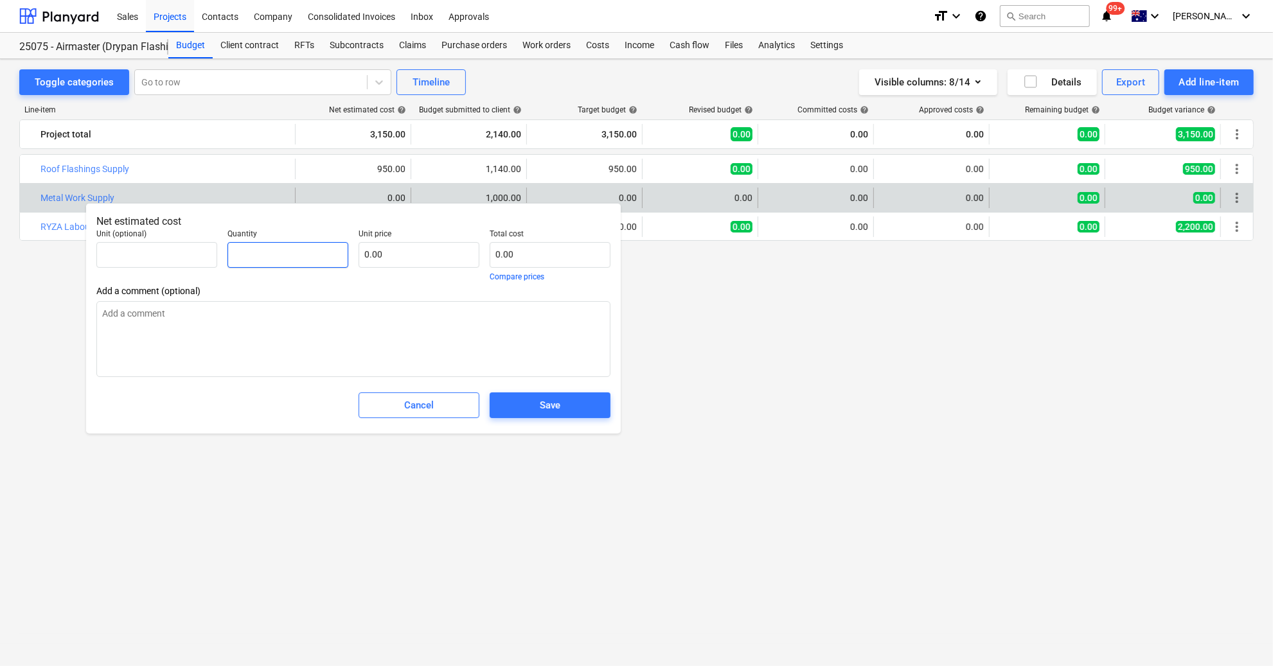
click at [324, 247] on input "text" at bounding box center [287, 255] width 121 height 26
click at [596, 407] on button "Save" at bounding box center [550, 406] width 121 height 26
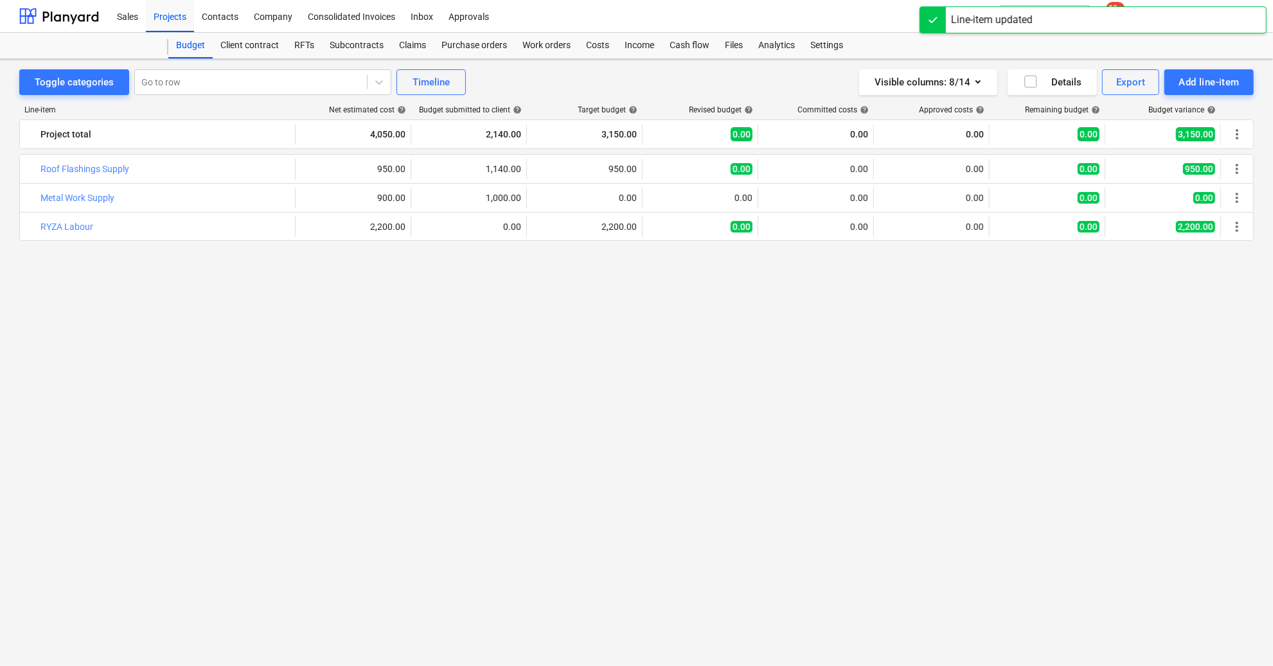
click at [469, 424] on div "bar_chart Roof Flashings Supply edit 950.00 edit 1,140.00 edit 950.00 edit 0.00…" at bounding box center [636, 386] width 1235 height 465
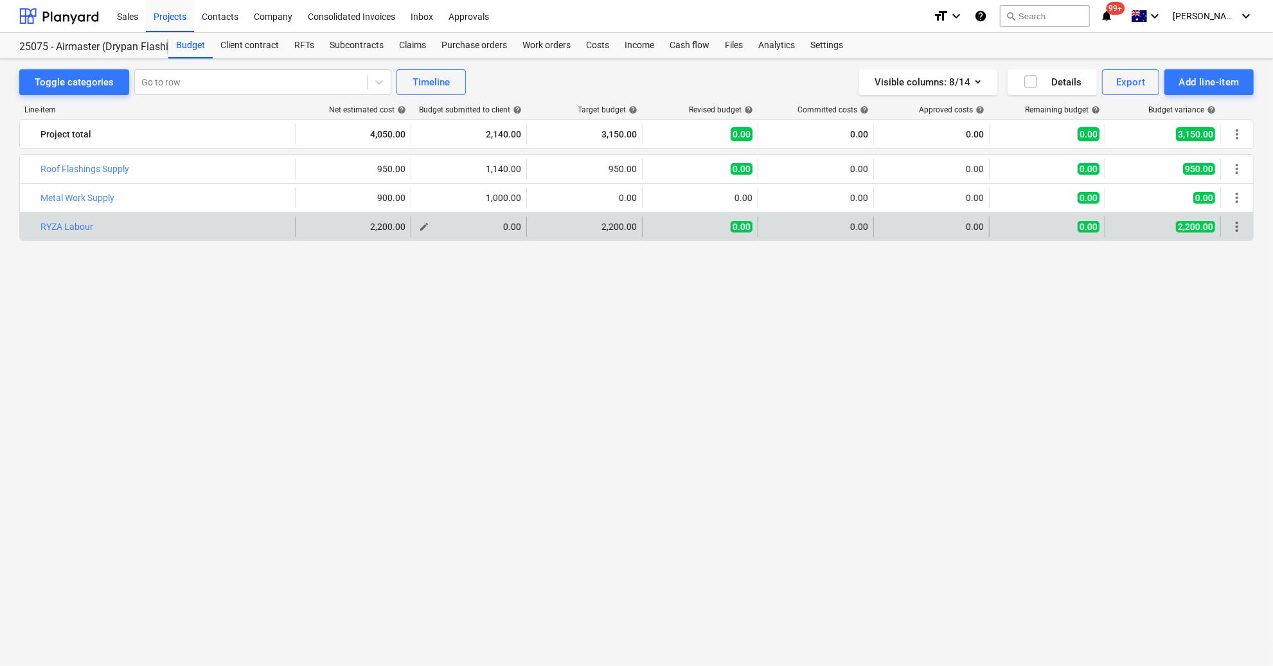
click at [424, 223] on span "edit" at bounding box center [424, 227] width 10 height 10
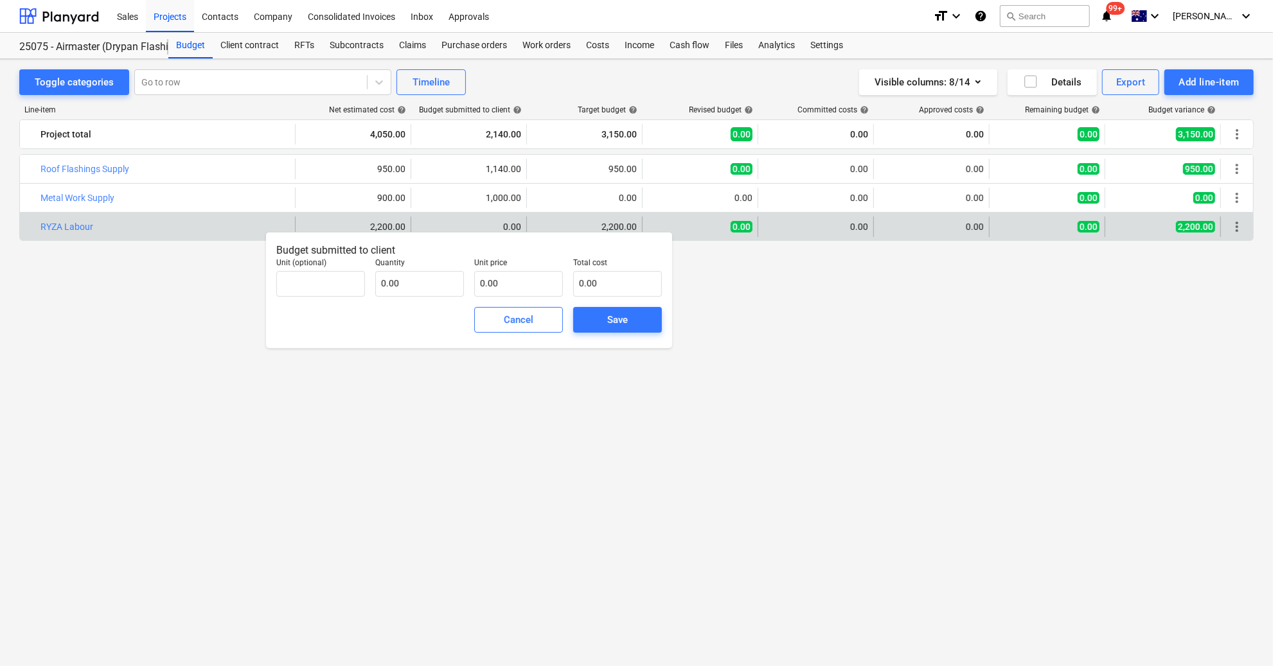
click at [524, 532] on div "bar_chart Roof Flashings Supply edit 950.00 edit 1,140.00 edit 950.00 edit 0.00…" at bounding box center [636, 386] width 1235 height 465
click at [519, 324] on div "Cancel" at bounding box center [519, 320] width 30 height 17
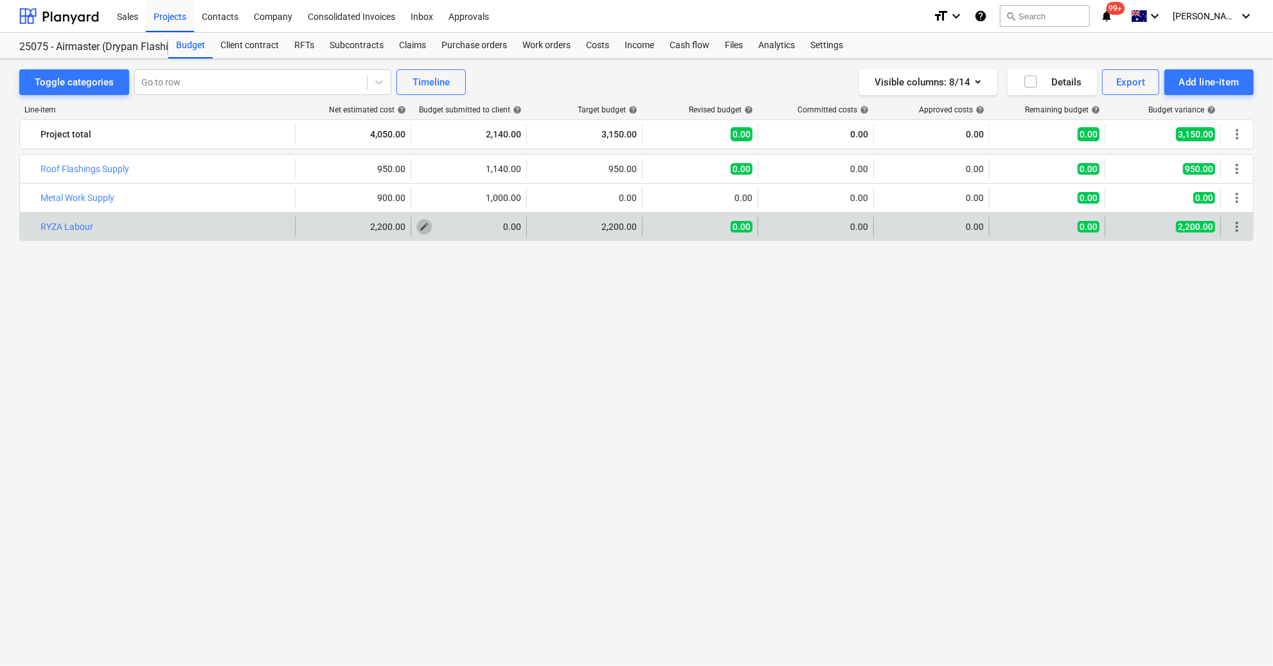
click at [426, 225] on span "edit" at bounding box center [424, 227] width 10 height 10
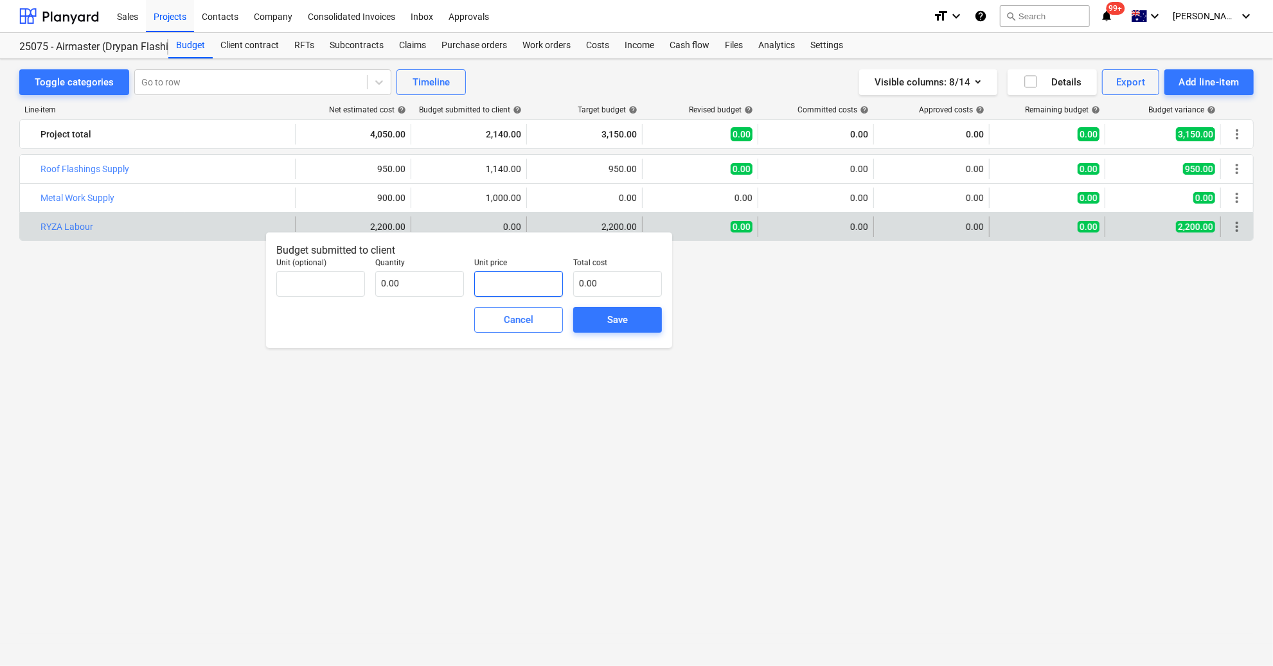
click at [533, 293] on input "text" at bounding box center [518, 284] width 89 height 26
click at [632, 321] on span "Save" at bounding box center [618, 320] width 58 height 17
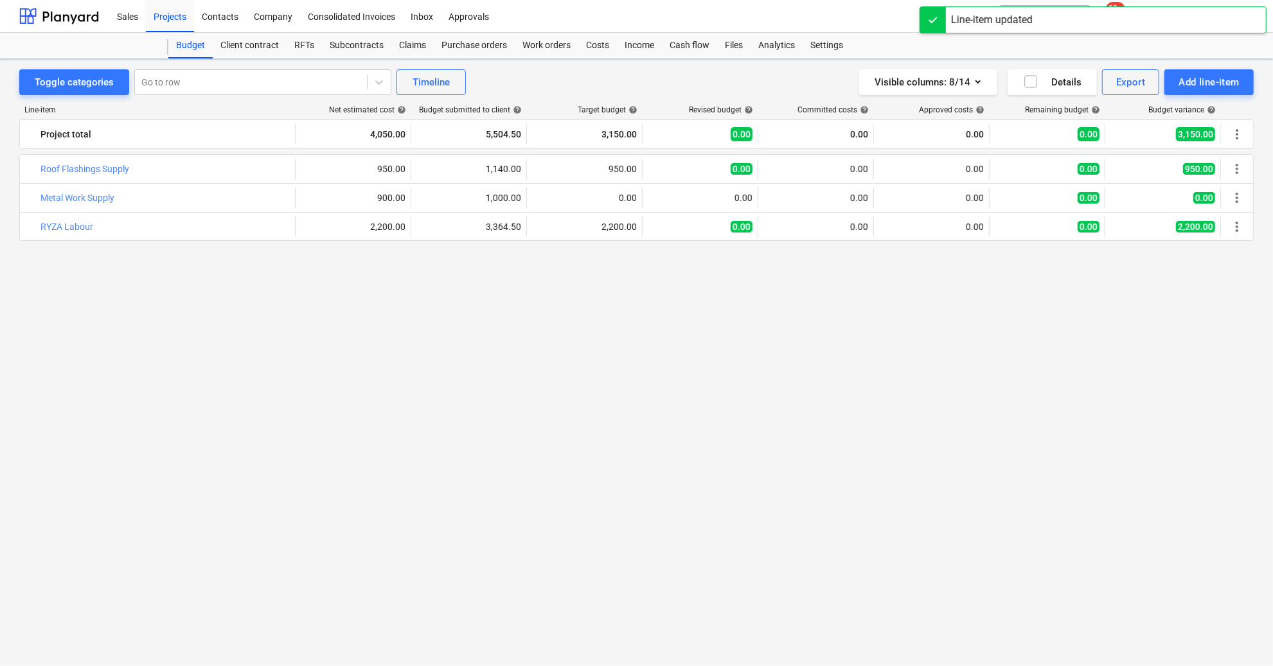
click at [876, 290] on div "bar_chart Roof Flashings Supply edit 950.00 edit 1,140.00 edit 950.00 edit 0.00…" at bounding box center [636, 386] width 1235 height 465
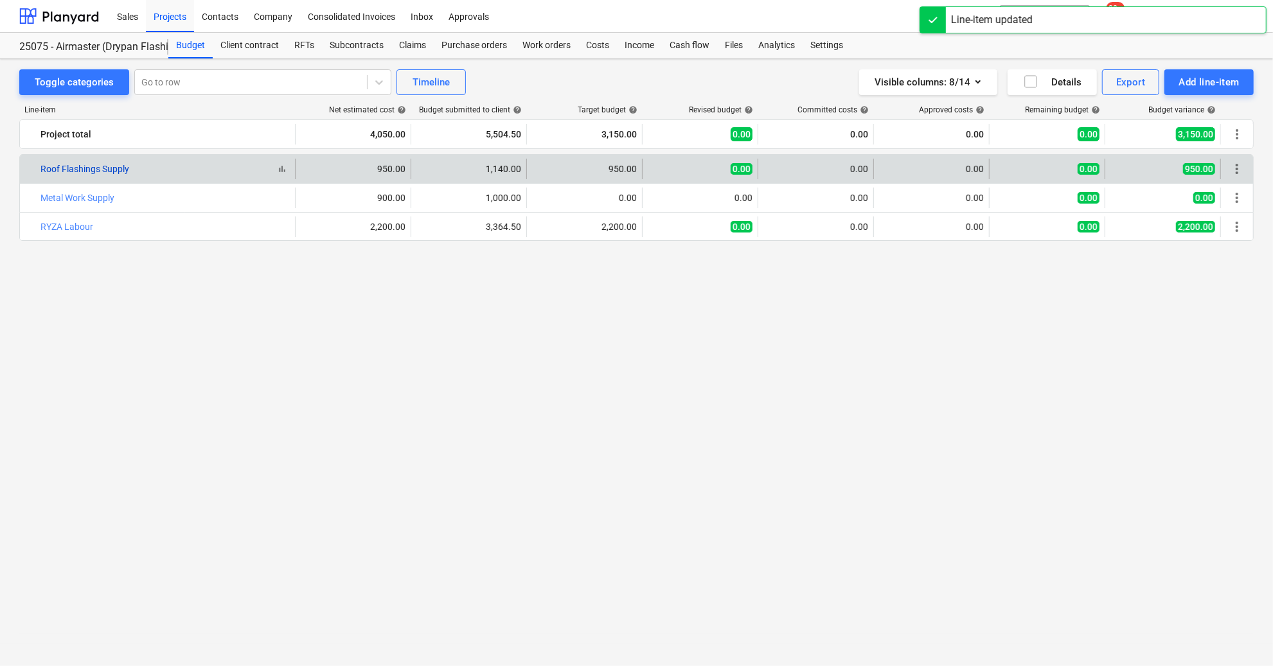
click at [113, 164] on link "Roof Flashings Supply" at bounding box center [84, 169] width 89 height 10
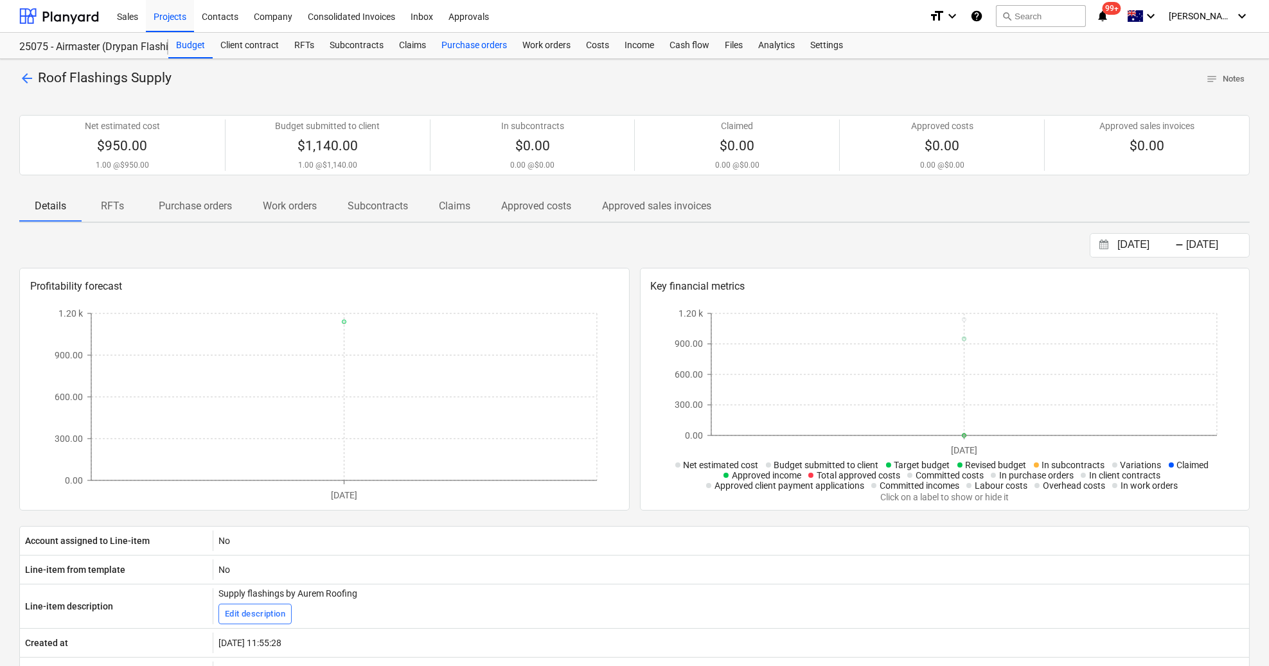
click at [490, 52] on div "Purchase orders" at bounding box center [474, 46] width 81 height 26
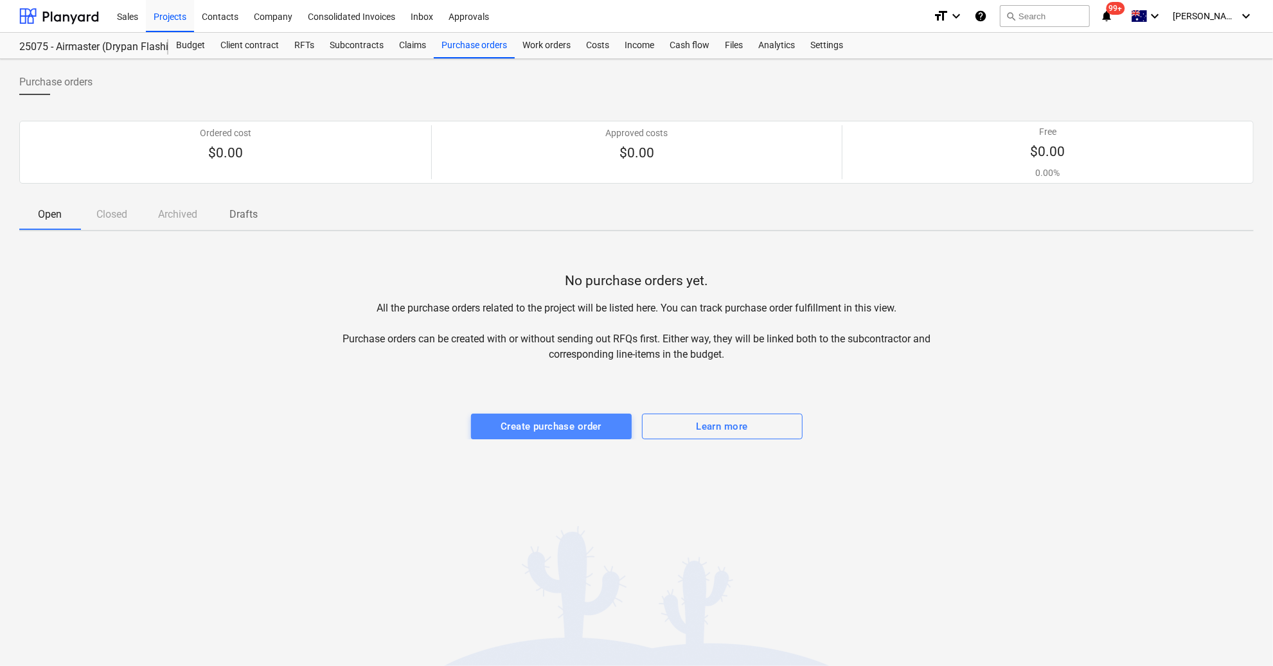
click at [543, 418] on div "Create purchase order" at bounding box center [551, 426] width 101 height 17
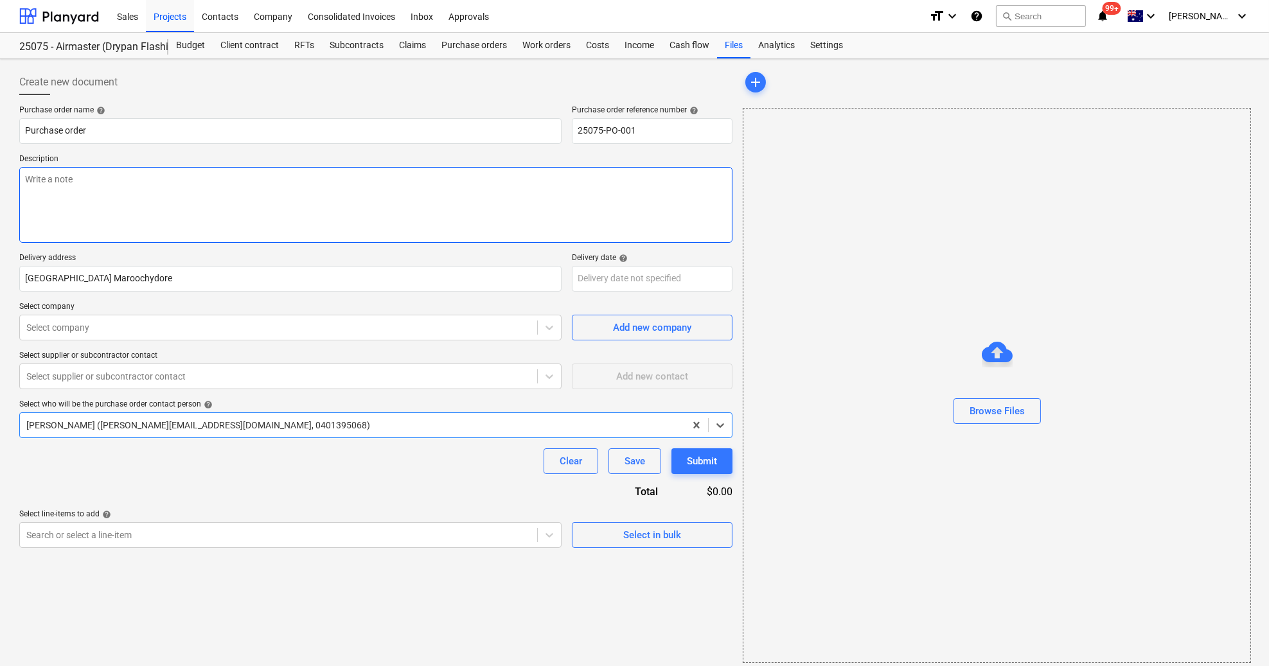
click at [201, 215] on textarea at bounding box center [375, 205] width 713 height 76
click at [407, 261] on p "Delivery address" at bounding box center [290, 259] width 542 height 13
click at [236, 308] on p "Select company" at bounding box center [290, 308] width 542 height 13
click at [232, 331] on div at bounding box center [278, 327] width 504 height 13
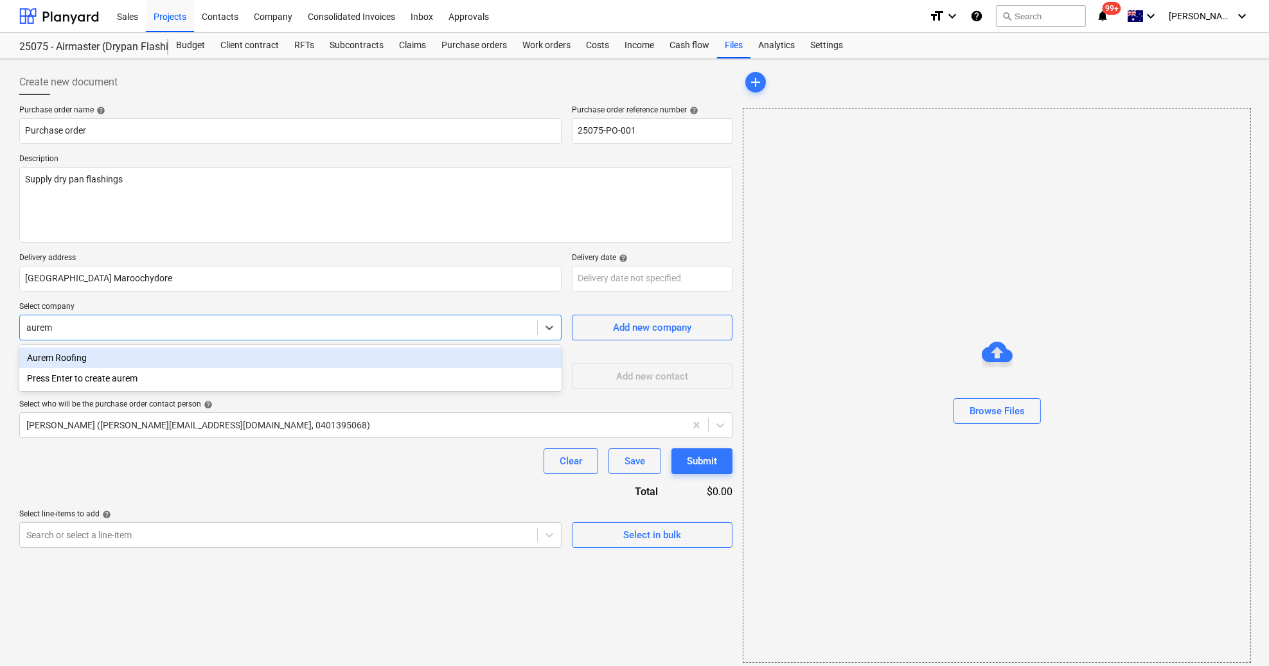
click at [228, 361] on div "Aurem Roofing" at bounding box center [290, 358] width 542 height 21
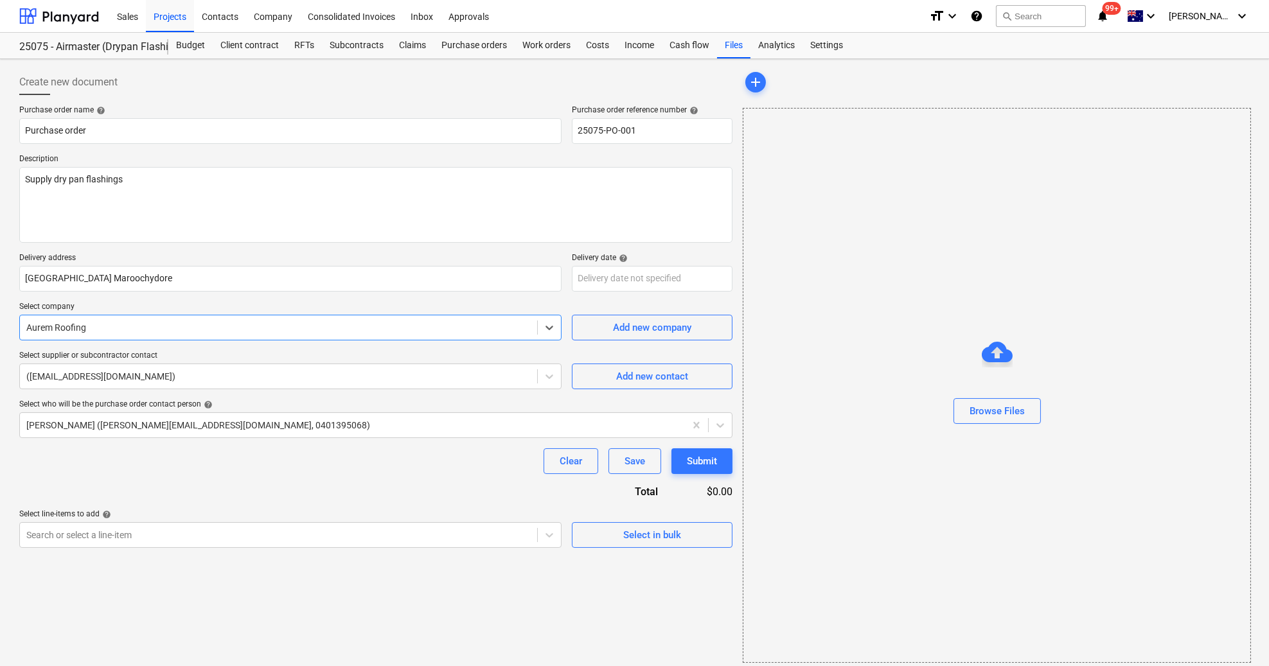
drag, startPoint x: 257, startPoint y: 458, endPoint x: 317, endPoint y: 479, distance: 63.4
click at [258, 458] on div "Clear Save Submit" at bounding box center [375, 462] width 713 height 26
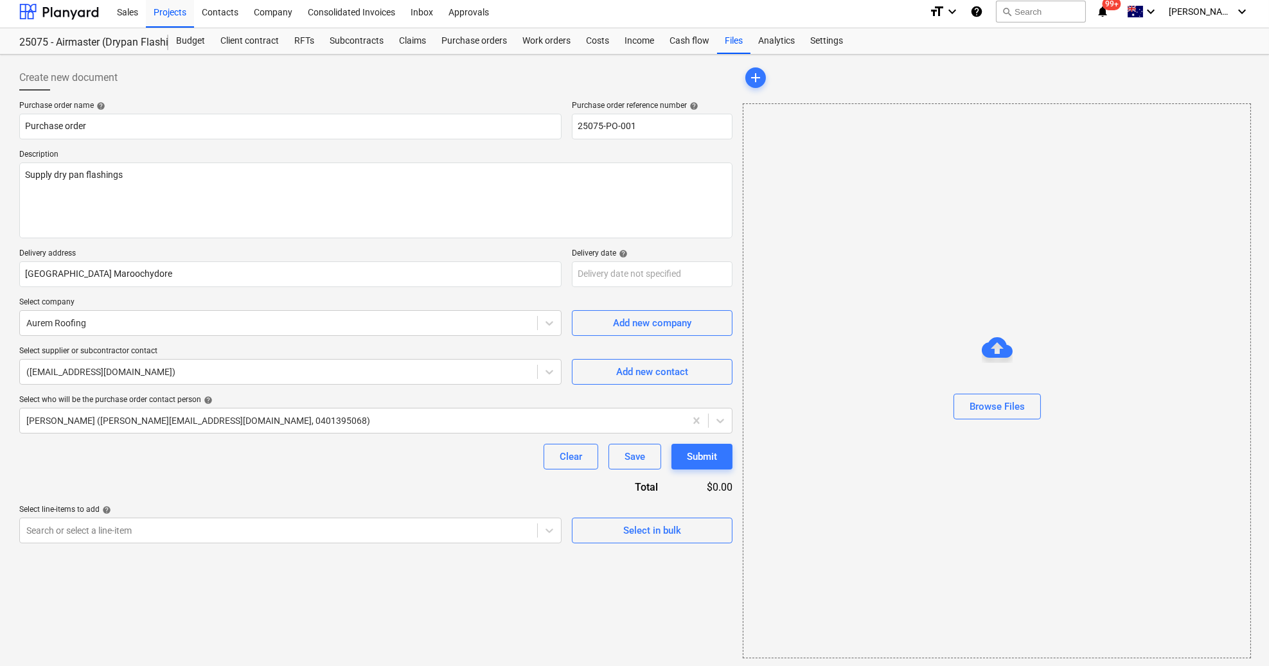
scroll to position [6, 0]
click at [206, 524] on div at bounding box center [278, 529] width 504 height 13
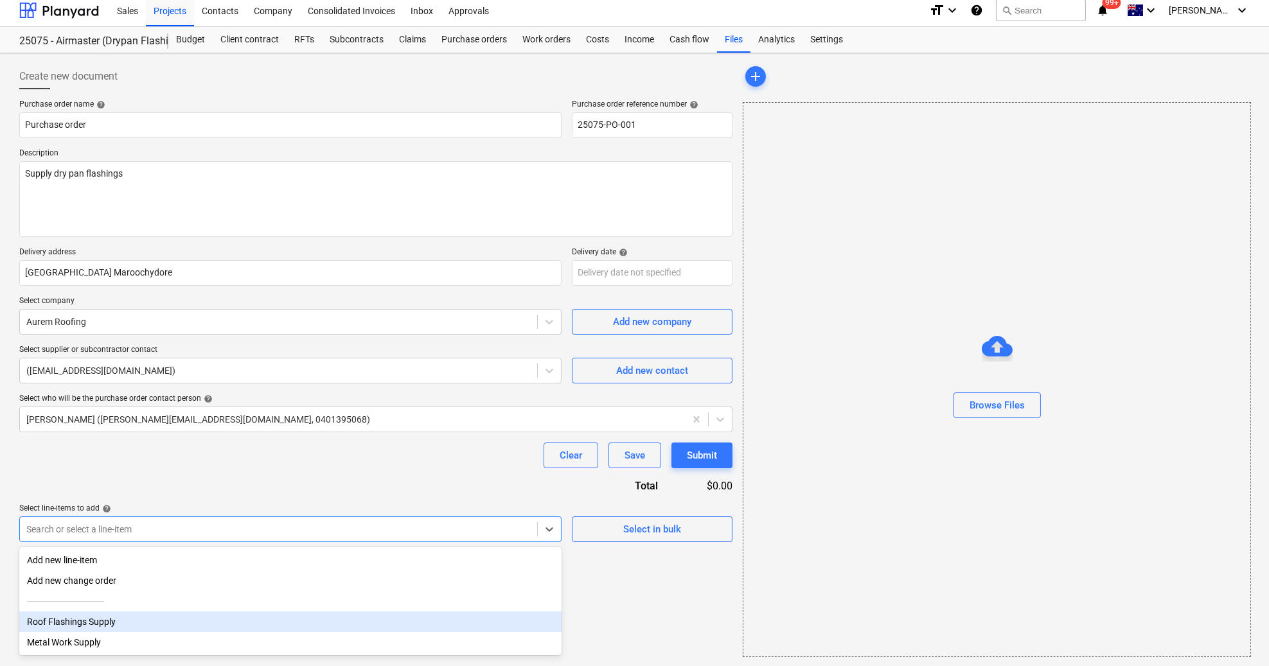
click at [94, 626] on div "Roof Flashings Supply" at bounding box center [290, 622] width 542 height 21
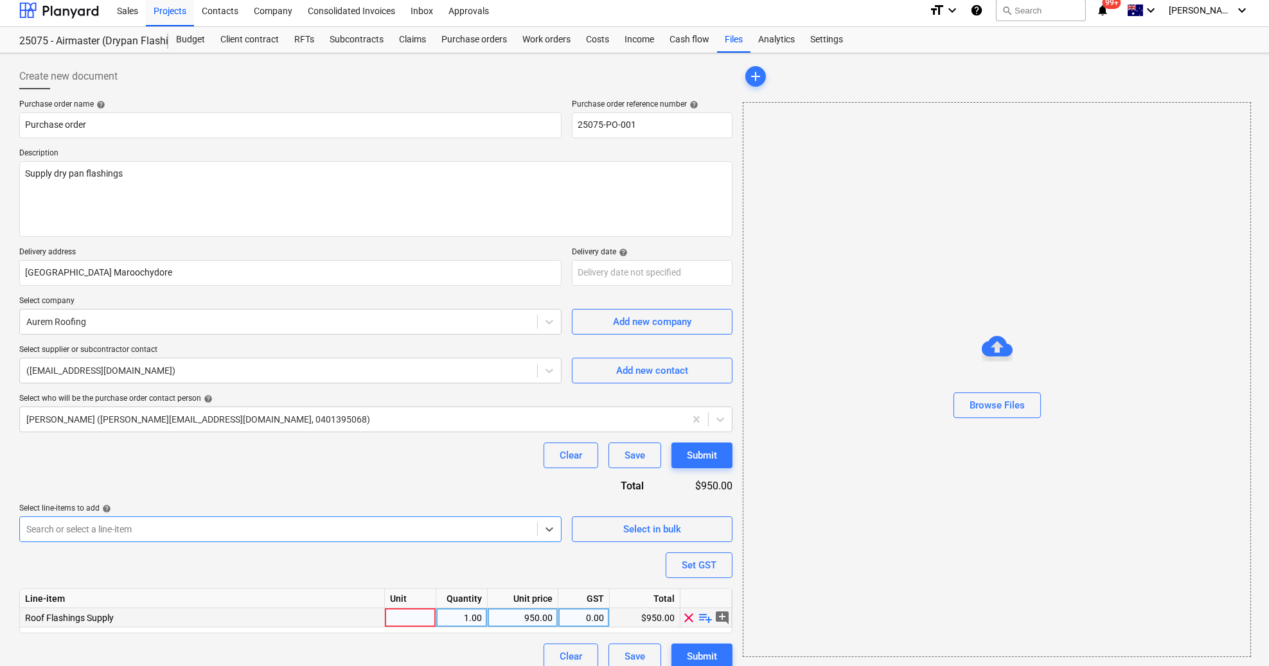
click at [414, 618] on div at bounding box center [410, 618] width 51 height 19
click at [370, 566] on div "Purchase order name help Purchase order Purchase order reference number help 25…" at bounding box center [375, 385] width 713 height 570
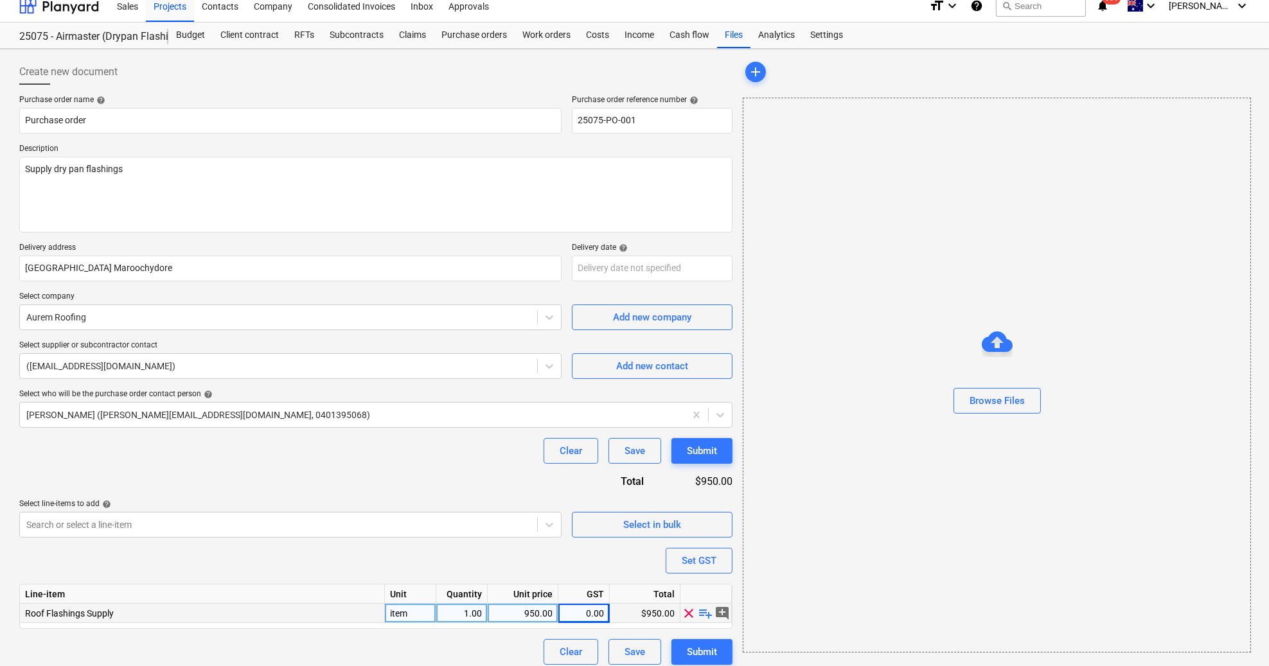
scroll to position [19, 0]
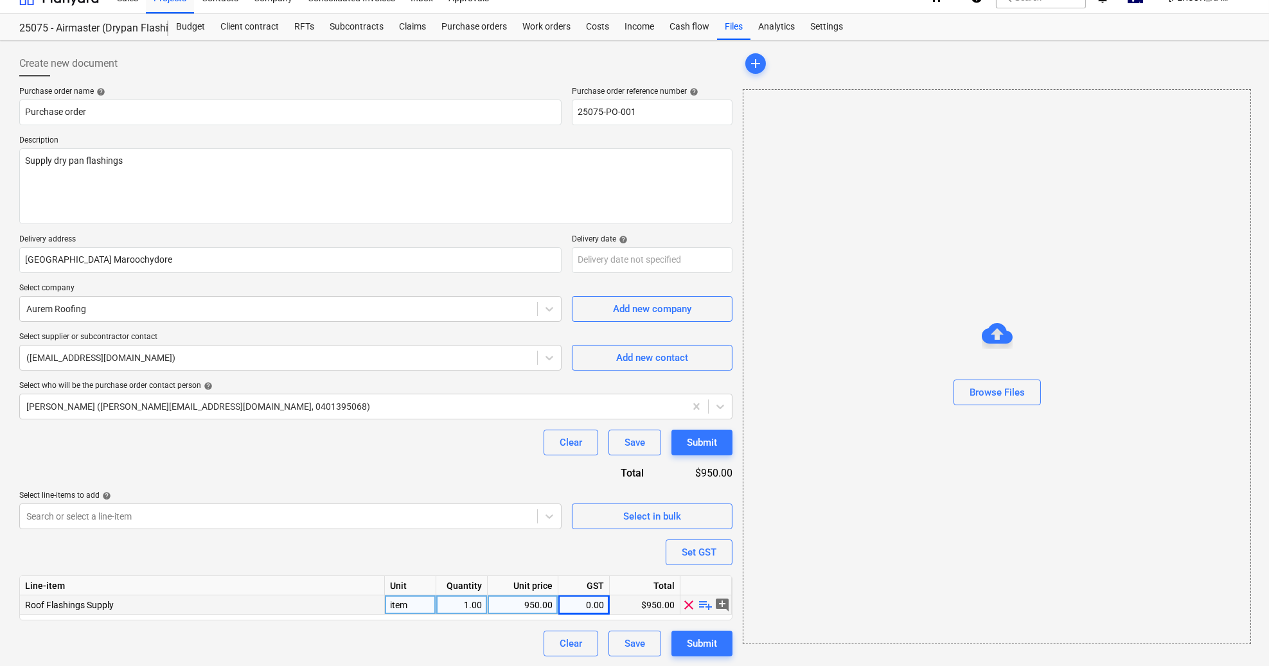
click at [589, 602] on div "0.00" at bounding box center [584, 605] width 40 height 19
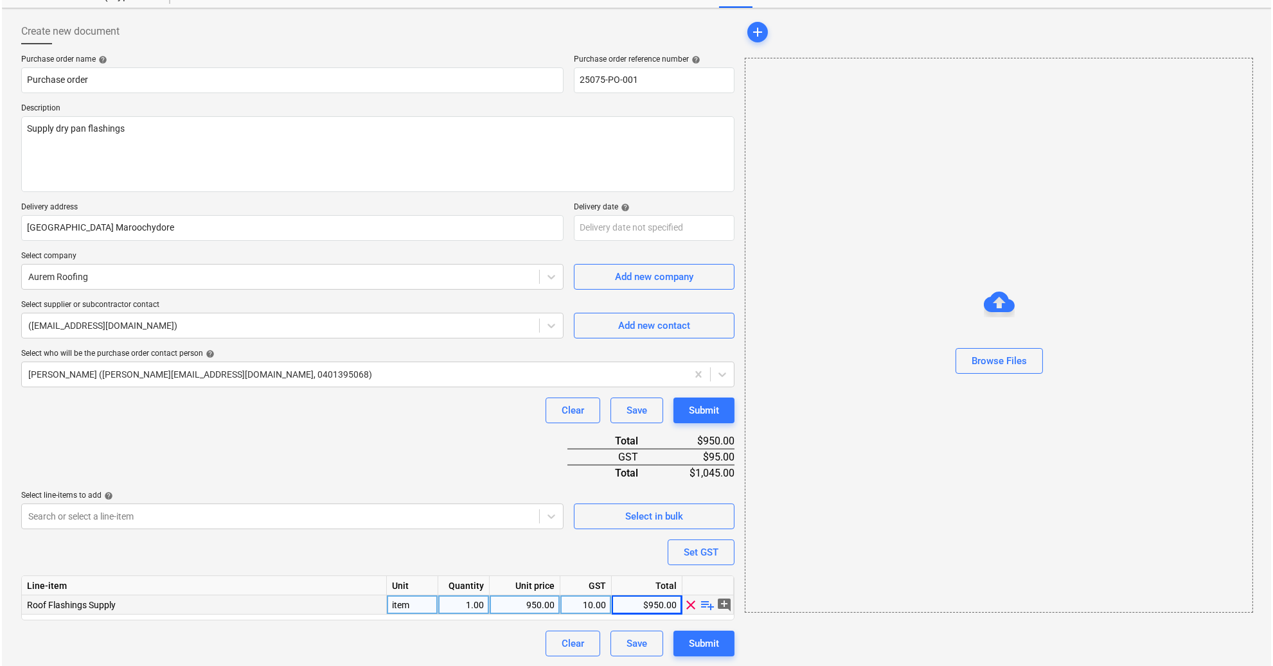
scroll to position [51, 0]
click at [721, 641] on button "Submit" at bounding box center [702, 643] width 61 height 26
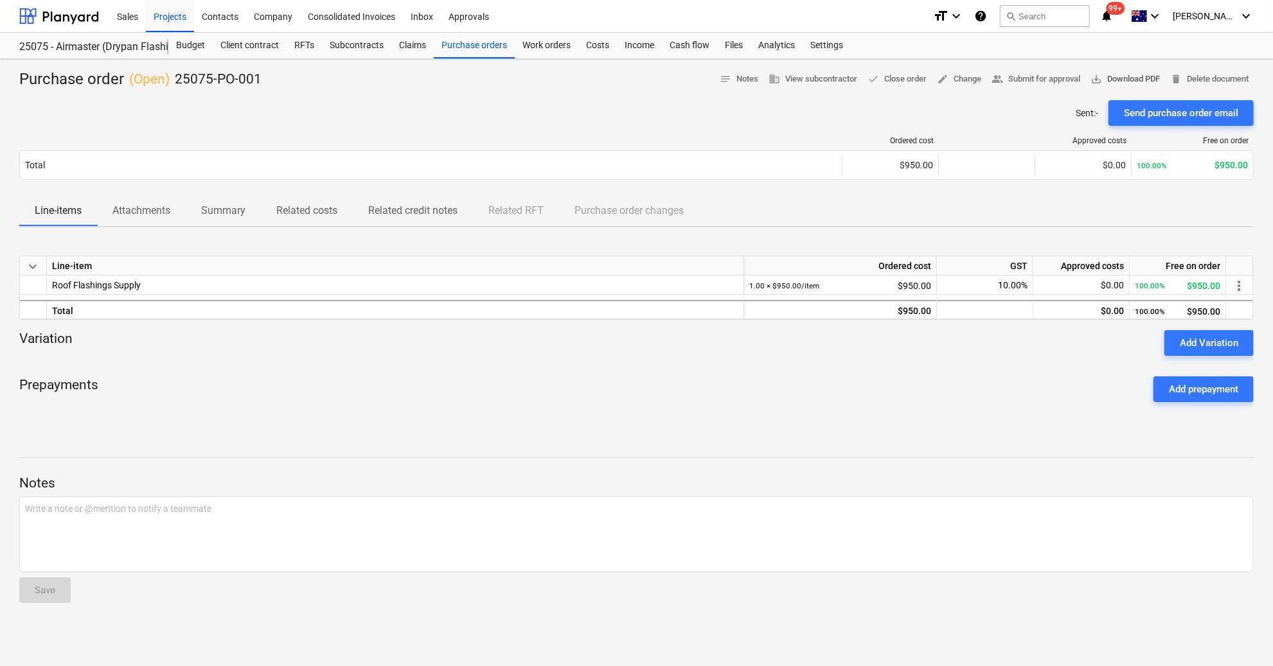
click at [1119, 82] on span "save_alt Download PDF" at bounding box center [1125, 79] width 69 height 15
click at [80, 15] on div at bounding box center [59, 16] width 80 height 32
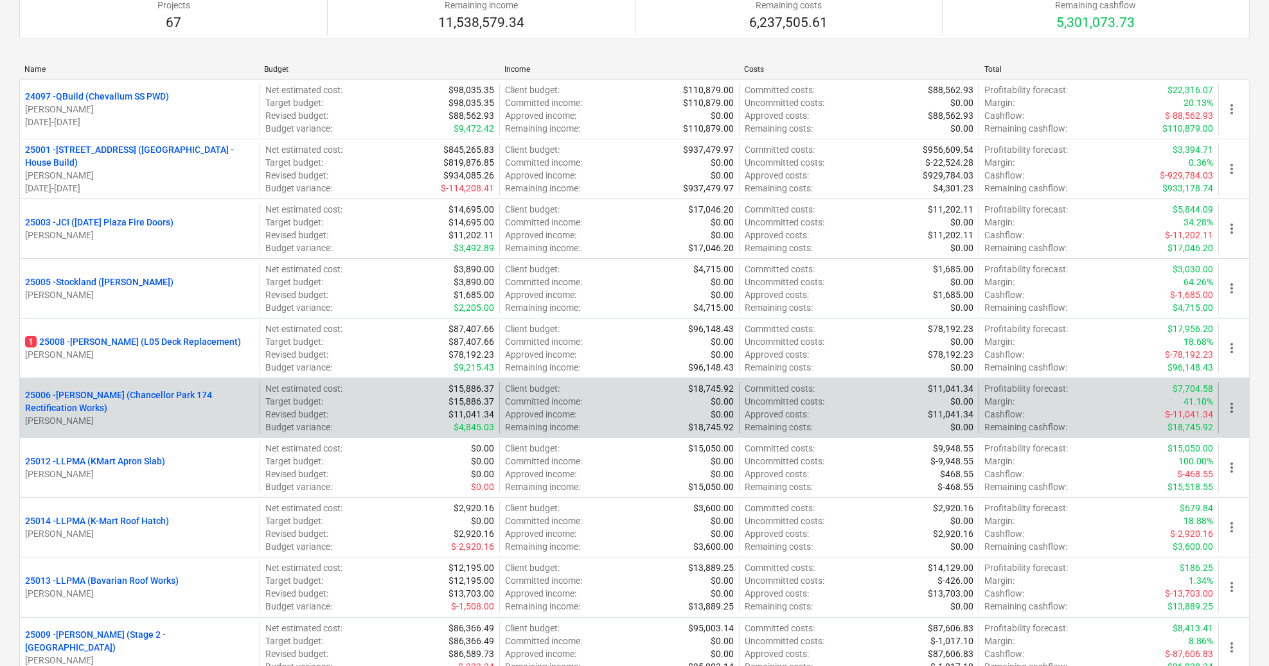
scroll to position [343, 0]
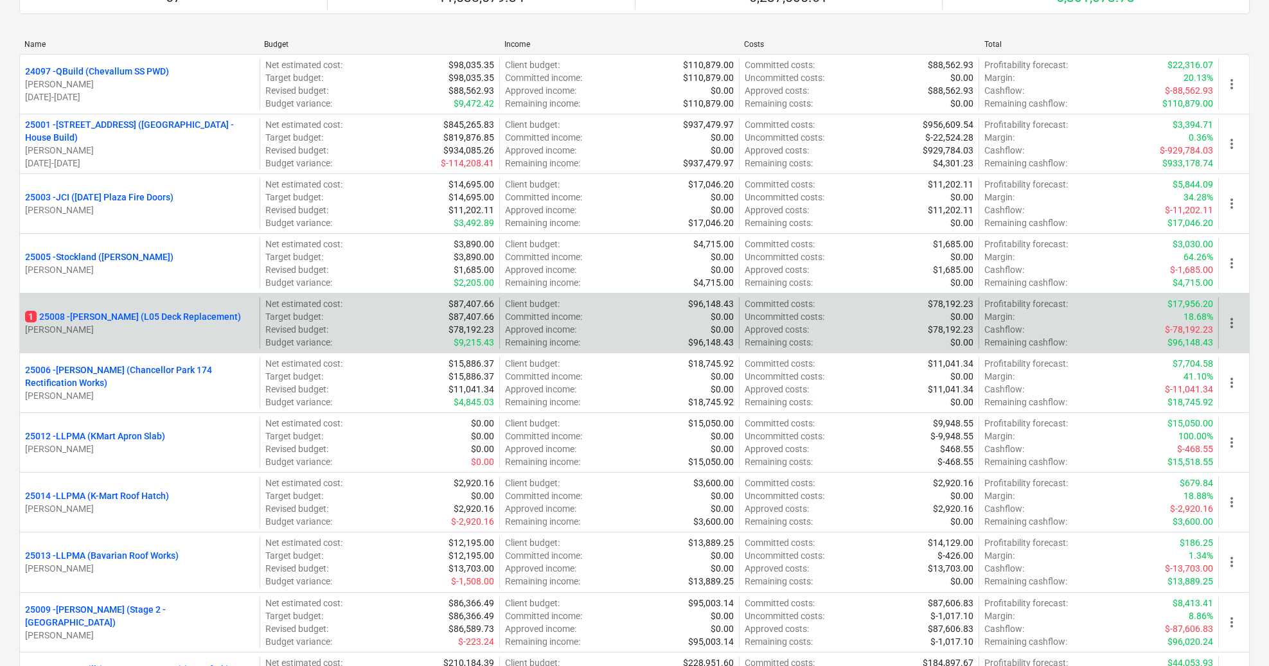
click at [190, 318] on p "1 25008 - [PERSON_NAME] (L05 Deck Replacement)" at bounding box center [133, 316] width 216 height 13
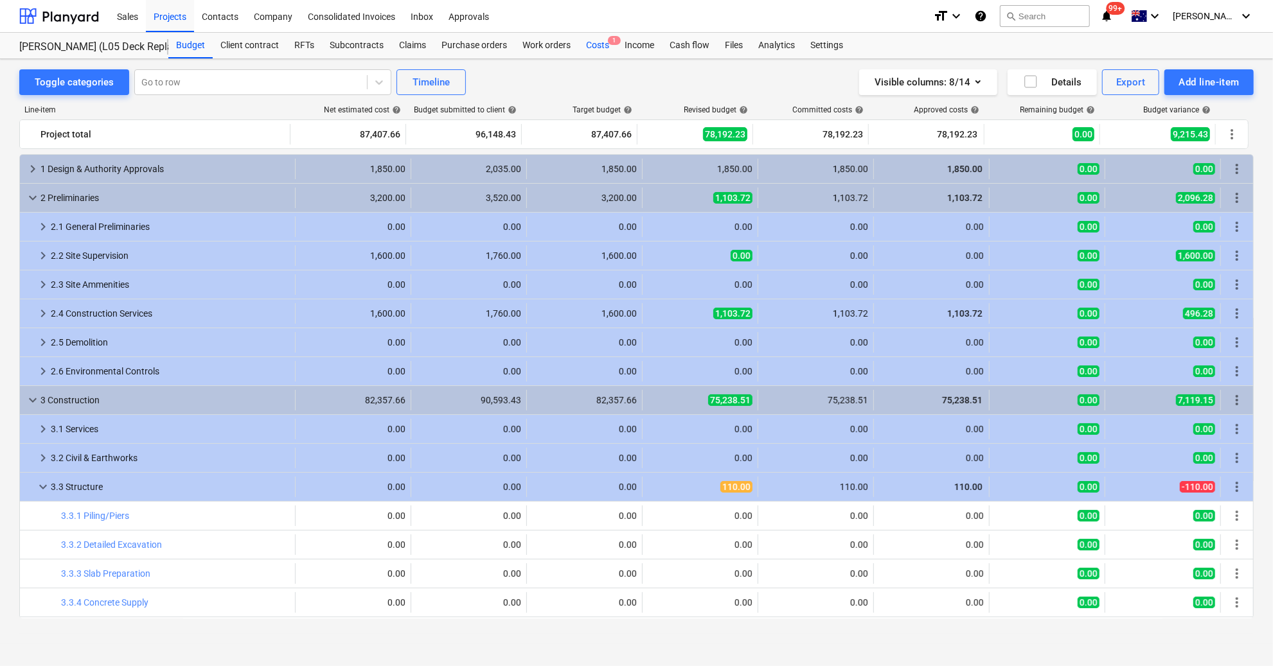
click at [607, 44] on div "Costs 1" at bounding box center [597, 46] width 39 height 26
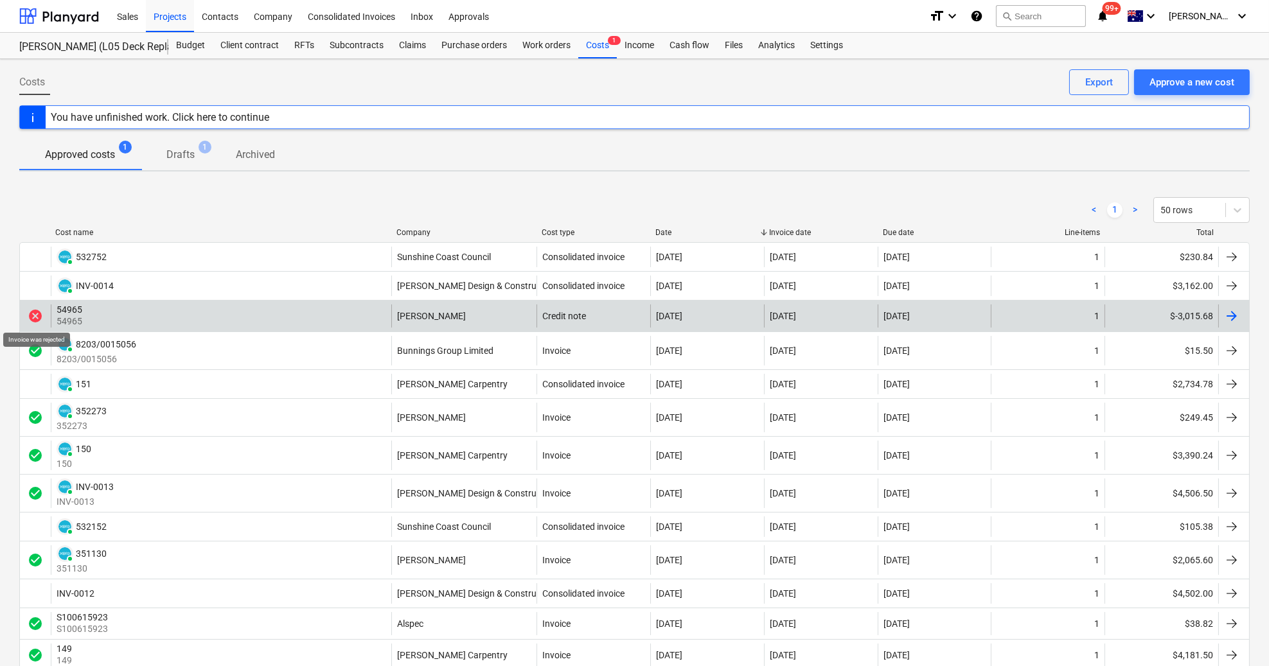
click at [36, 312] on span "cancel" at bounding box center [35, 315] width 15 height 15
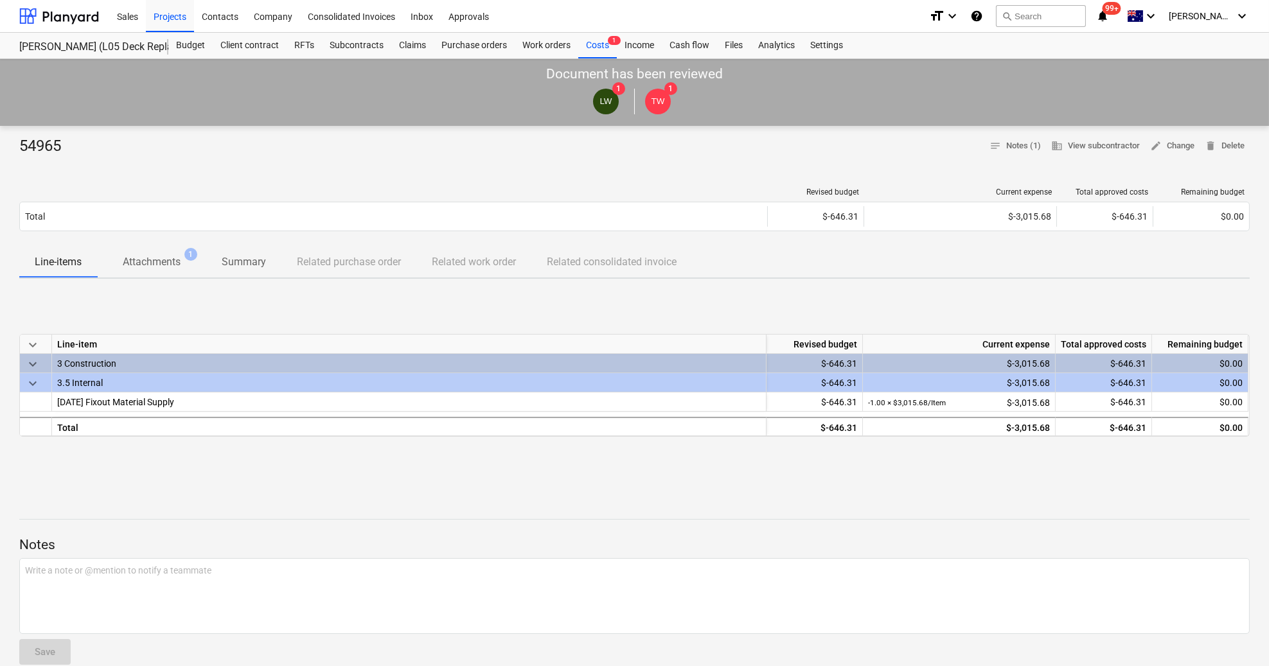
click at [135, 262] on p "Attachments" at bounding box center [152, 261] width 58 height 15
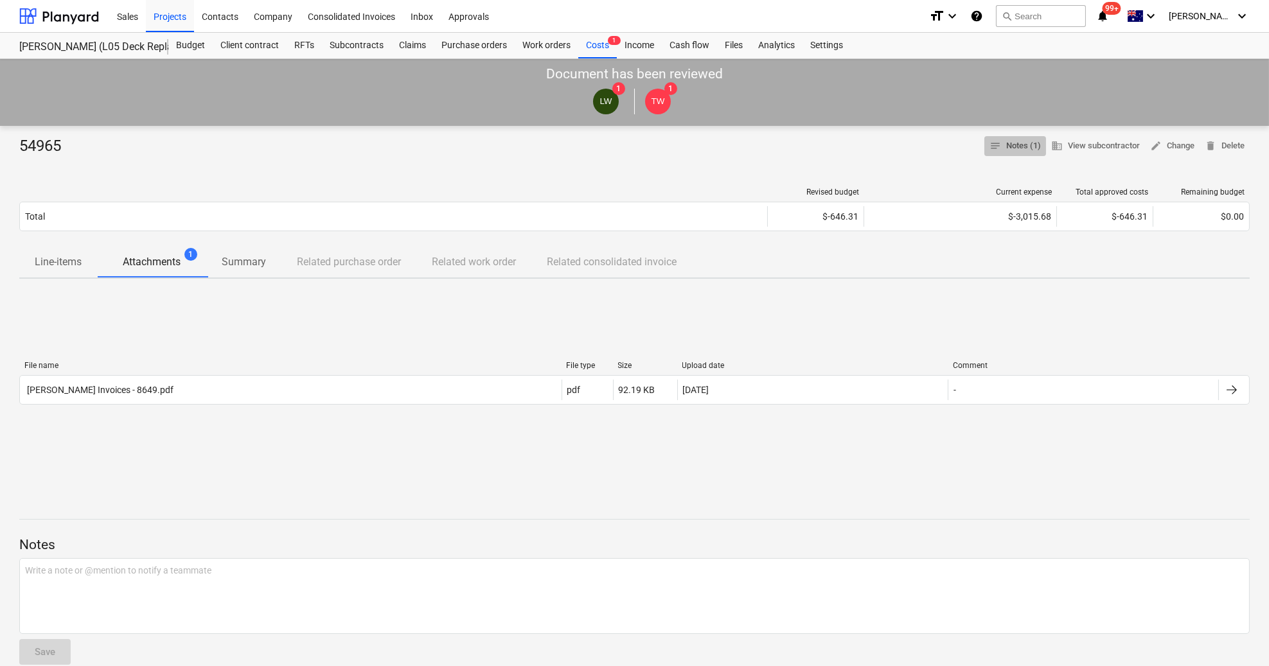
click at [1017, 140] on span "notes Notes (1)" at bounding box center [1015, 146] width 51 height 15
click at [166, 13] on div "Projects" at bounding box center [170, 15] width 48 height 33
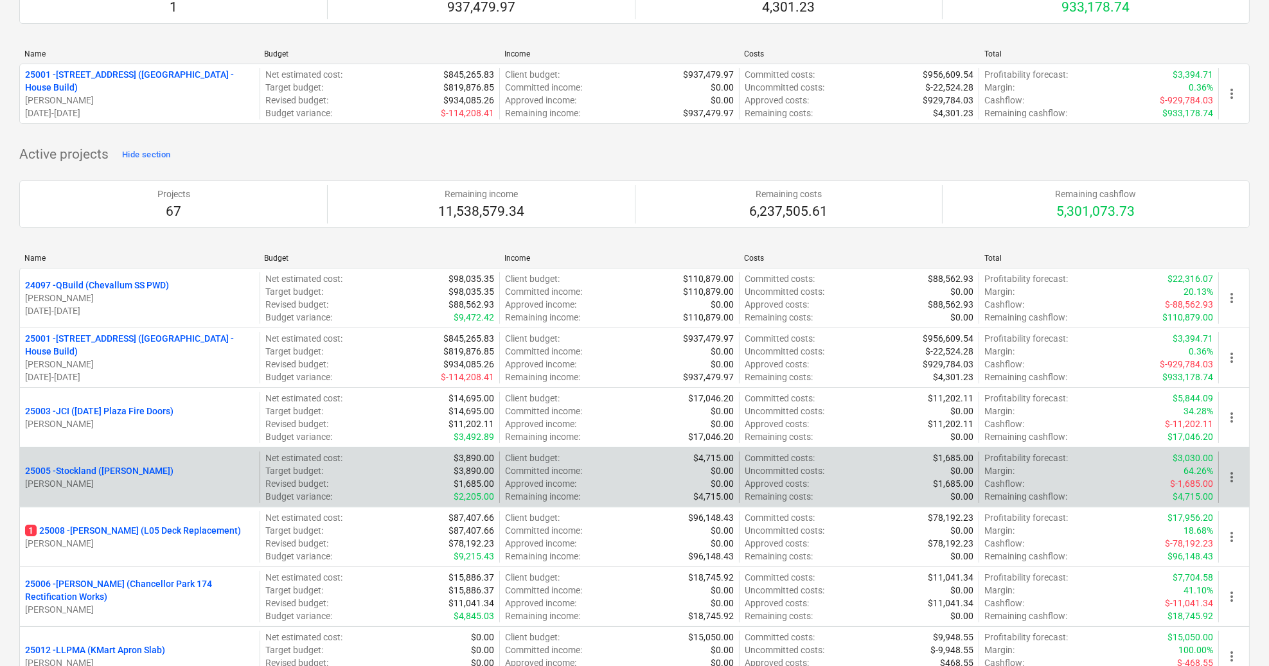
scroll to position [171, 0]
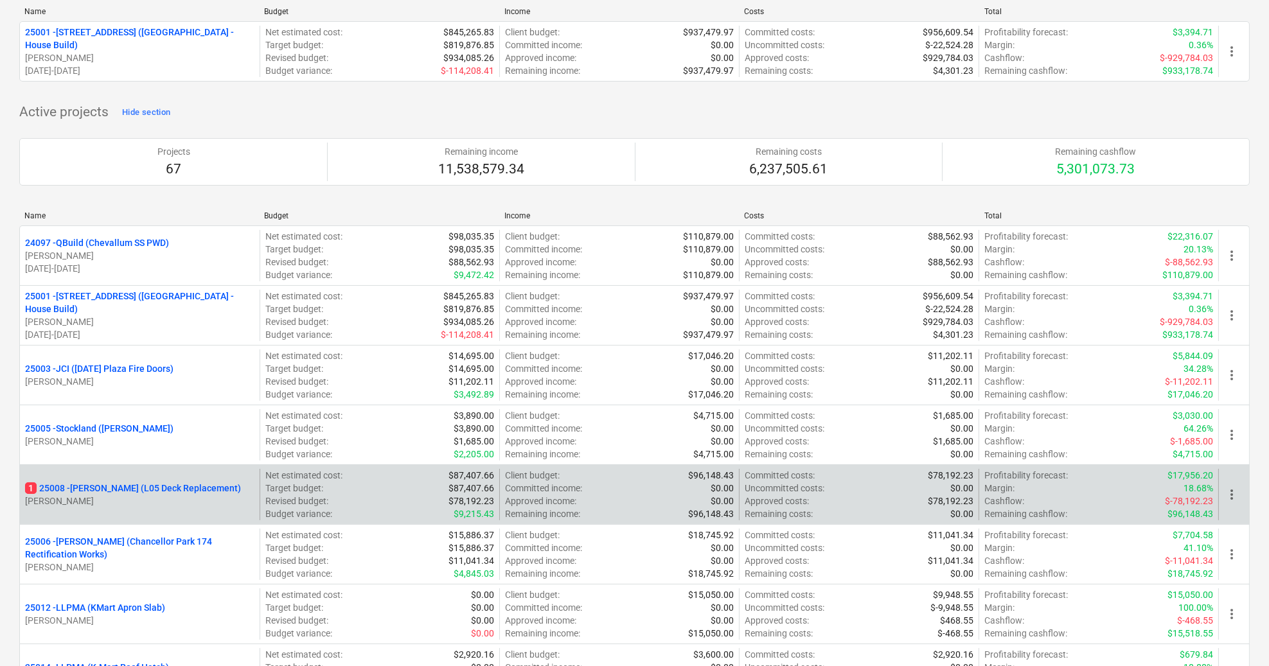
click at [244, 497] on p "[PERSON_NAME]" at bounding box center [139, 501] width 229 height 13
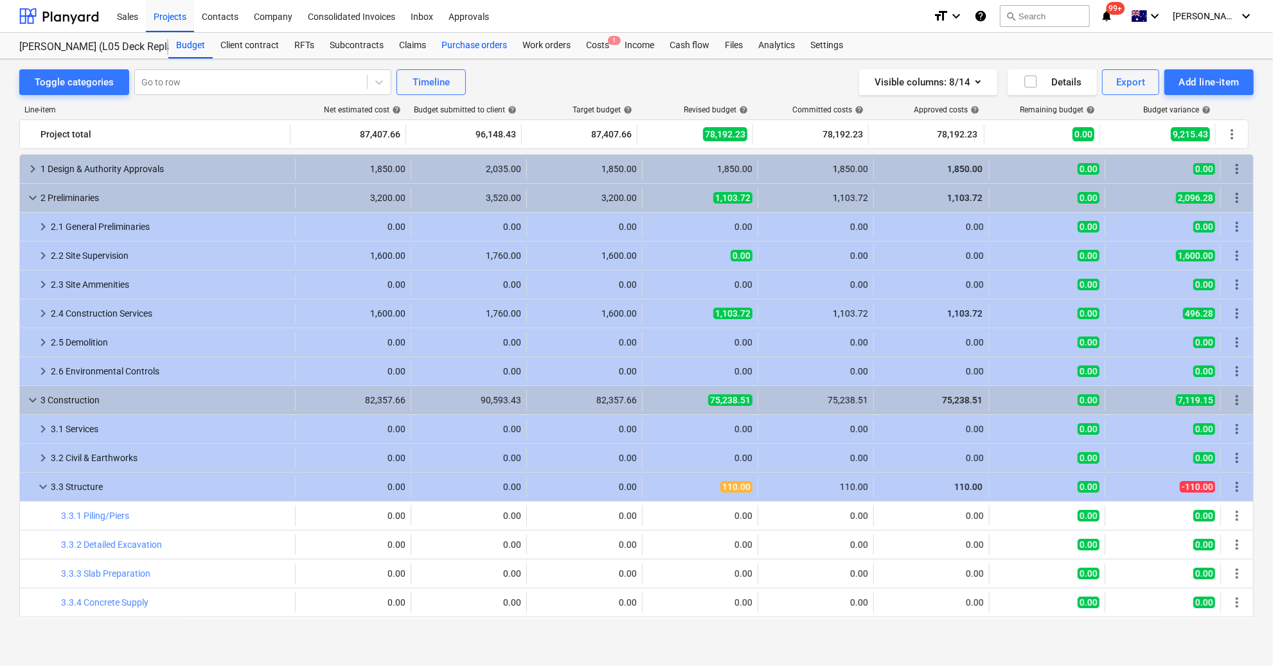
click at [494, 50] on div "Purchase orders" at bounding box center [474, 46] width 81 height 26
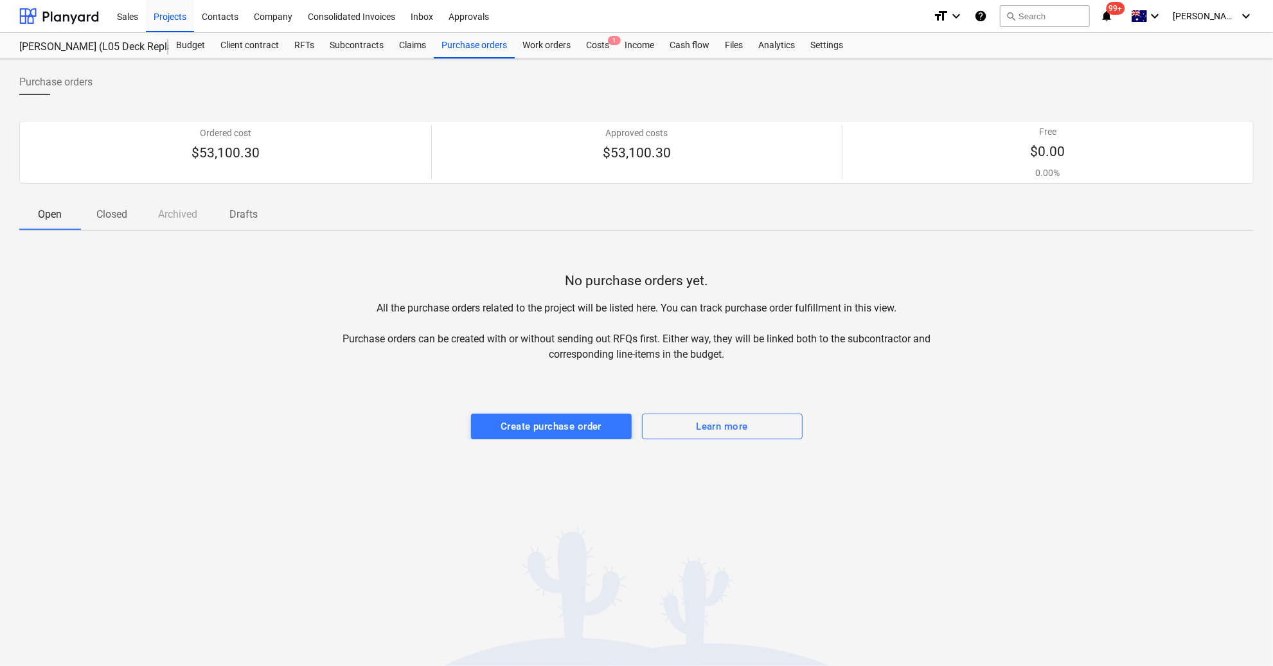
click at [123, 218] on p "Closed" at bounding box center [111, 214] width 31 height 15
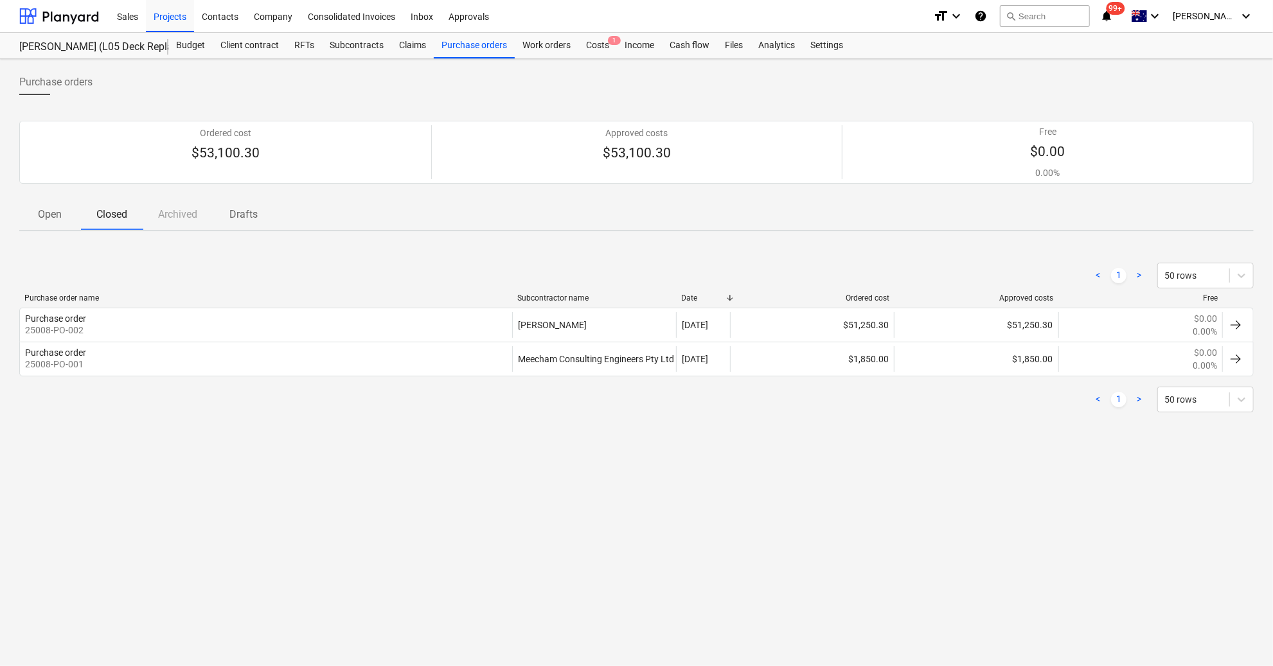
click at [233, 209] on p "Drafts" at bounding box center [243, 214] width 31 height 15
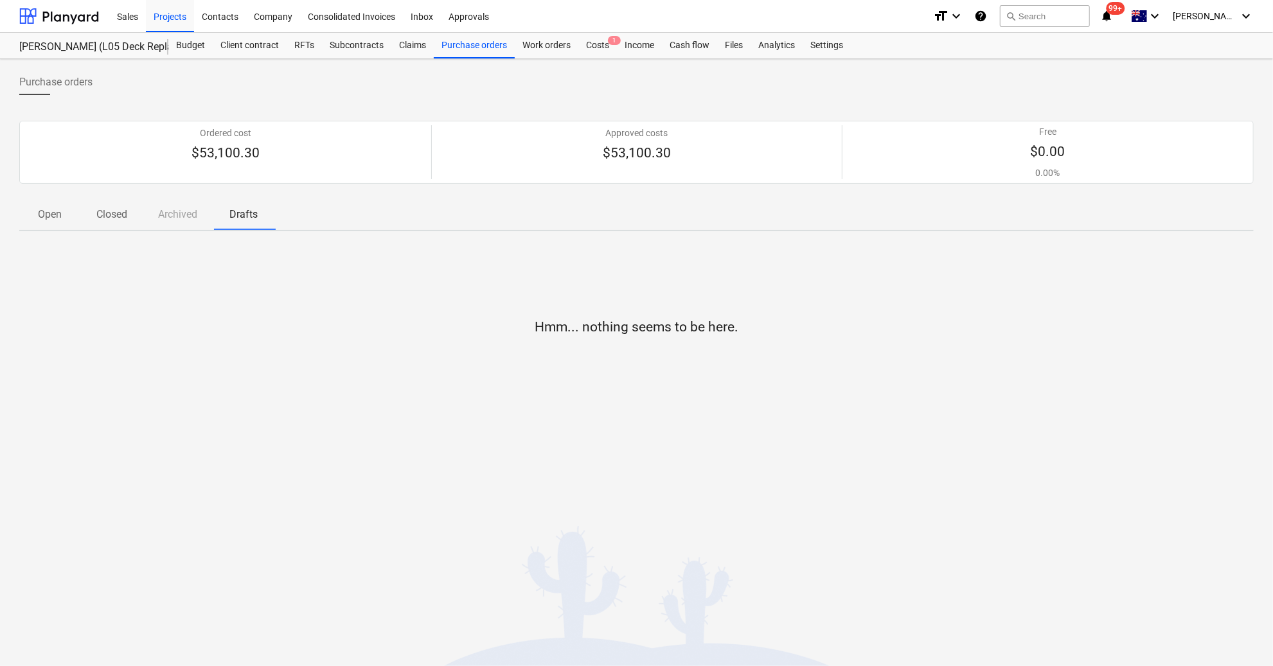
click at [173, 208] on div "Open Closed Archived Drafts" at bounding box center [636, 214] width 1235 height 31
click at [201, 42] on div "Budget" at bounding box center [190, 46] width 44 height 26
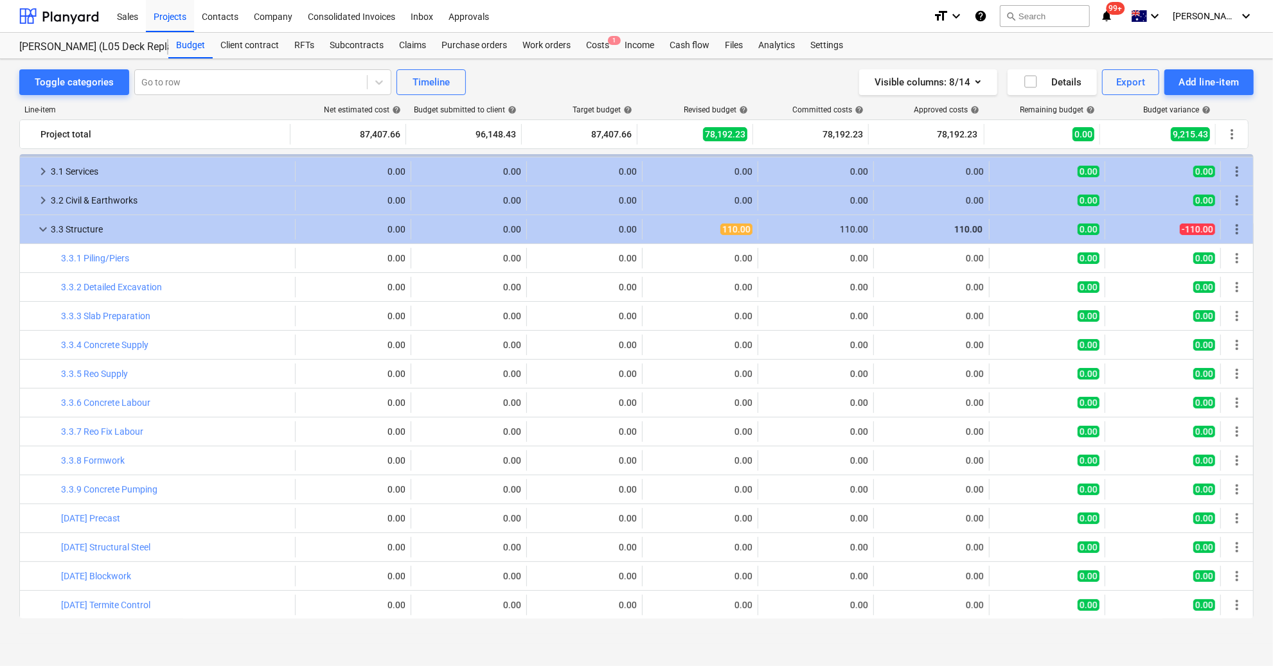
scroll to position [428, 0]
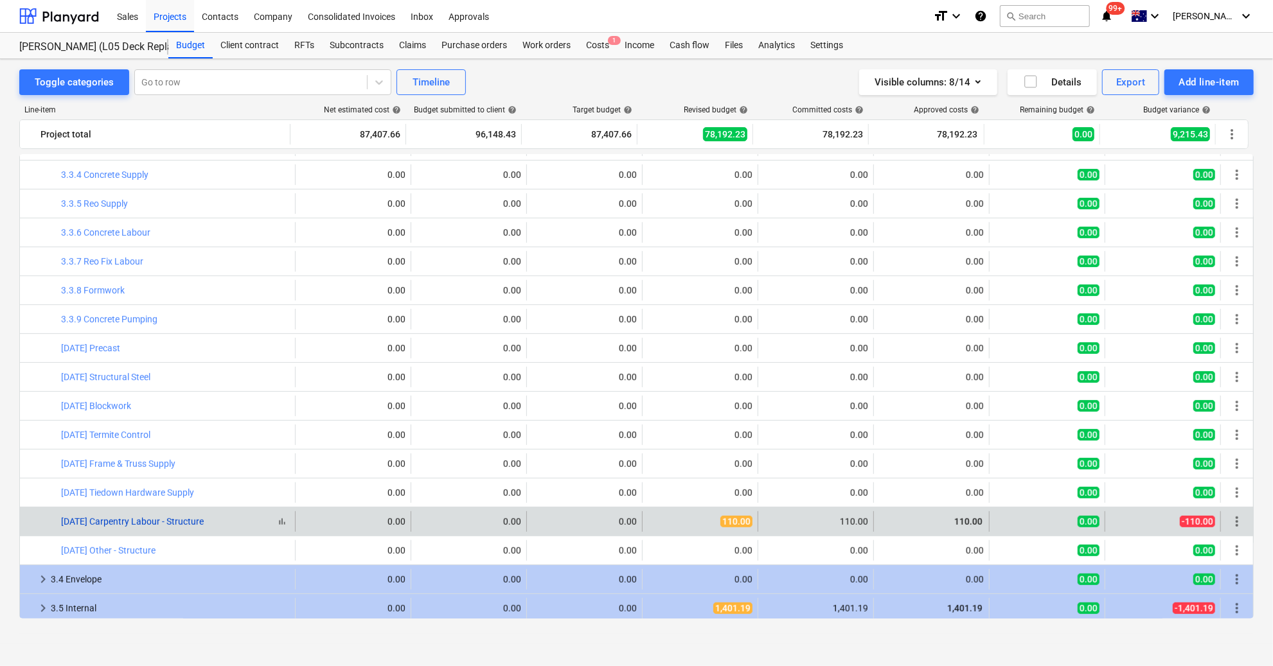
click at [172, 517] on link "[DATE] Carpentry Labour - Structure" at bounding box center [132, 522] width 143 height 10
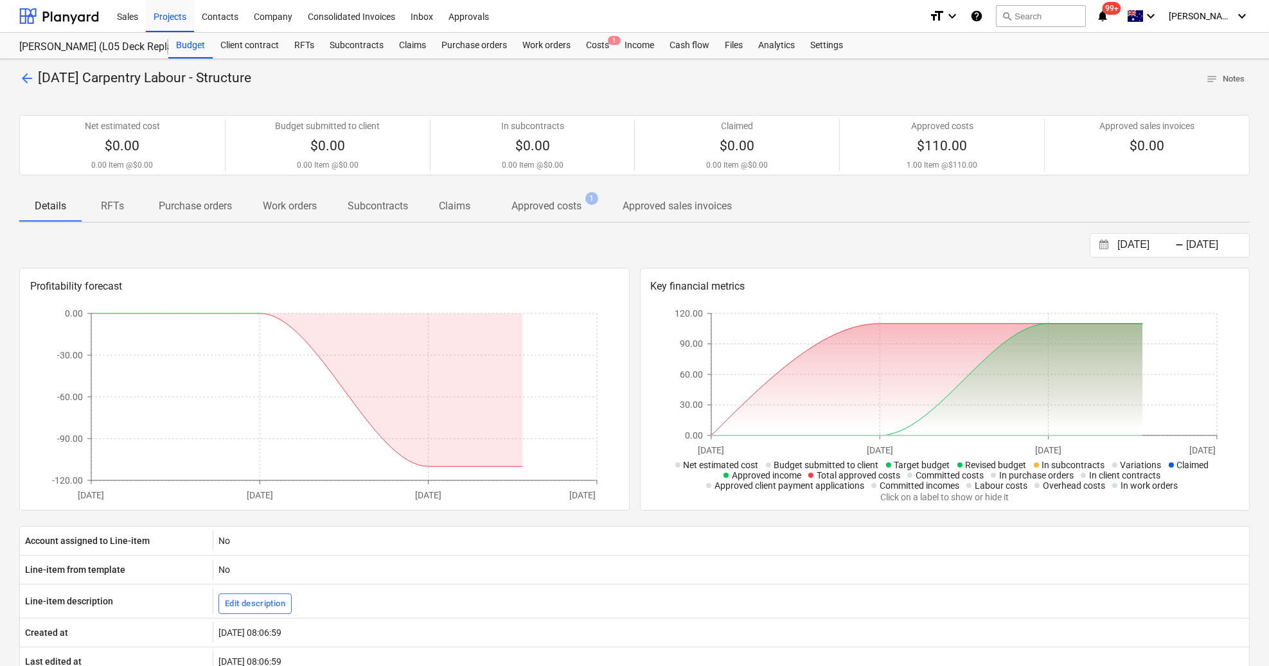
click at [558, 211] on p "Approved costs" at bounding box center [547, 206] width 70 height 15
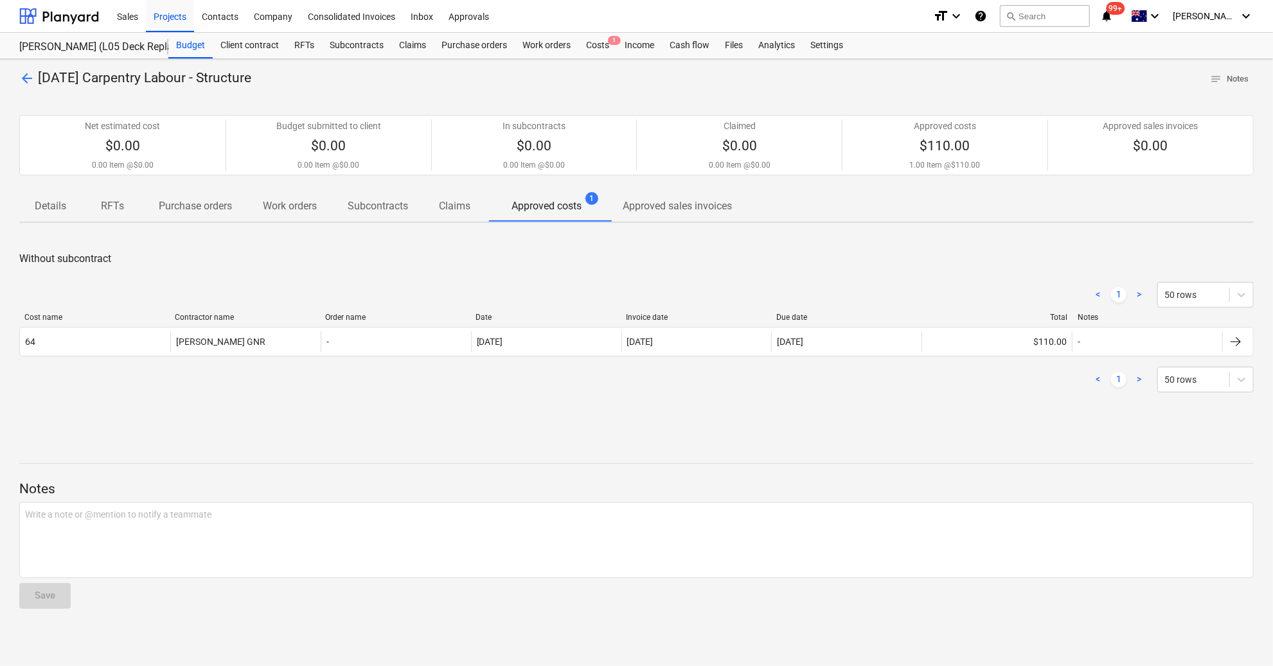
click at [33, 84] on span "arrow_back" at bounding box center [26, 78] width 15 height 15
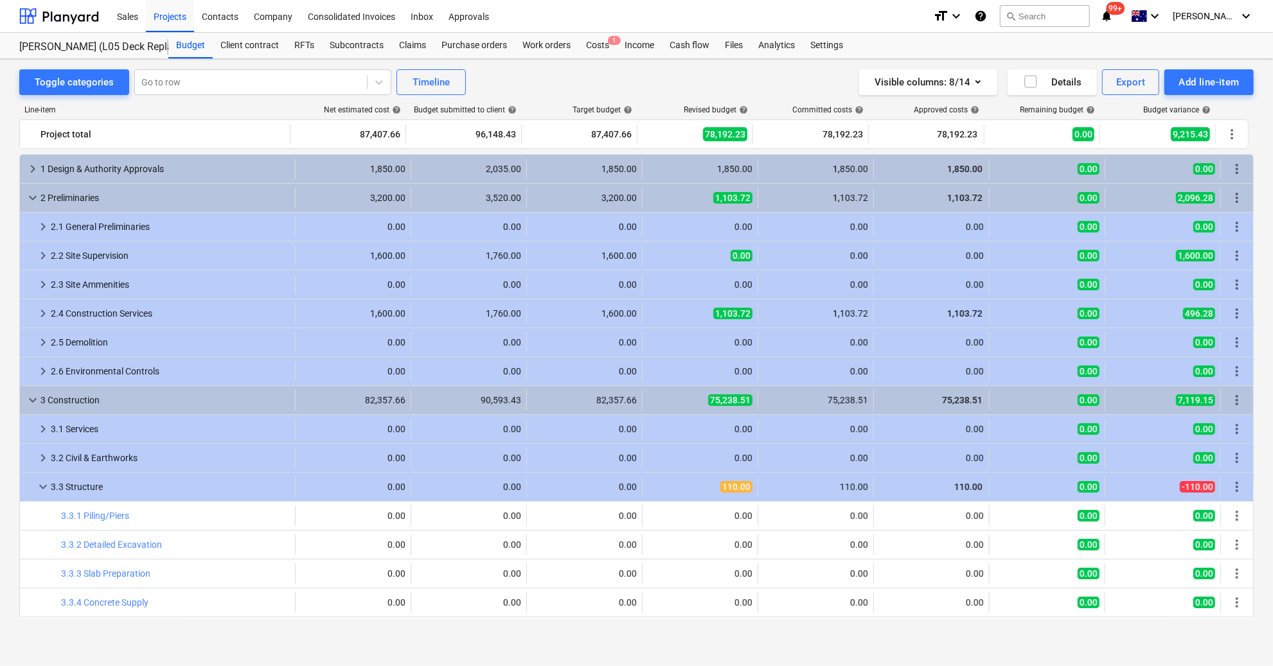
scroll to position [428, 0]
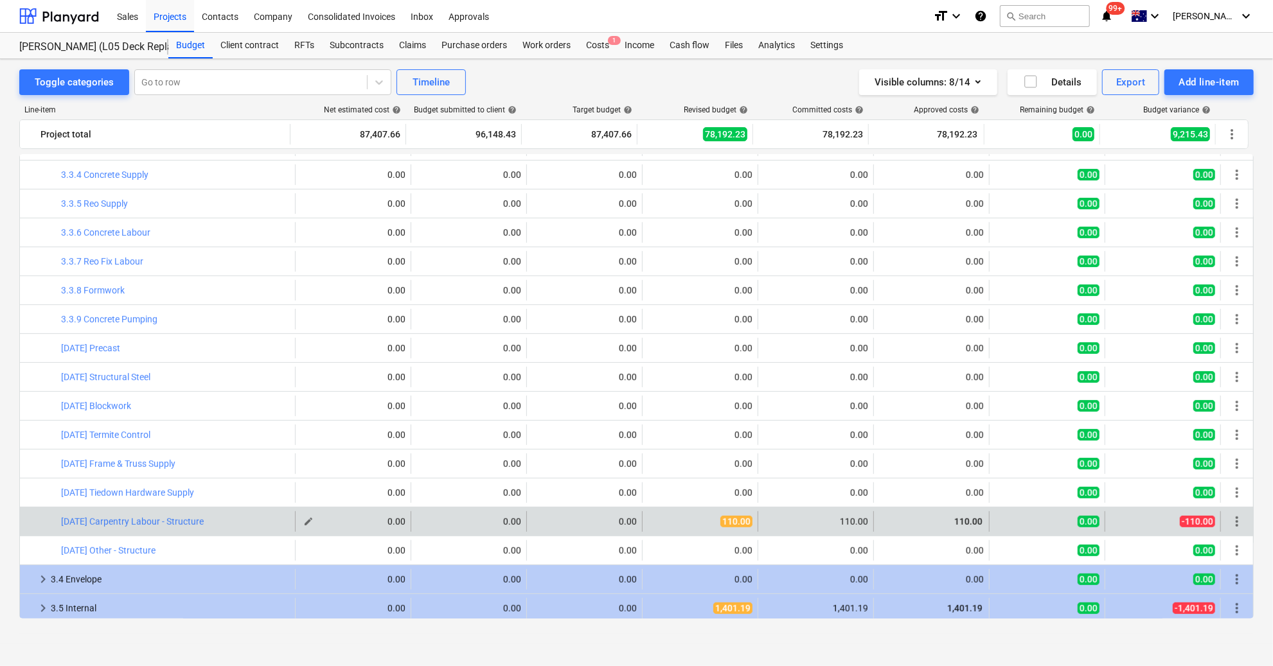
click at [301, 515] on div "edit" at bounding box center [308, 521] width 15 height 15
click at [307, 515] on button "edit" at bounding box center [308, 521] width 15 height 15
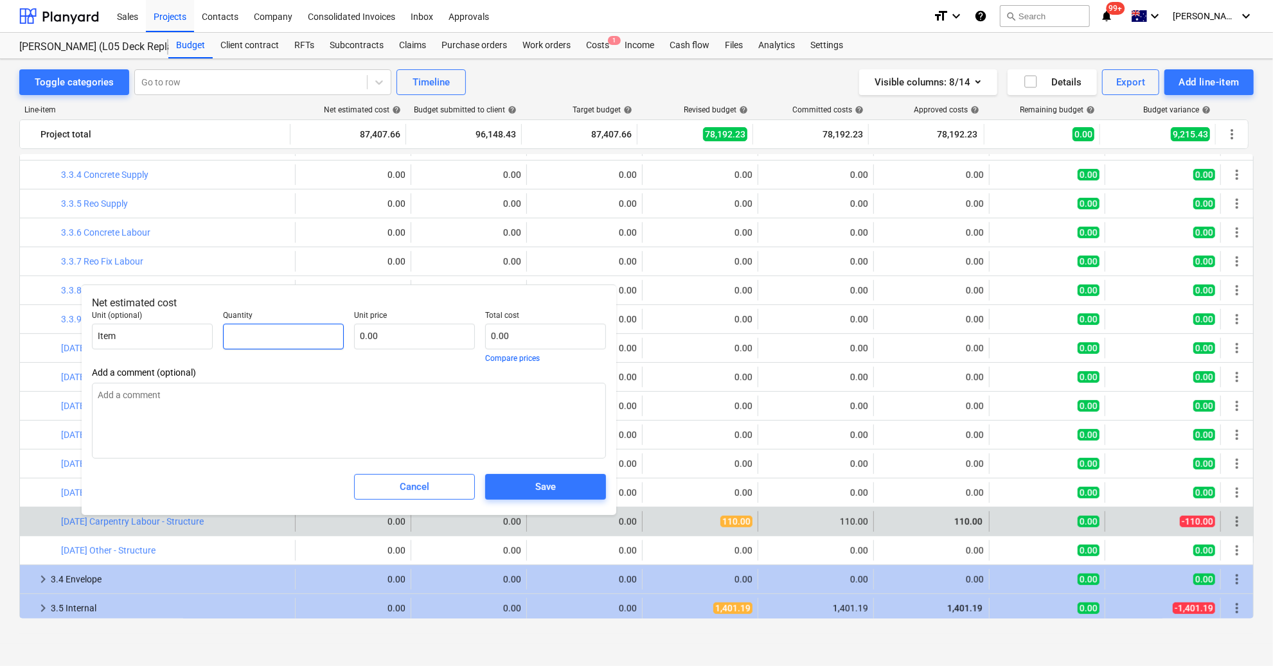
click at [254, 324] on input "text" at bounding box center [283, 337] width 121 height 26
click at [523, 485] on span "Save" at bounding box center [546, 487] width 90 height 17
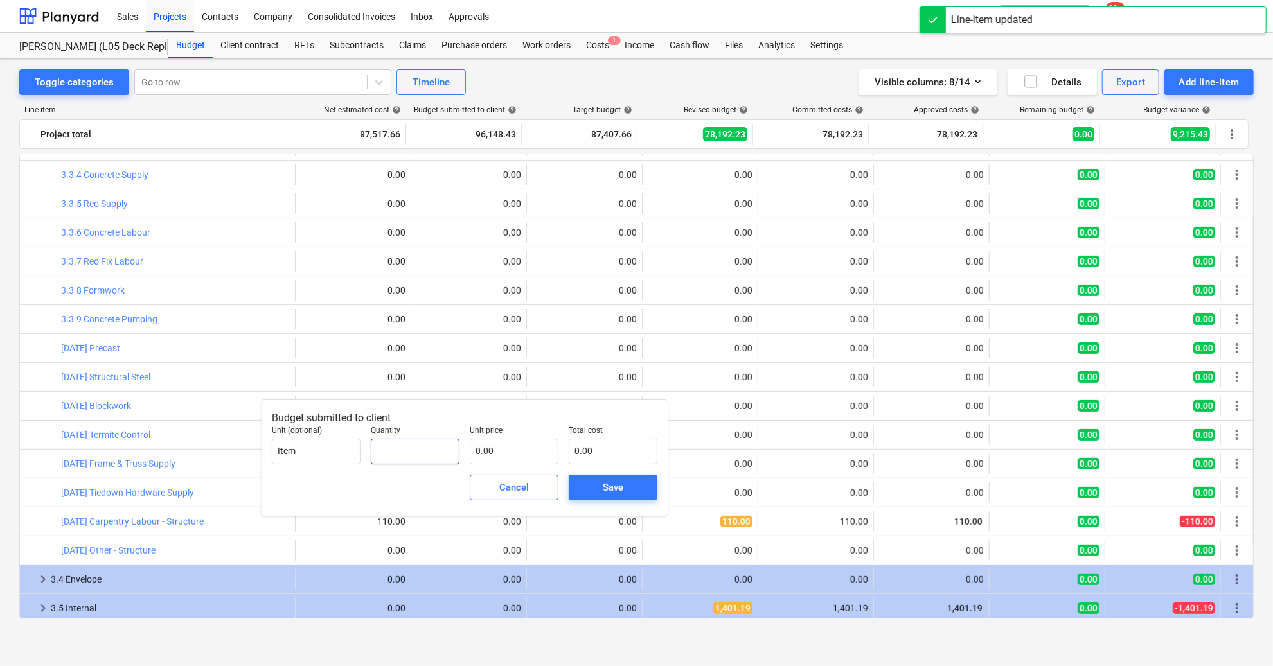
click at [407, 457] on input "text" at bounding box center [415, 452] width 89 height 26
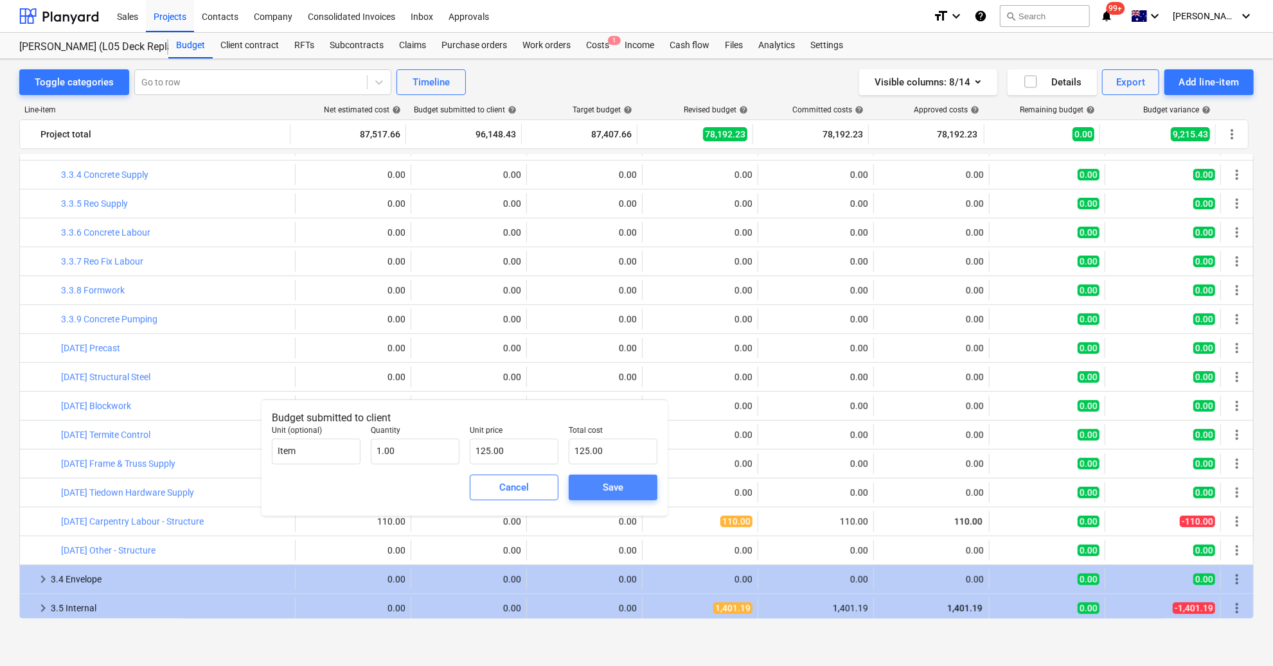
click at [577, 488] on button "Save" at bounding box center [613, 488] width 89 height 26
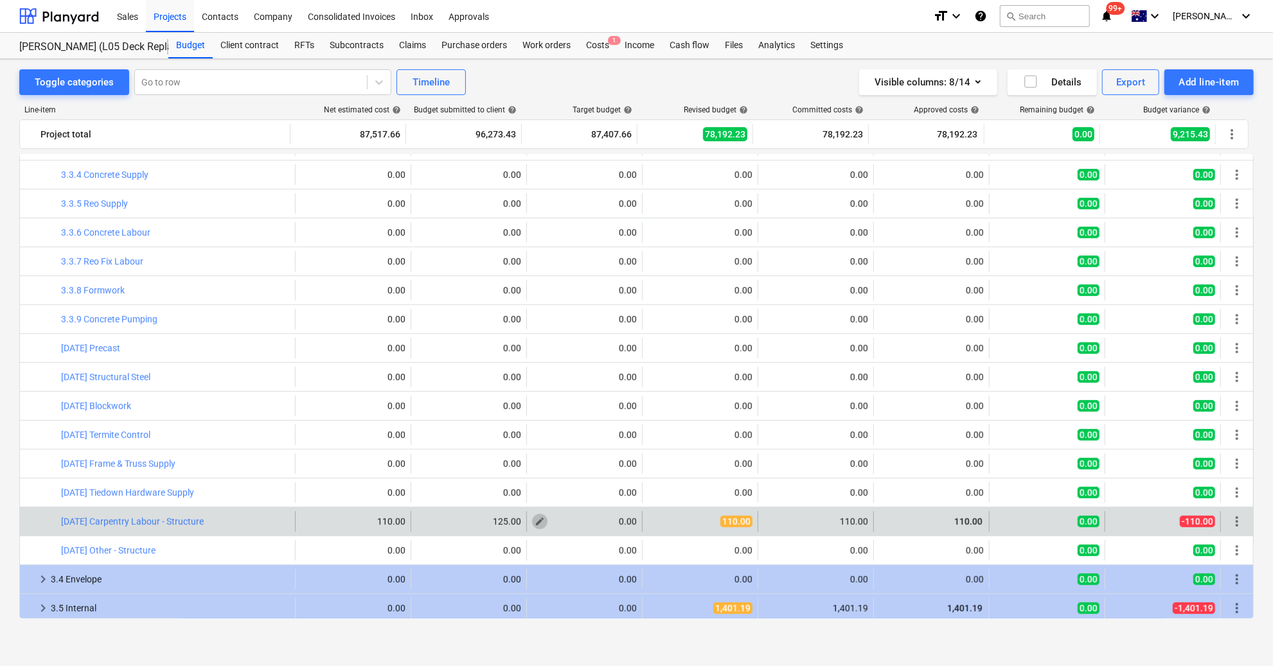
click at [538, 522] on span "edit" at bounding box center [540, 522] width 10 height 10
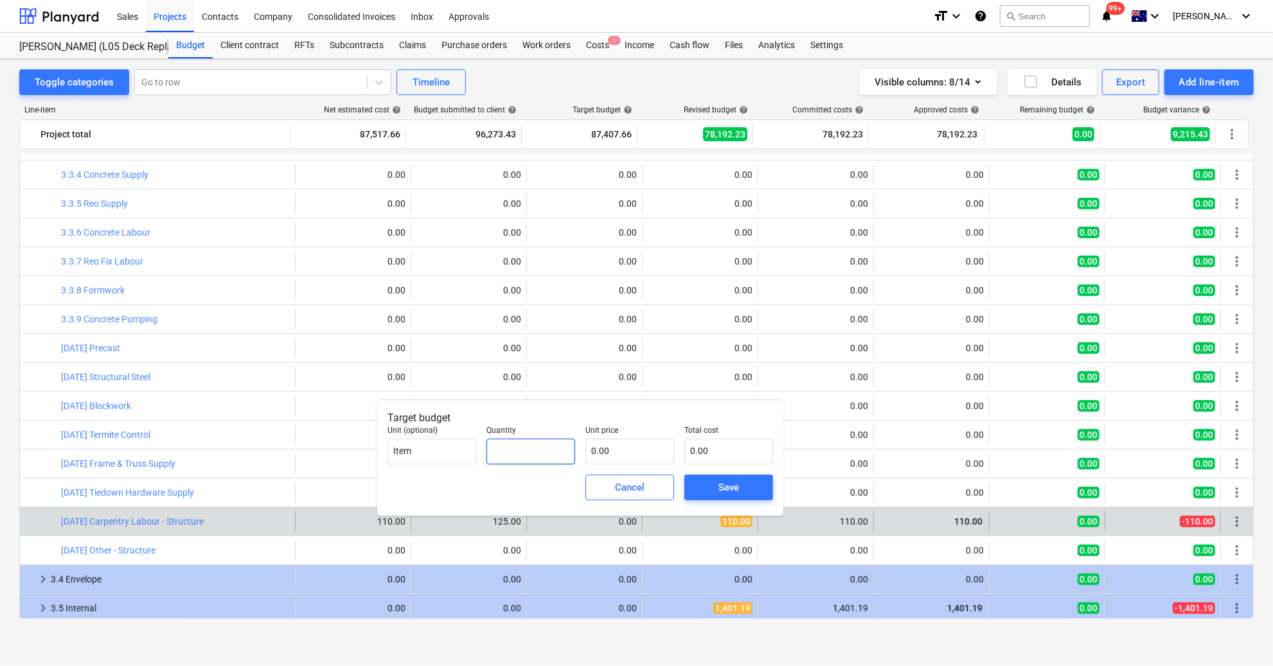
click at [539, 458] on input "text" at bounding box center [530, 452] width 89 height 26
click at [734, 490] on div "Save" at bounding box center [728, 487] width 21 height 17
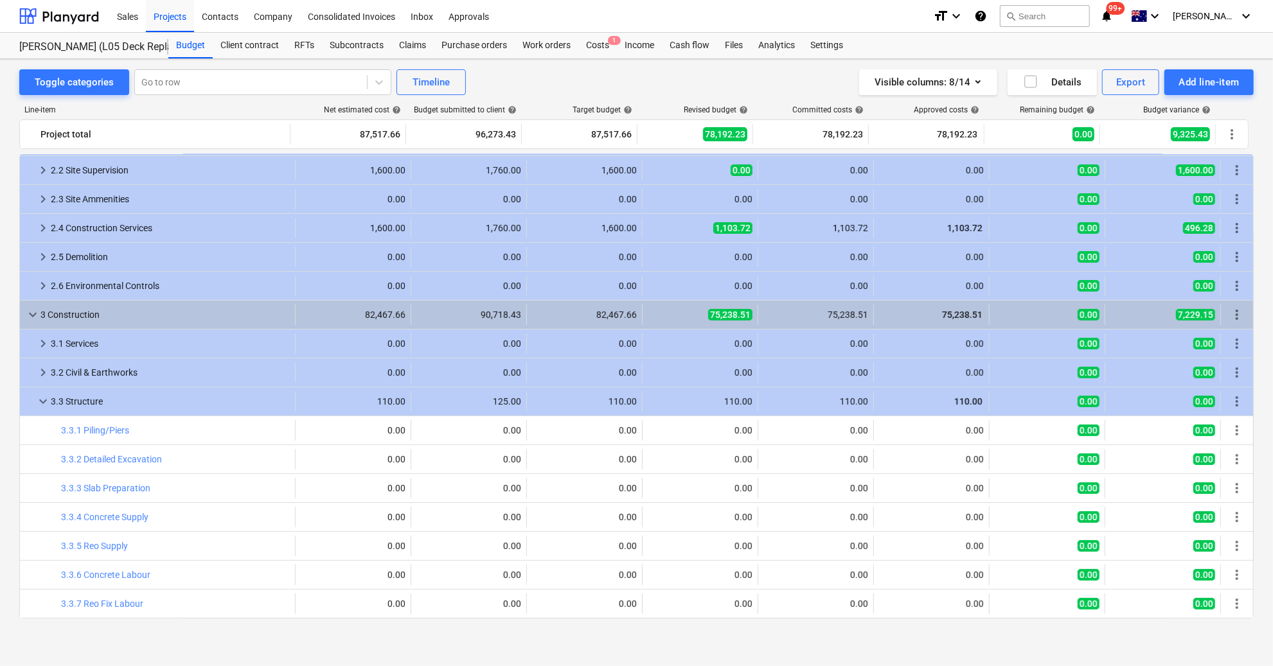
scroll to position [0, 0]
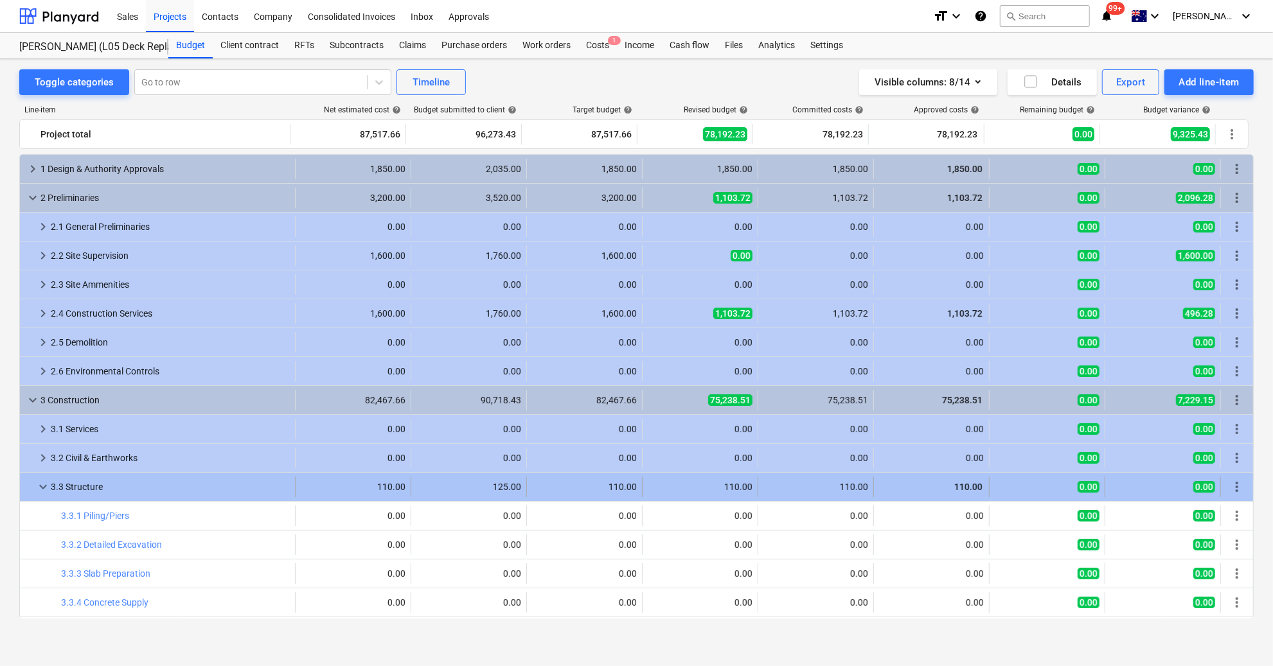
click at [41, 492] on span "keyboard_arrow_down" at bounding box center [42, 486] width 15 height 15
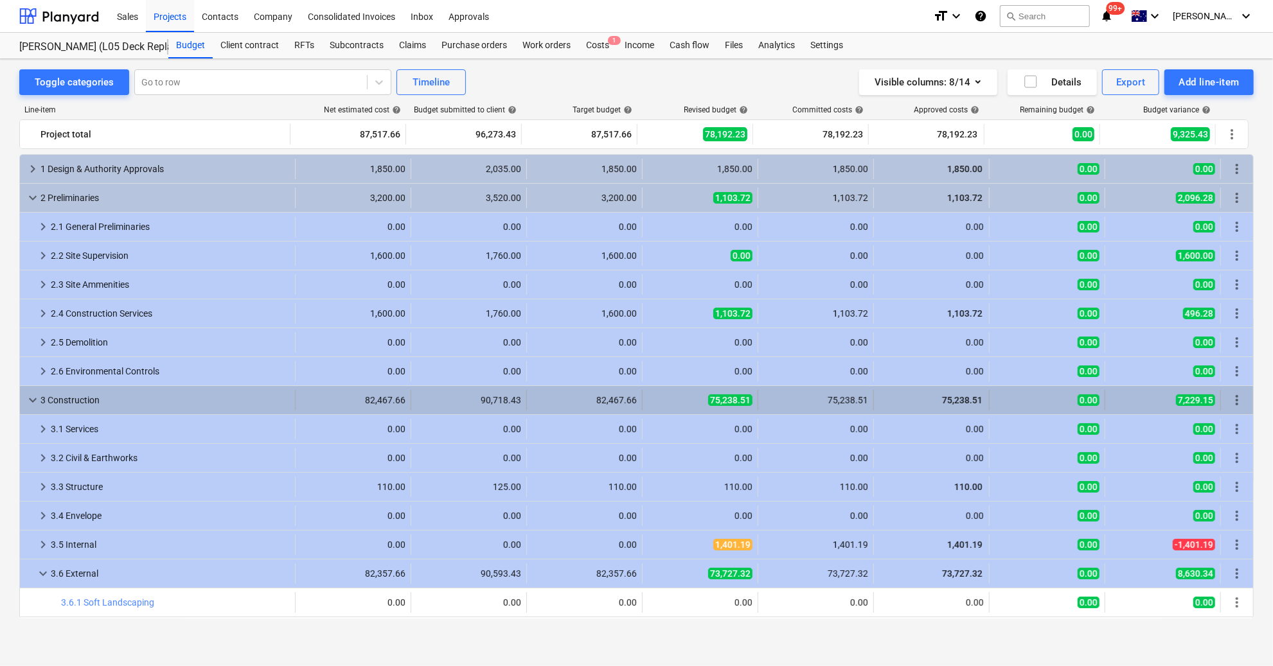
click at [708, 395] on span "75,238.51" at bounding box center [730, 401] width 44 height 12
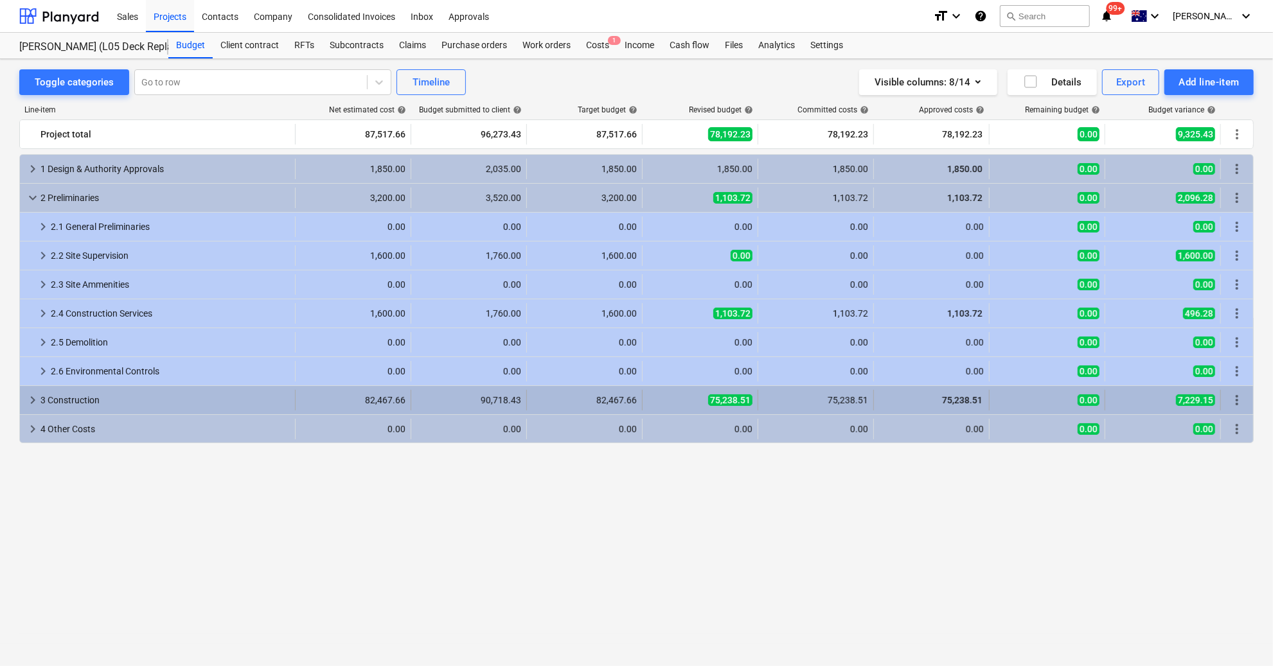
click at [674, 394] on div "75,238.51" at bounding box center [700, 400] width 105 height 13
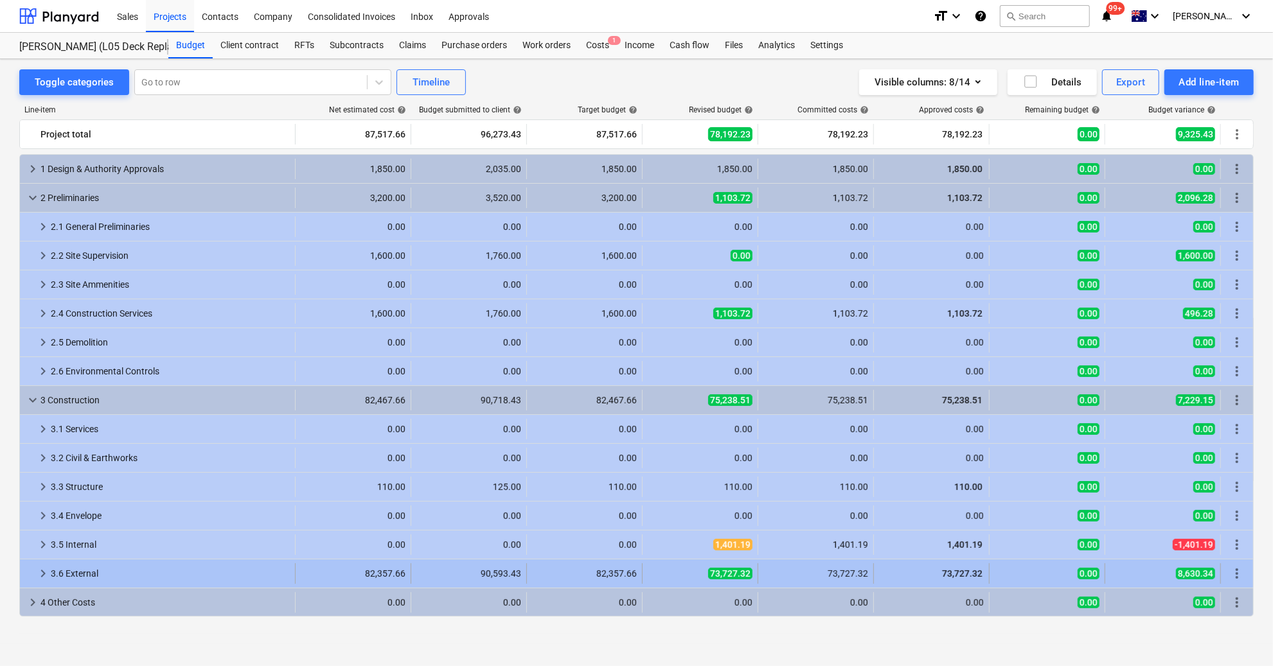
click at [42, 576] on span "keyboard_arrow_right" at bounding box center [42, 573] width 15 height 15
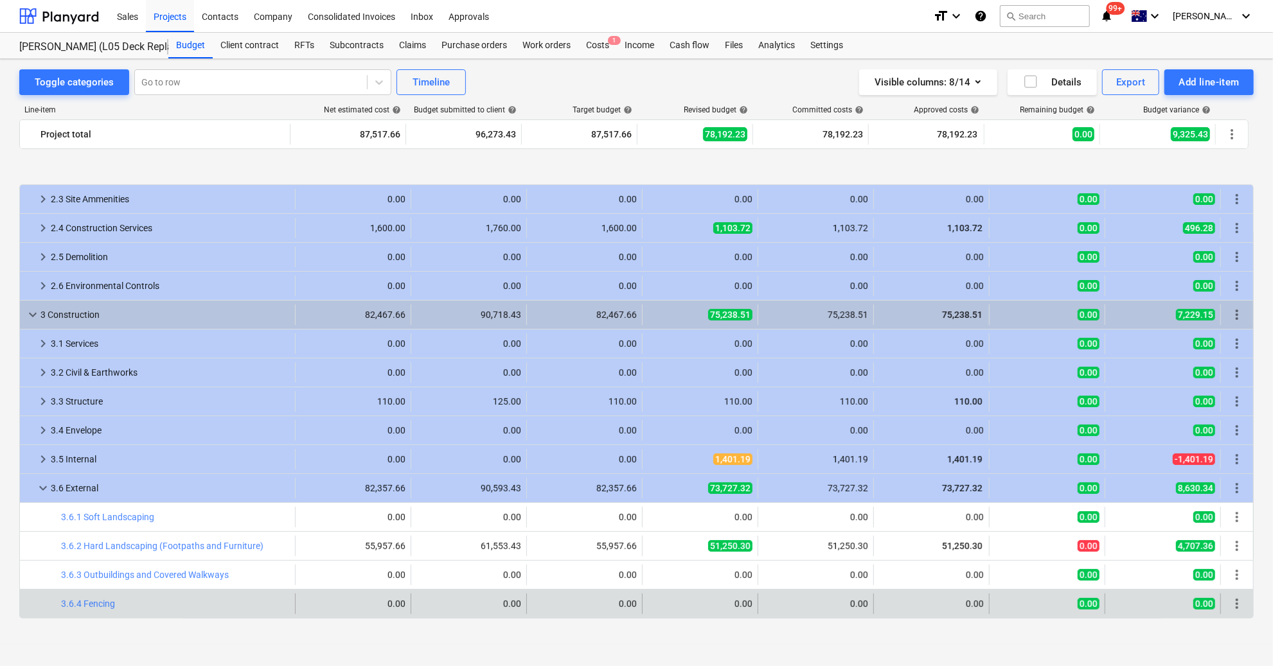
scroll to position [171, 0]
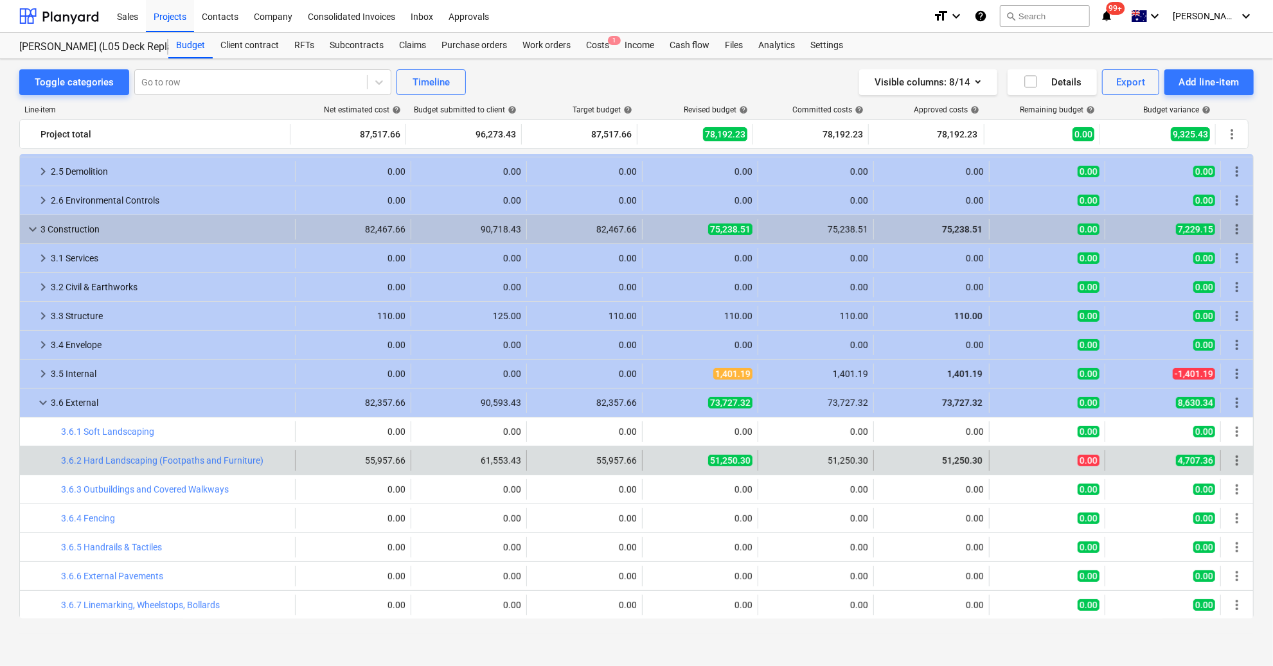
click at [1235, 457] on span "more_vert" at bounding box center [1236, 460] width 15 height 15
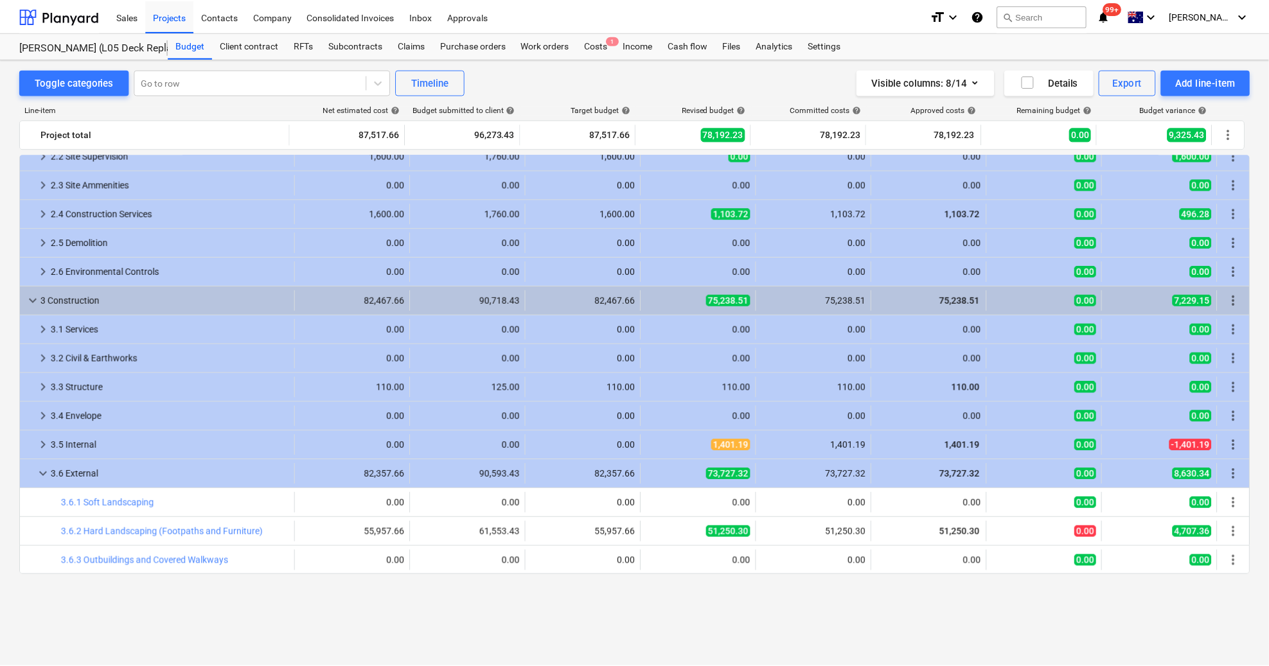
scroll to position [0, 0]
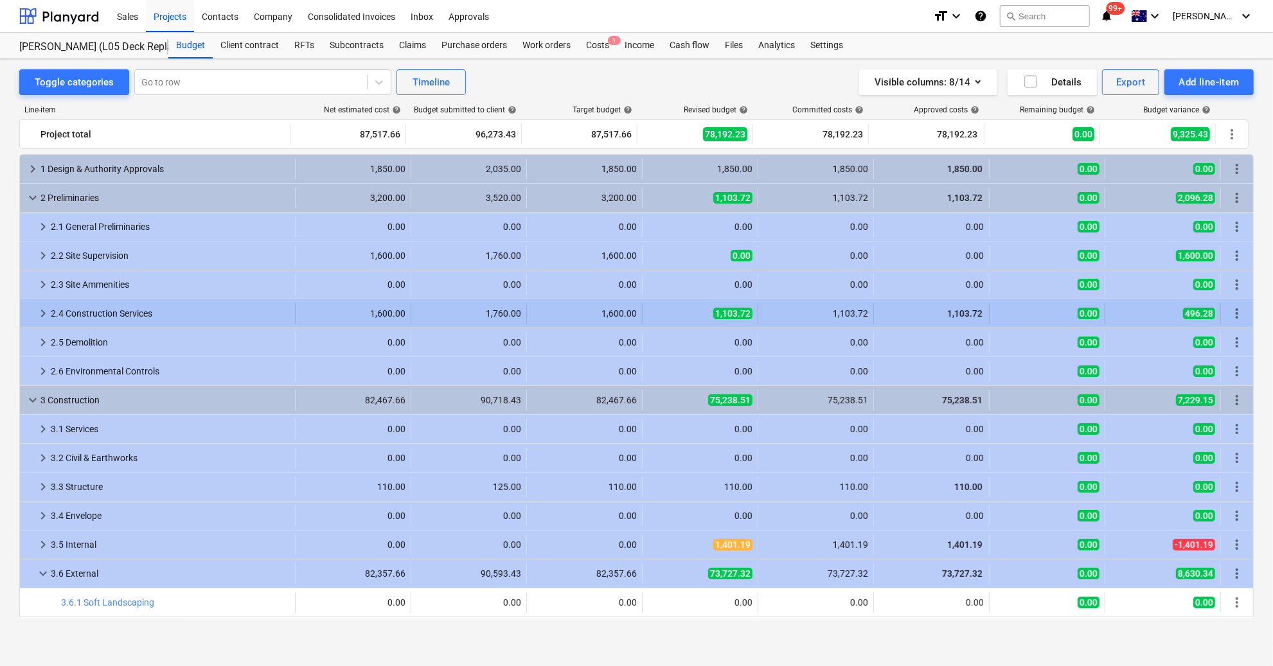
click at [682, 310] on div "1,103.72" at bounding box center [700, 313] width 105 height 13
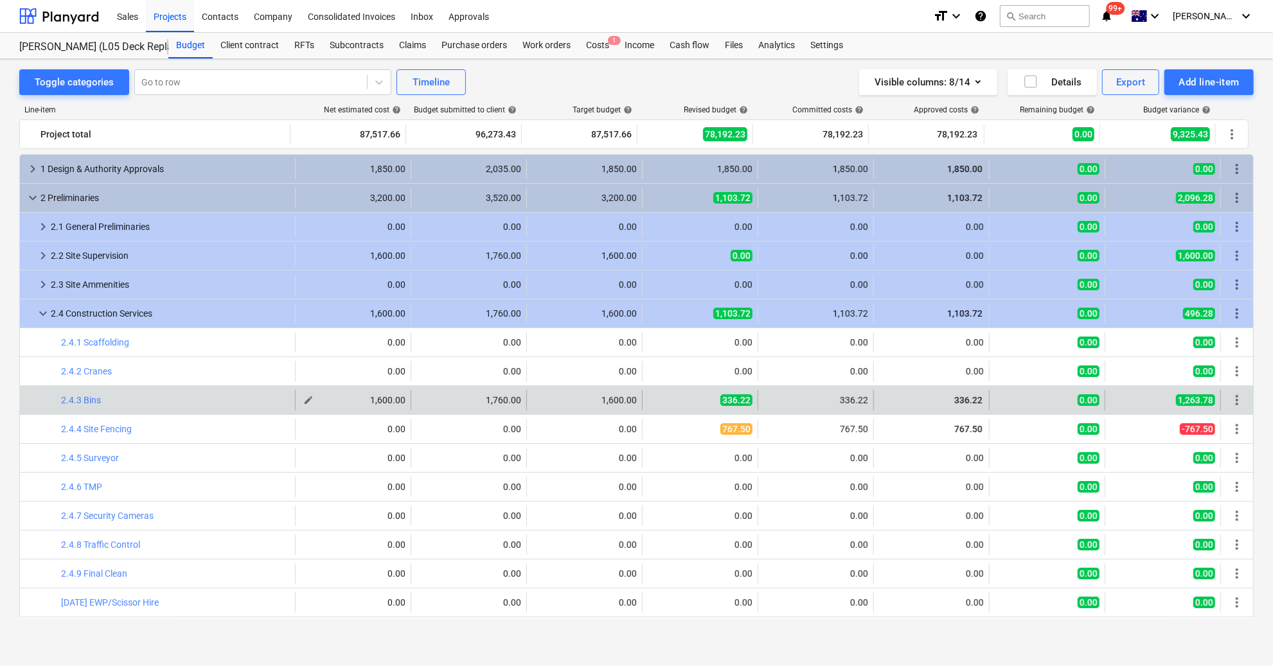
click at [310, 399] on button "edit" at bounding box center [308, 400] width 15 height 15
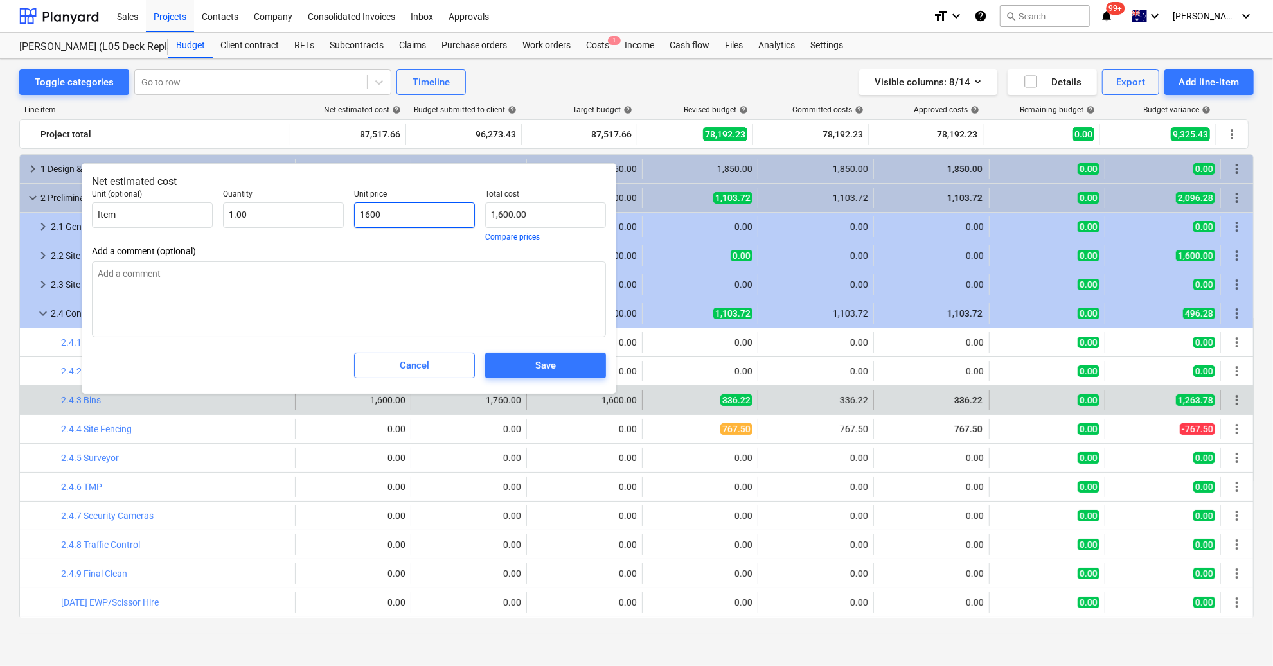
click at [394, 208] on input "1600" at bounding box center [414, 215] width 121 height 26
click at [391, 215] on input "1600" at bounding box center [414, 215] width 121 height 26
click at [559, 363] on span "Save" at bounding box center [546, 365] width 90 height 17
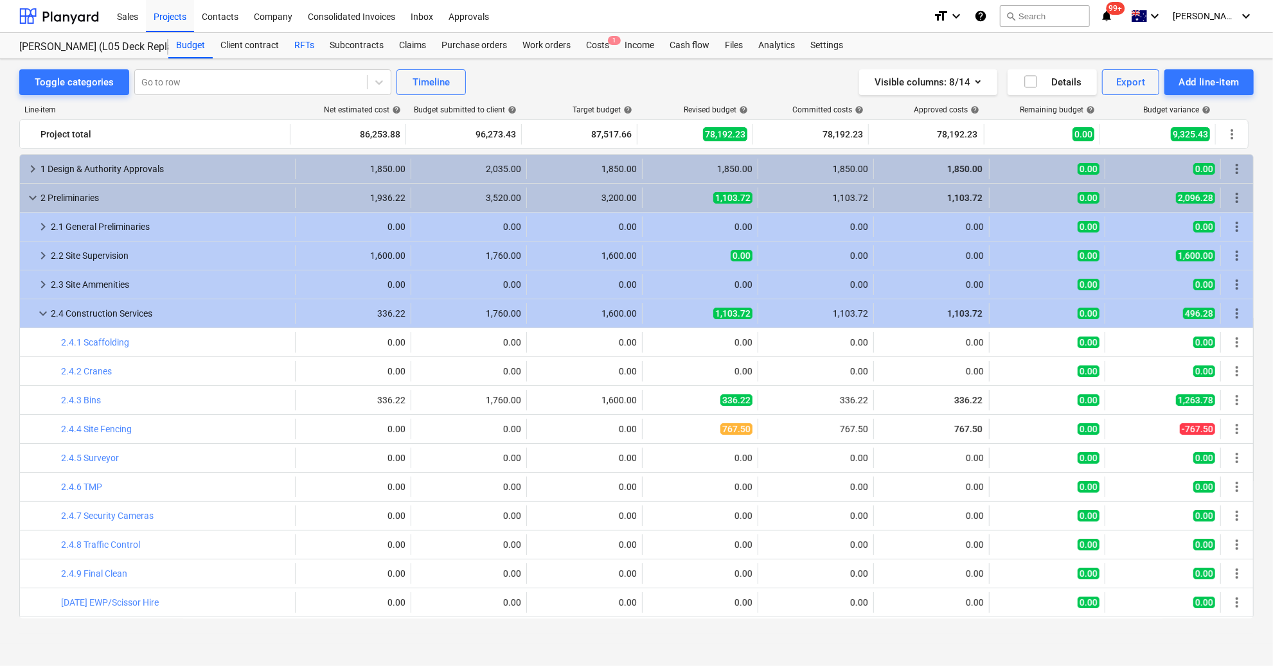
click at [296, 51] on div "RFTs" at bounding box center [304, 46] width 35 height 26
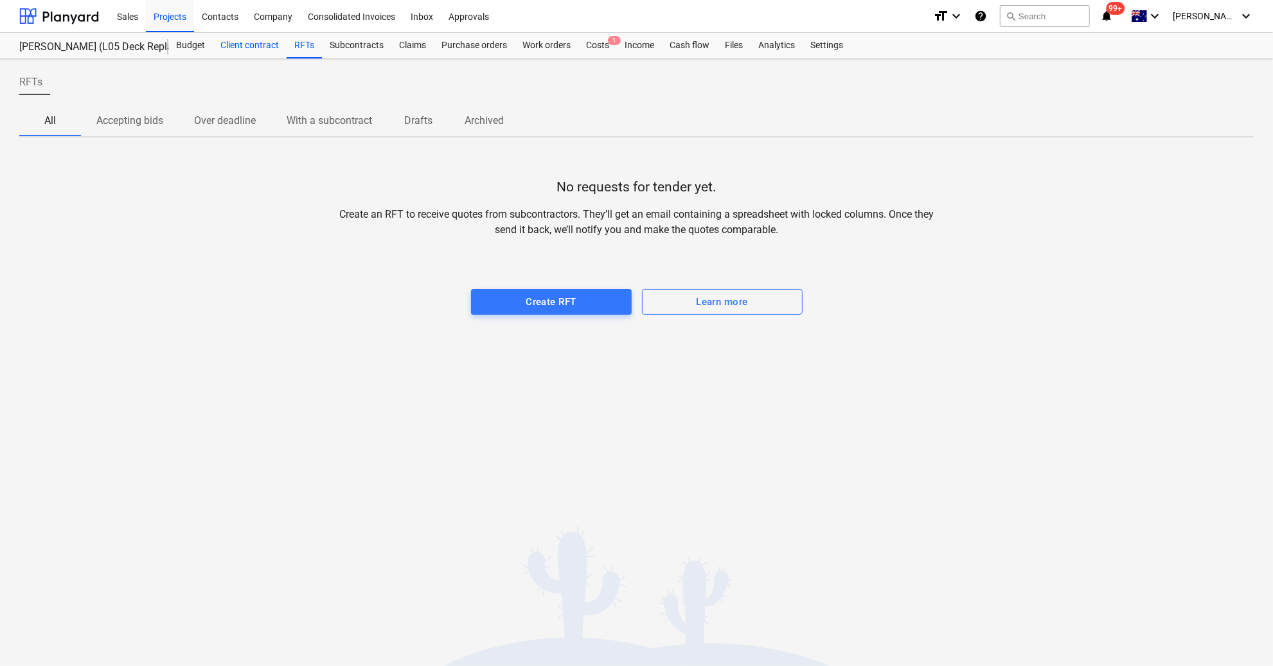
click at [264, 46] on div "Client contract" at bounding box center [250, 46] width 74 height 26
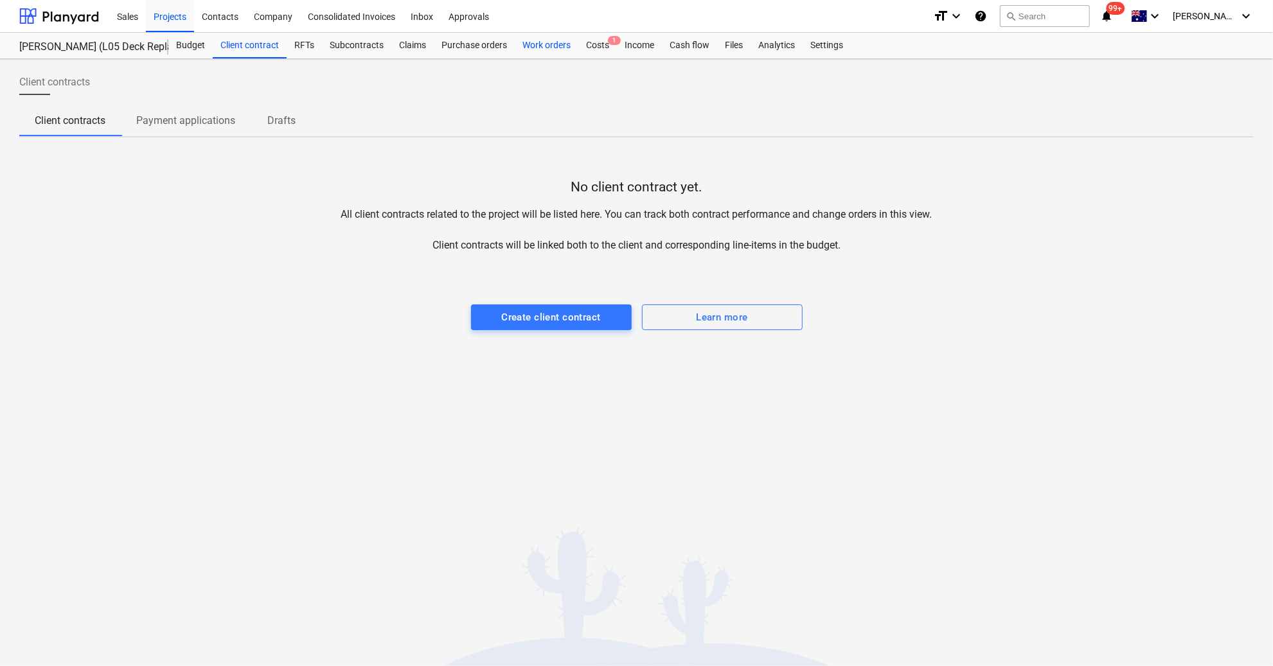
click at [541, 51] on div "Work orders" at bounding box center [547, 46] width 64 height 26
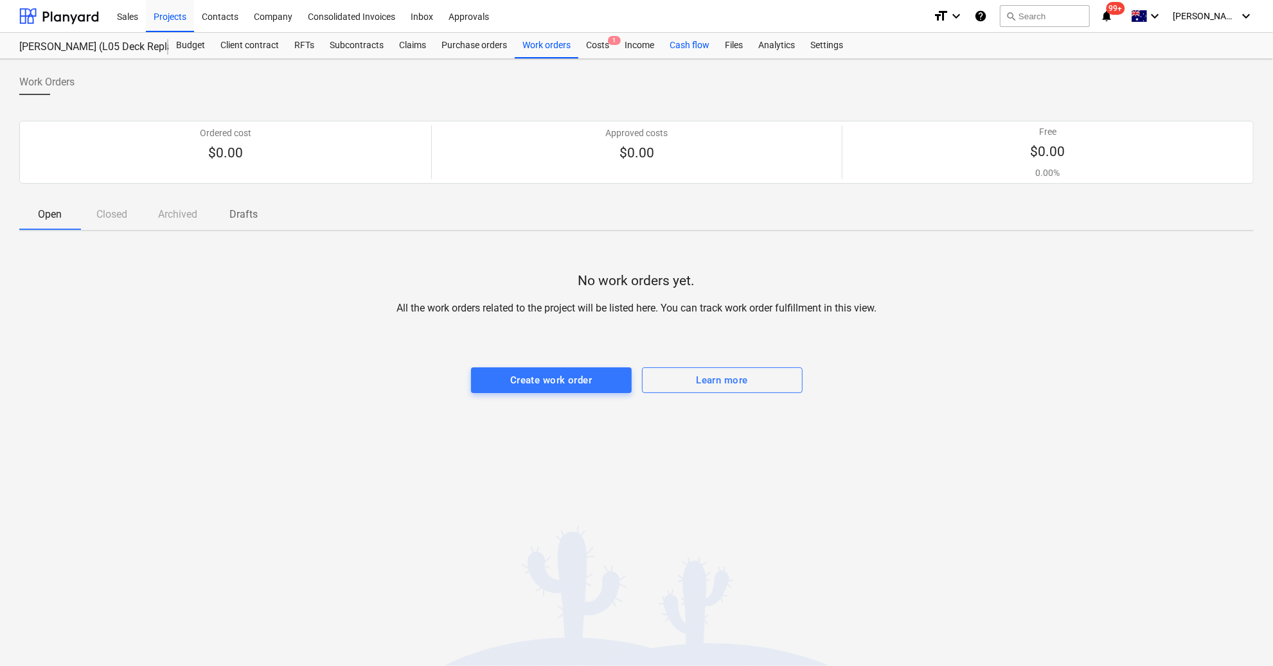
click at [694, 45] on div "Cash flow" at bounding box center [689, 46] width 55 height 26
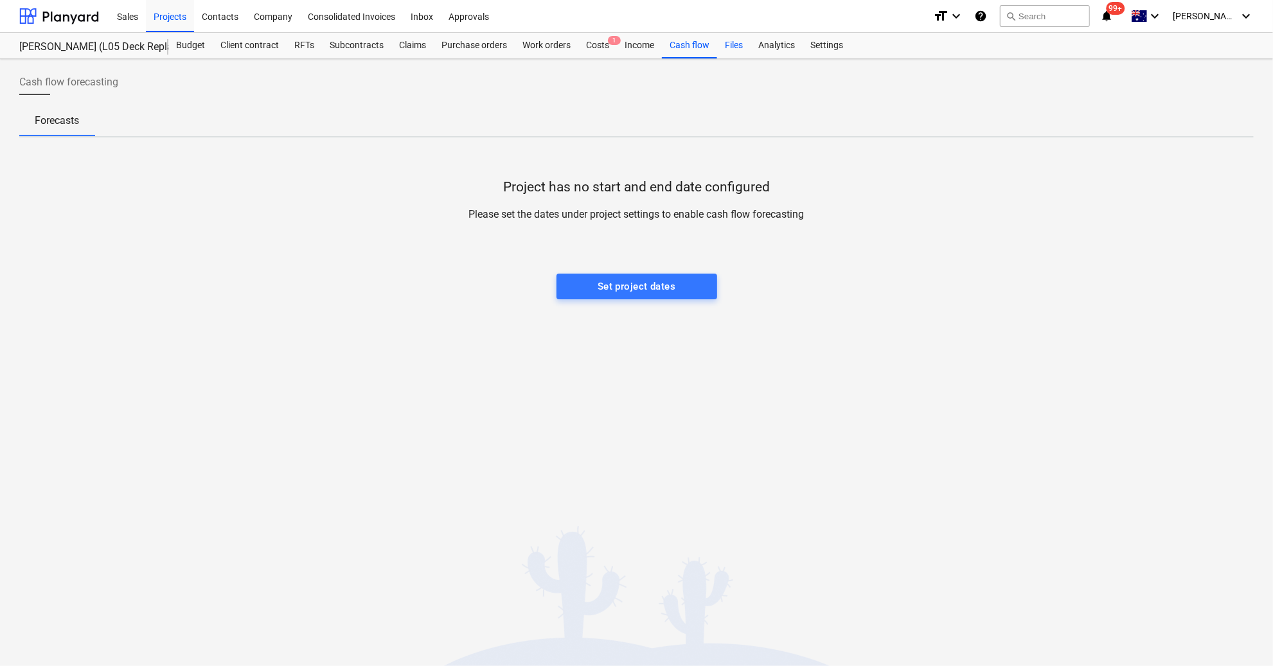
click at [729, 45] on div "Files" at bounding box center [733, 46] width 33 height 26
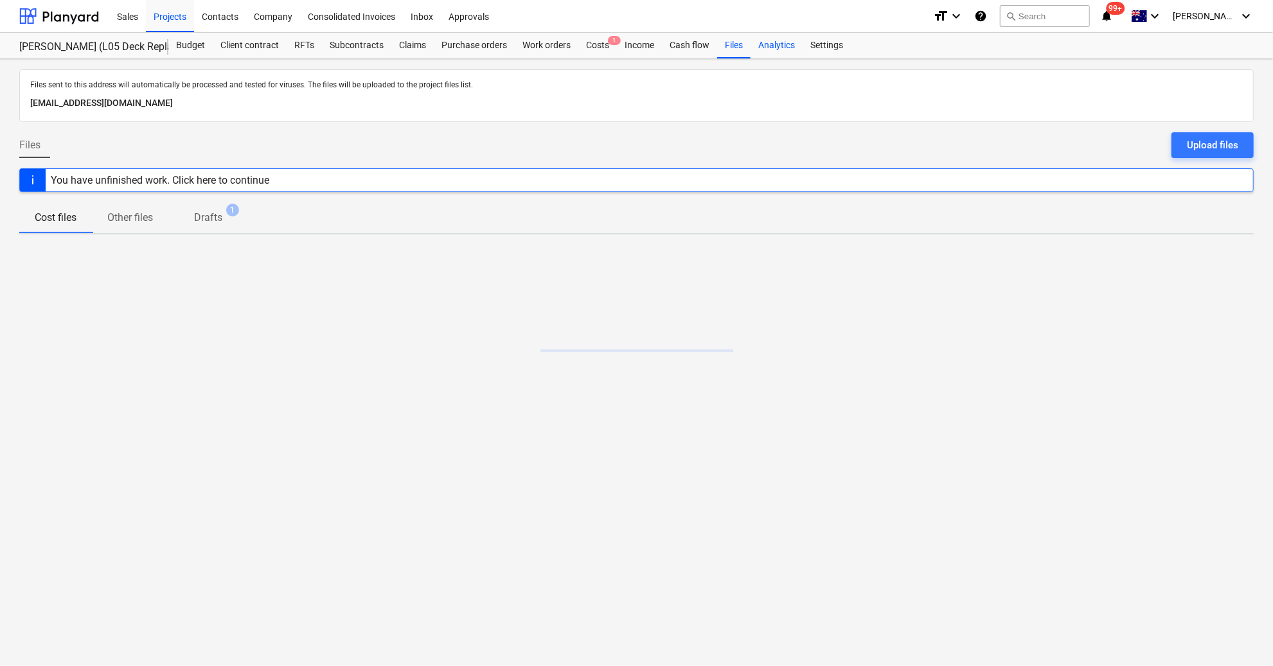
click at [767, 48] on div "Analytics" at bounding box center [777, 46] width 52 height 26
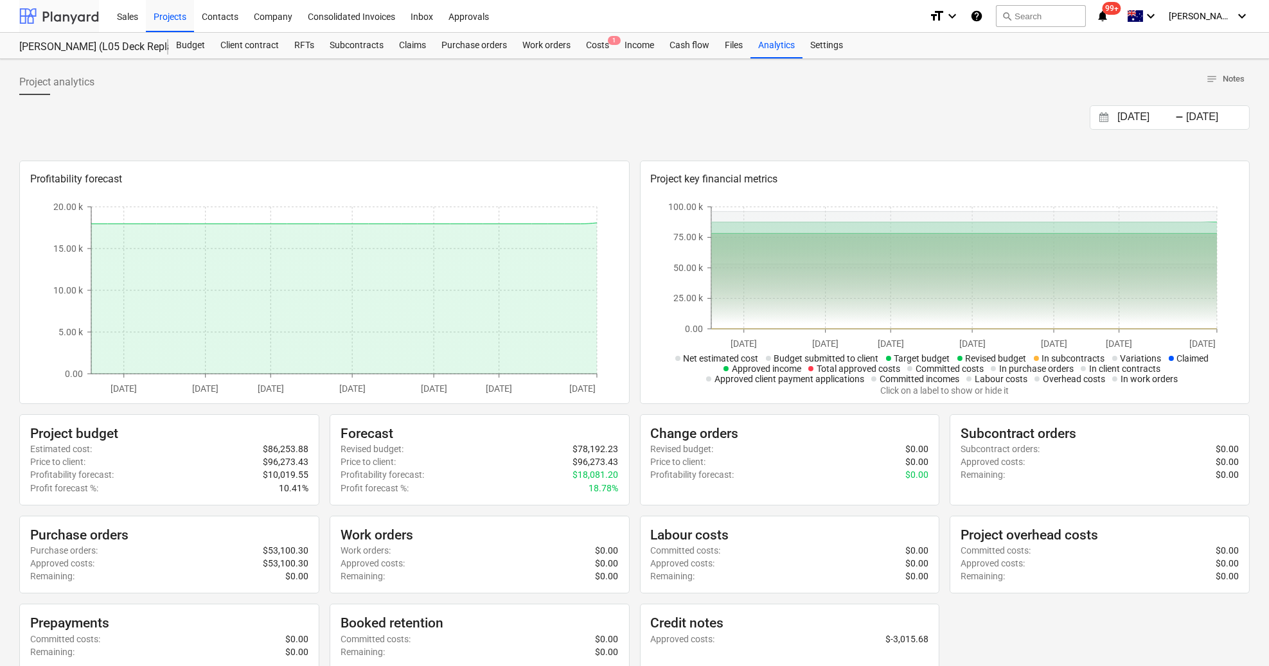
click at [84, 13] on div at bounding box center [59, 16] width 80 height 32
